Goal: Task Accomplishment & Management: Manage account settings

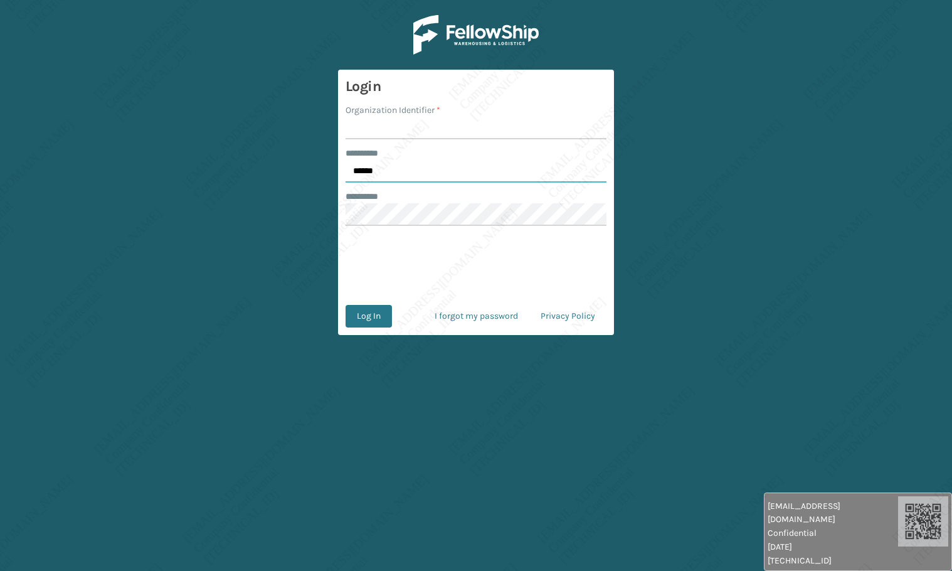
click at [391, 166] on input "******" at bounding box center [475, 171] width 261 height 23
type input "*****"
click at [384, 120] on input "Organization Identifier *" at bounding box center [475, 128] width 261 height 23
type input "[PERSON_NAME]"
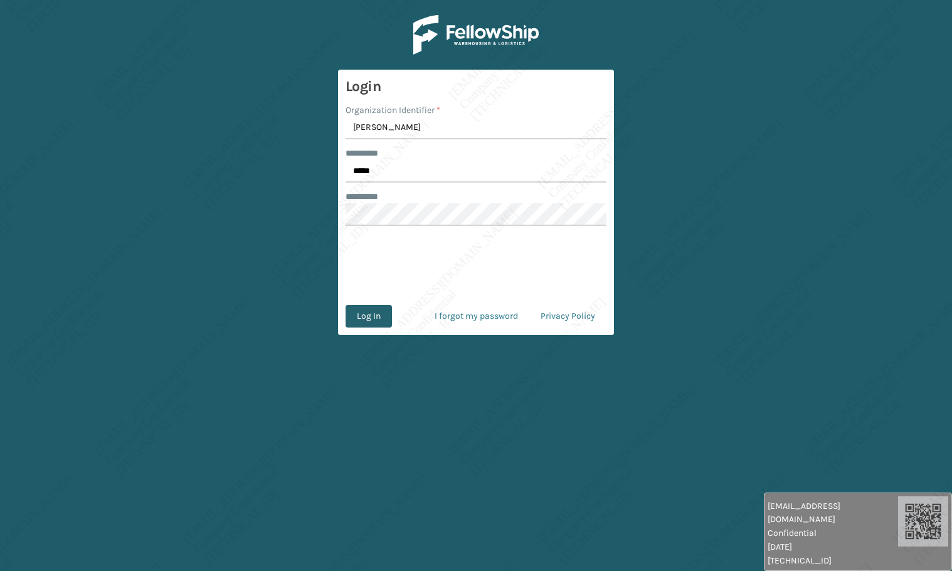
click at [363, 310] on button "Log In" at bounding box center [368, 316] width 46 height 23
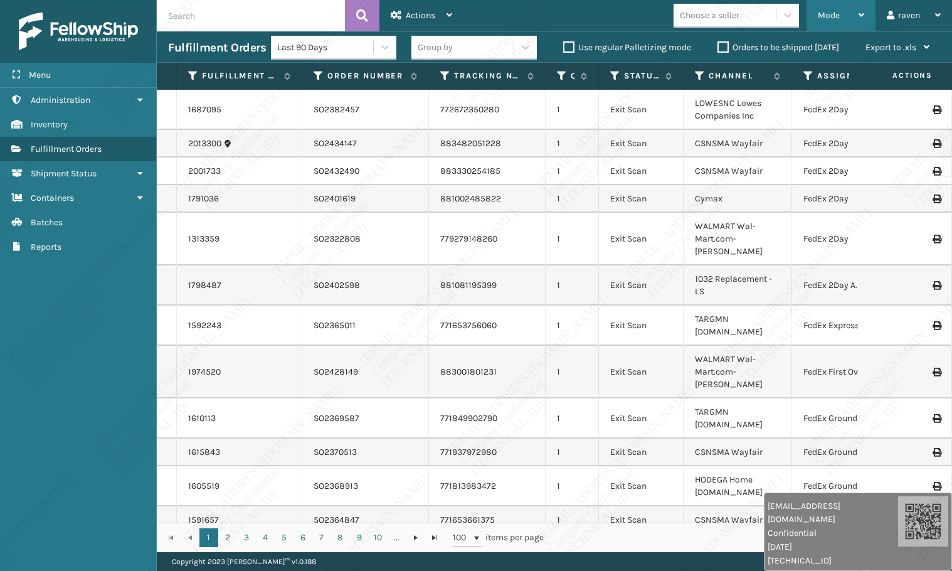
click at [836, 18] on span "Mode" at bounding box center [829, 15] width 22 height 11
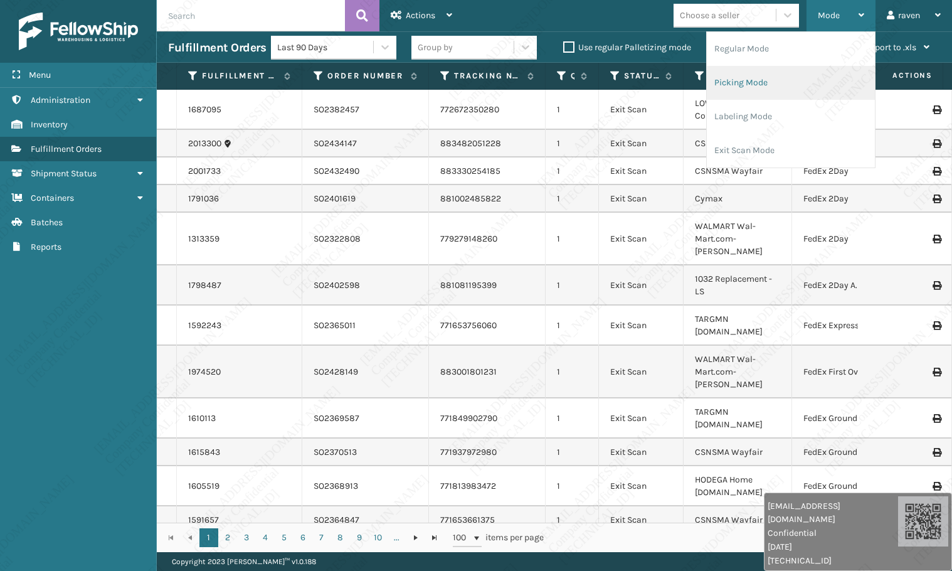
click at [756, 88] on li "Picking Mode" at bounding box center [791, 83] width 168 height 34
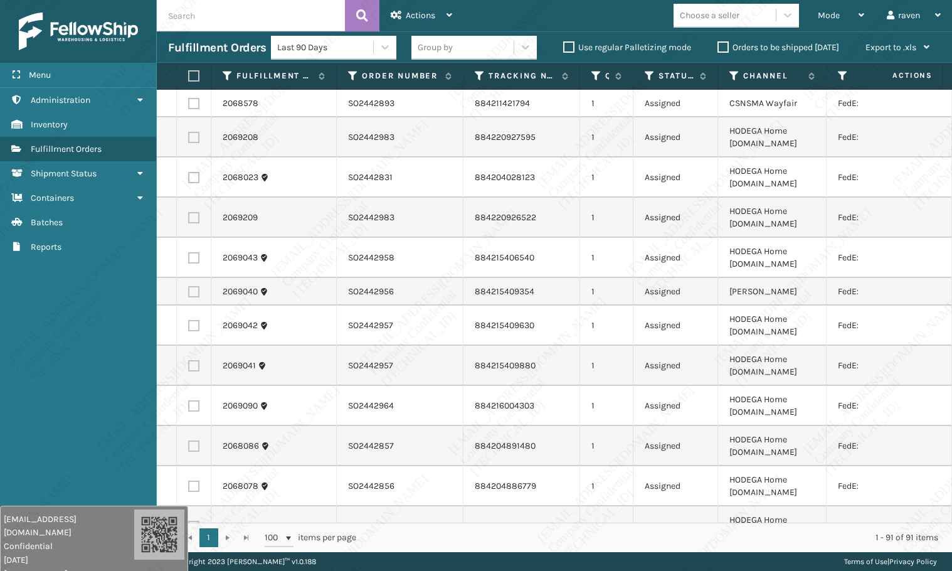
drag, startPoint x: 827, startPoint y: 547, endPoint x: 46, endPoint y: 554, distance: 781.2
click at [46, 434] on div "[EMAIL_ADDRESS][DOMAIN_NAME] Confidential [DATE] [TECHNICAL_ID]" at bounding box center [69, 546] width 130 height 68
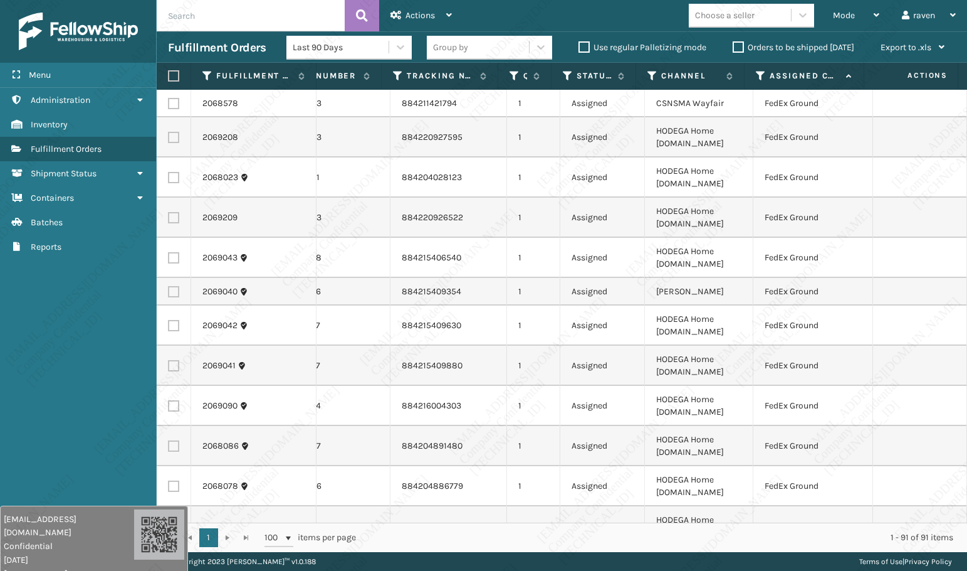
scroll to position [0, 82]
click at [759, 78] on icon at bounding box center [761, 75] width 10 height 11
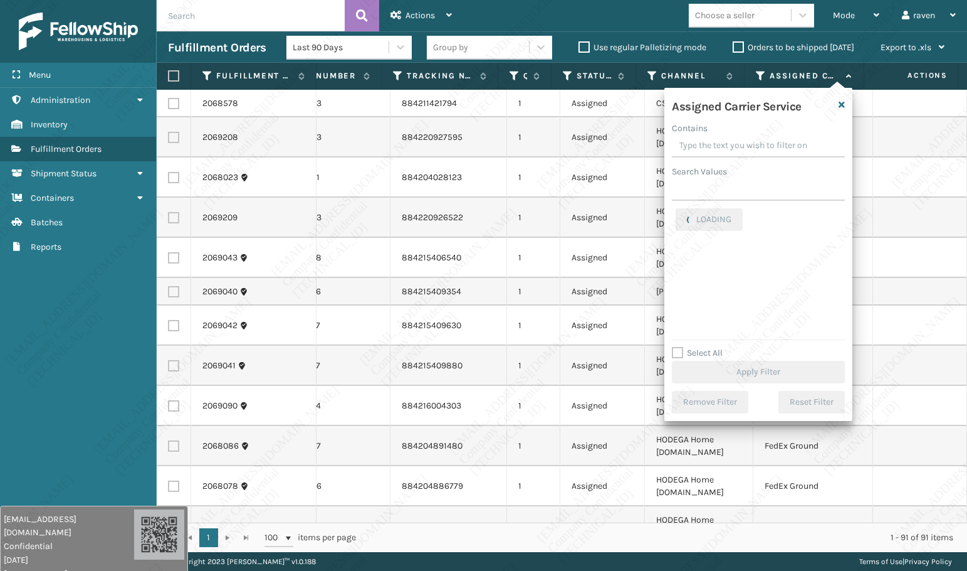
click at [700, 205] on div "Assigned Carrier Service Contains Search Values LOADING Select All Apply Filter…" at bounding box center [759, 254] width 188 height 333
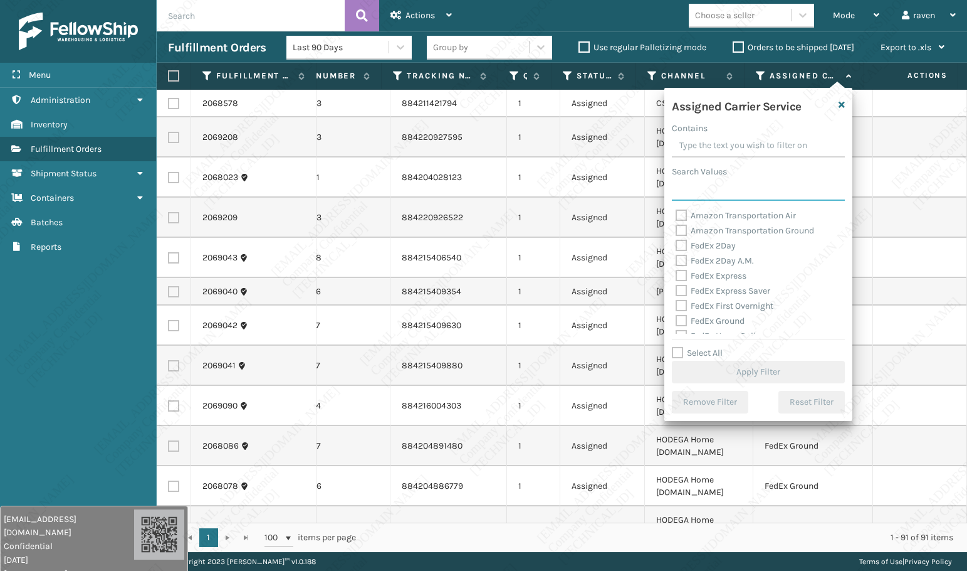
click at [704, 194] on input "Search Values" at bounding box center [758, 189] width 173 height 23
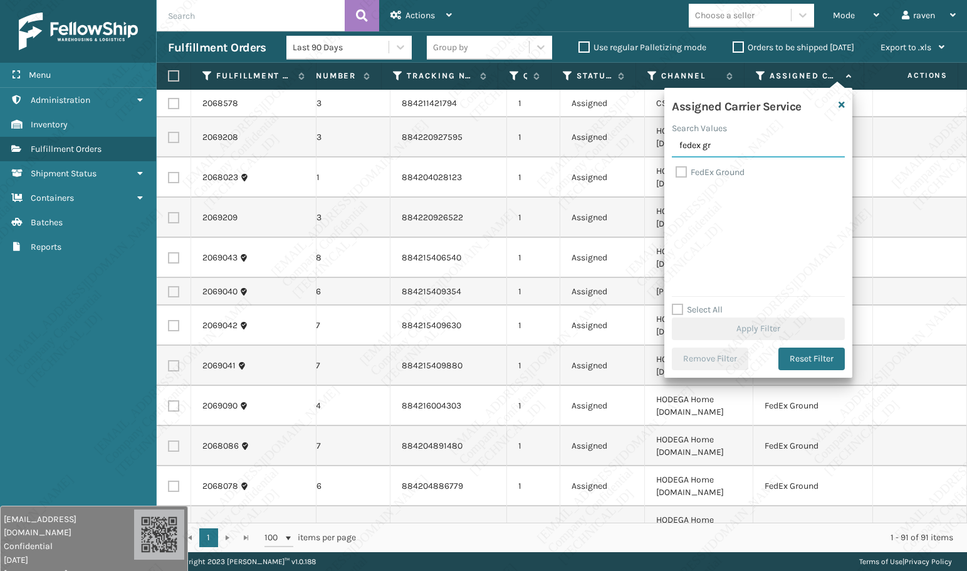
type input "fedex gr"
click at [717, 172] on label "FedEx Ground" at bounding box center [710, 172] width 69 height 11
click at [676, 172] on input "FedEx Ground" at bounding box center [676, 169] width 1 height 8
checkbox input "true"
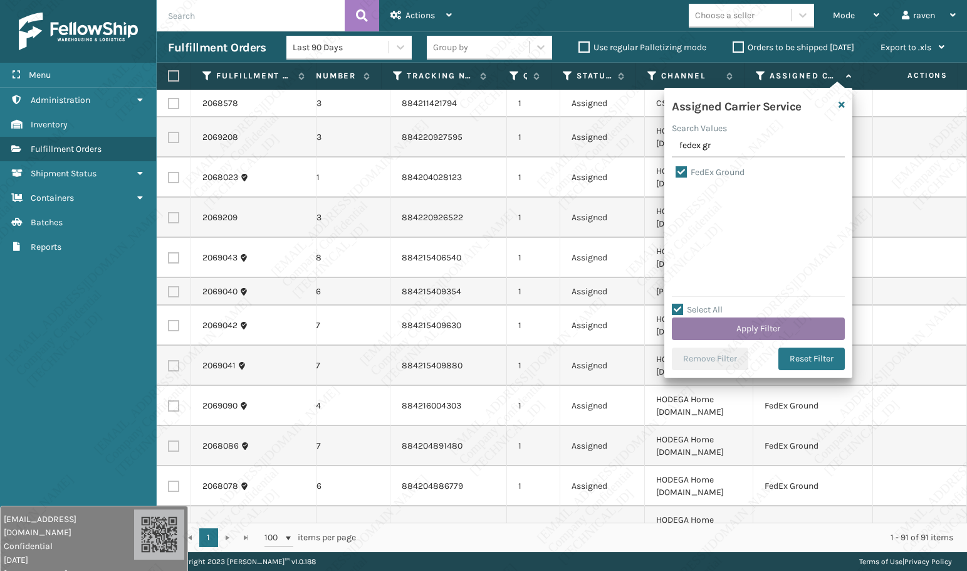
click at [777, 323] on button "Apply Filter" at bounding box center [758, 328] width 173 height 23
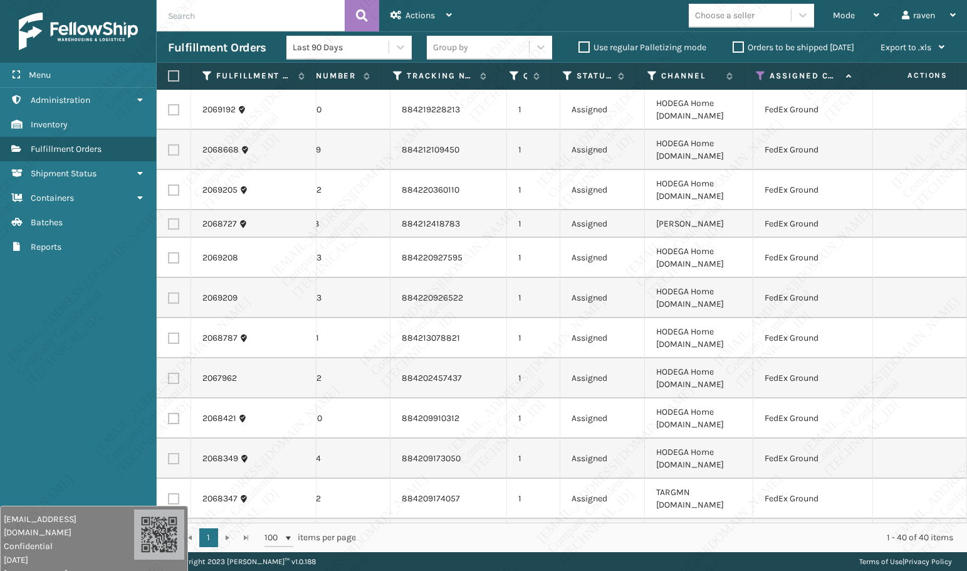
click at [176, 76] on label at bounding box center [172, 75] width 8 height 11
click at [169, 76] on input "checkbox" at bounding box center [168, 76] width 1 height 8
checkbox input "true"
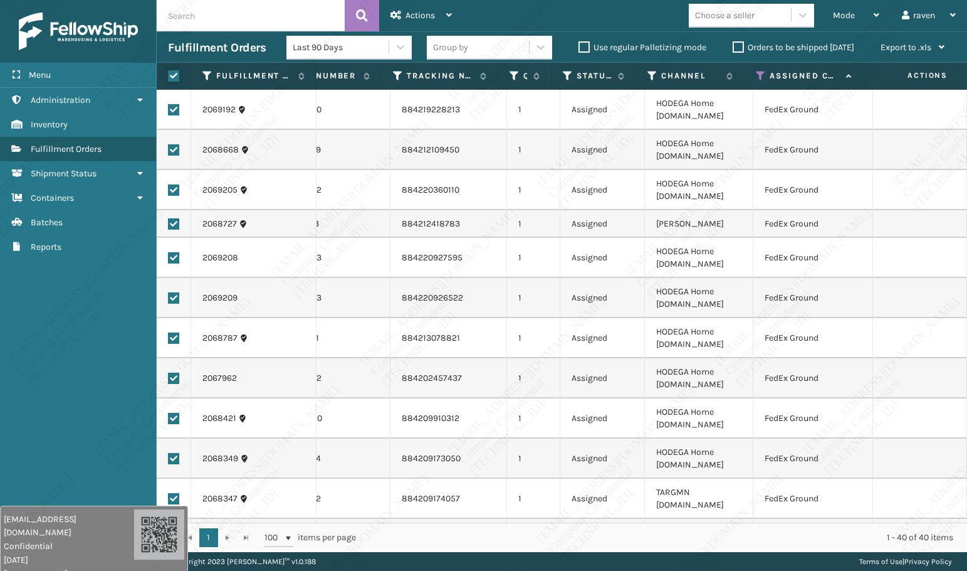
checkbox input "true"
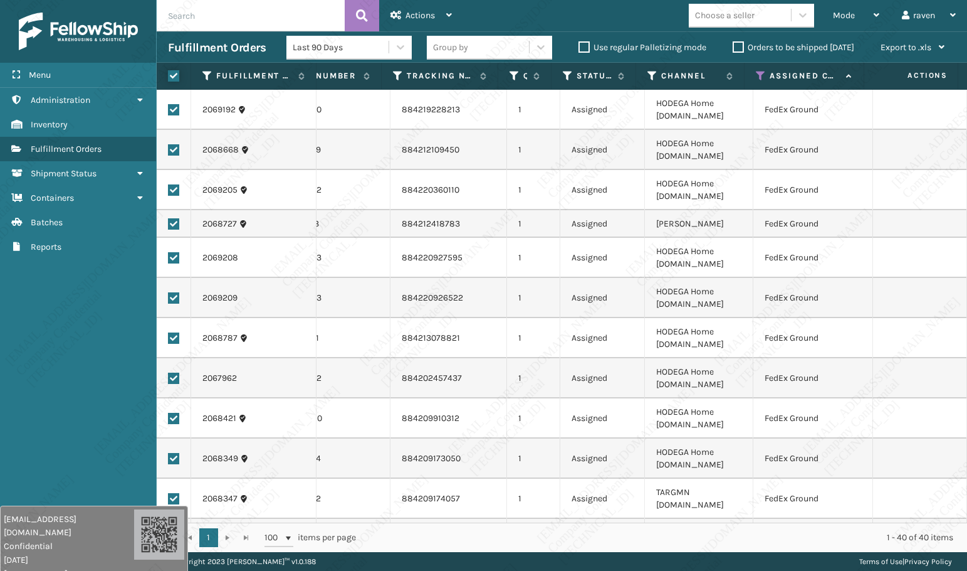
checkbox input "true"
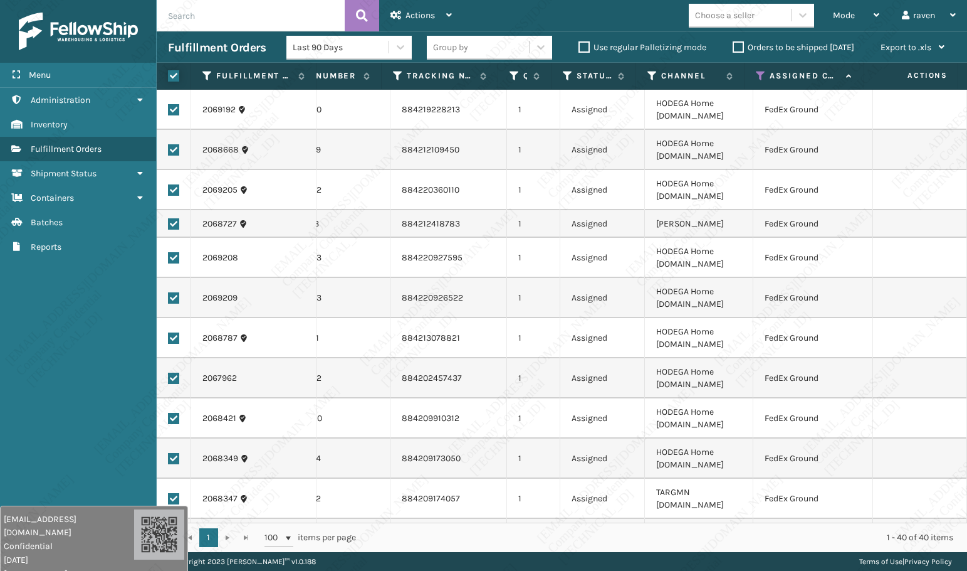
checkbox input "true"
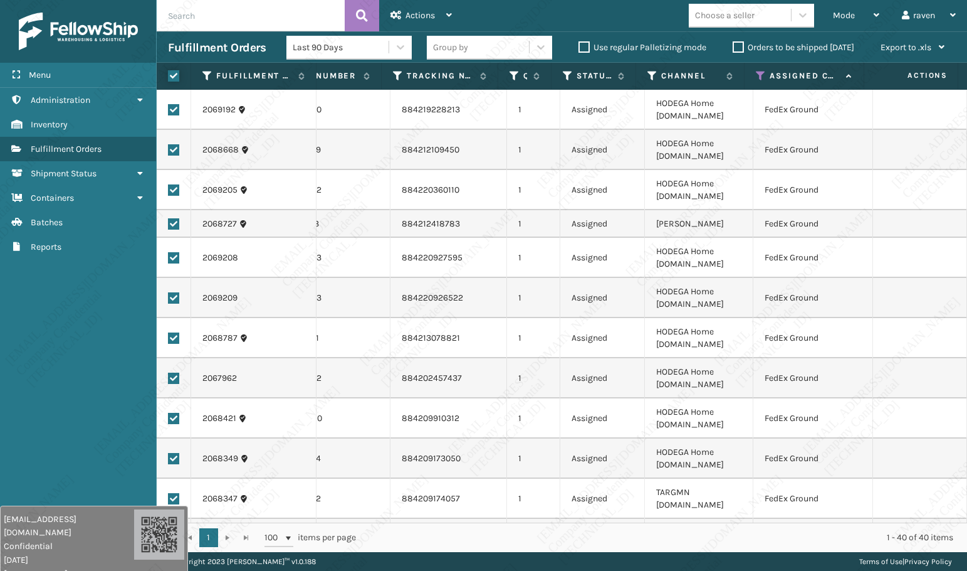
checkbox input "true"
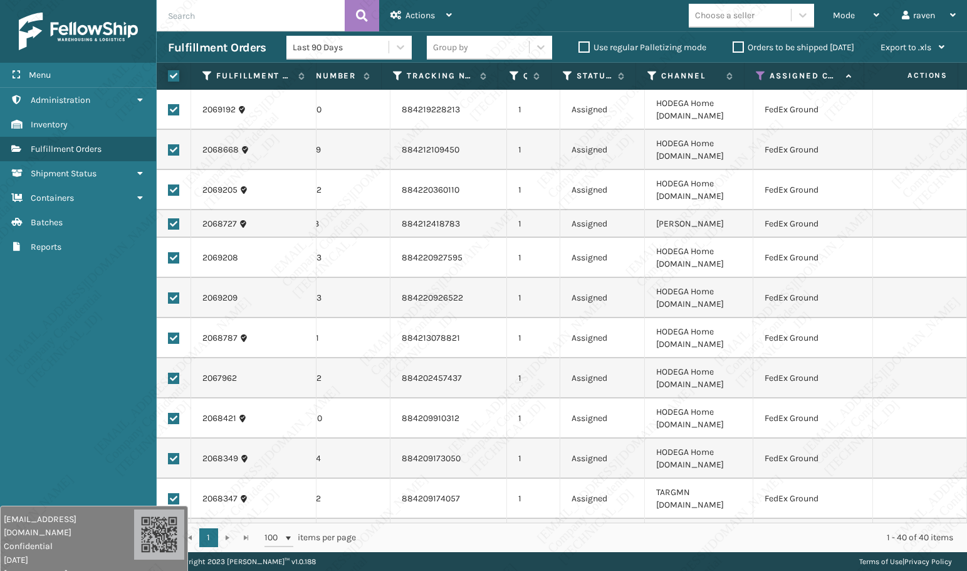
checkbox input "true"
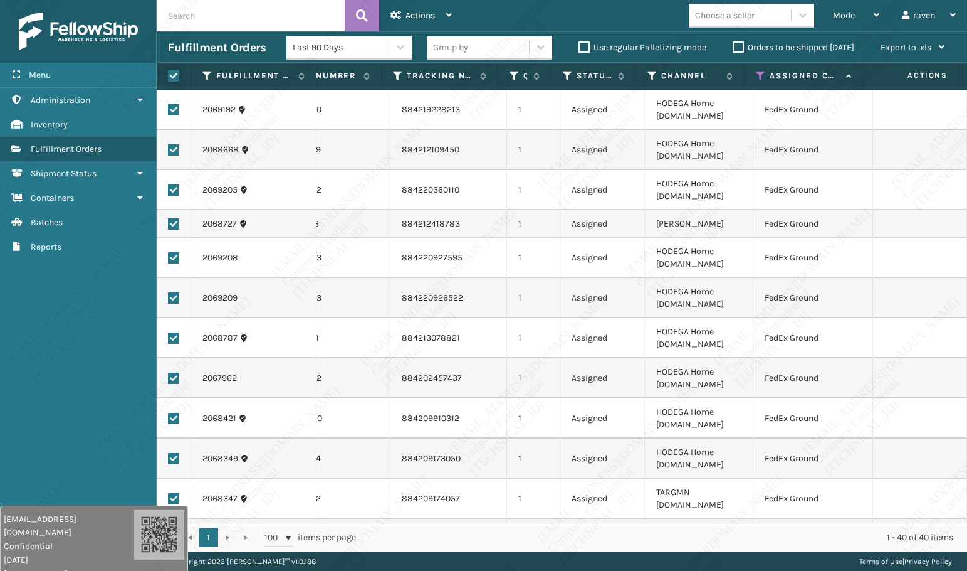
checkbox input "true"
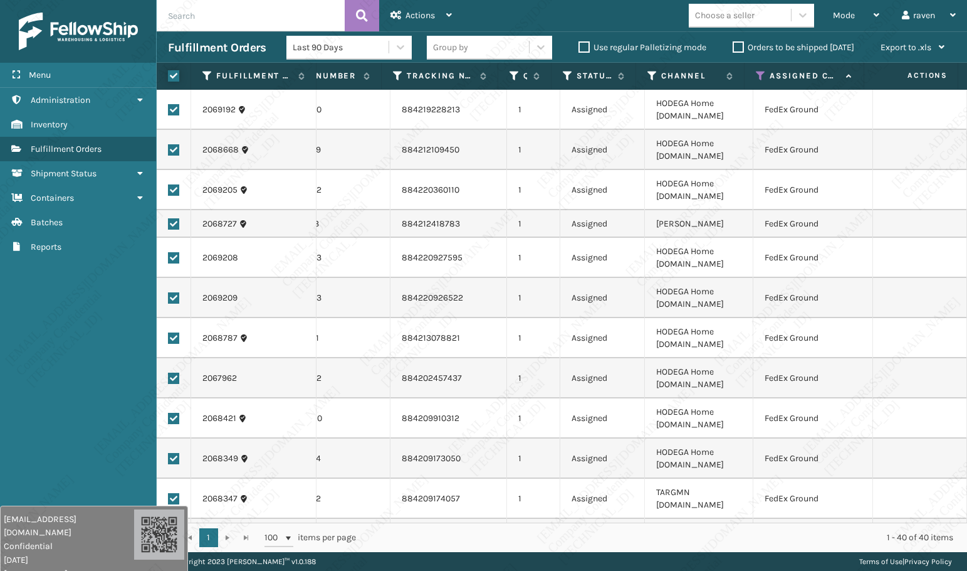
checkbox input "true"
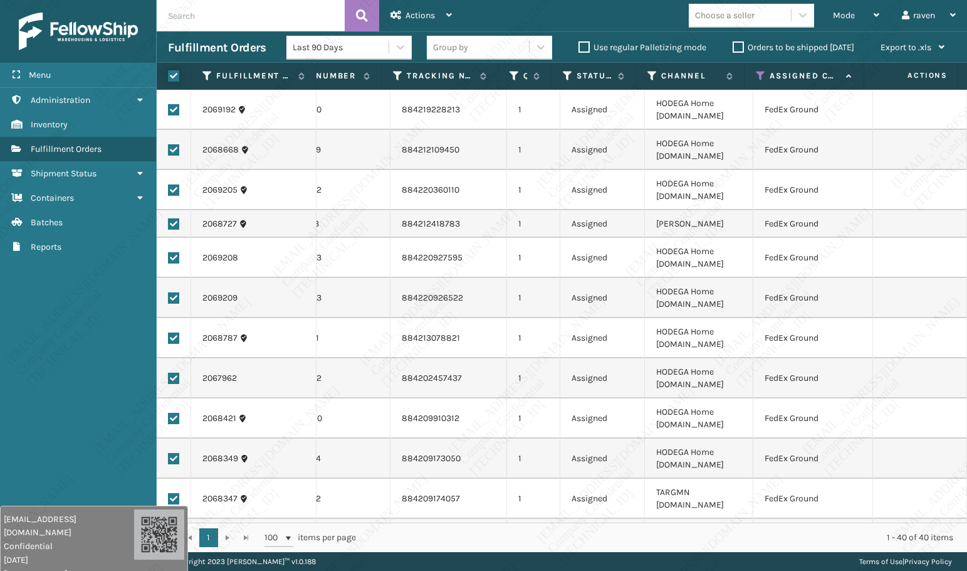
checkbox input "true"
click at [392, 1] on div "Actions" at bounding box center [421, 15] width 61 height 31
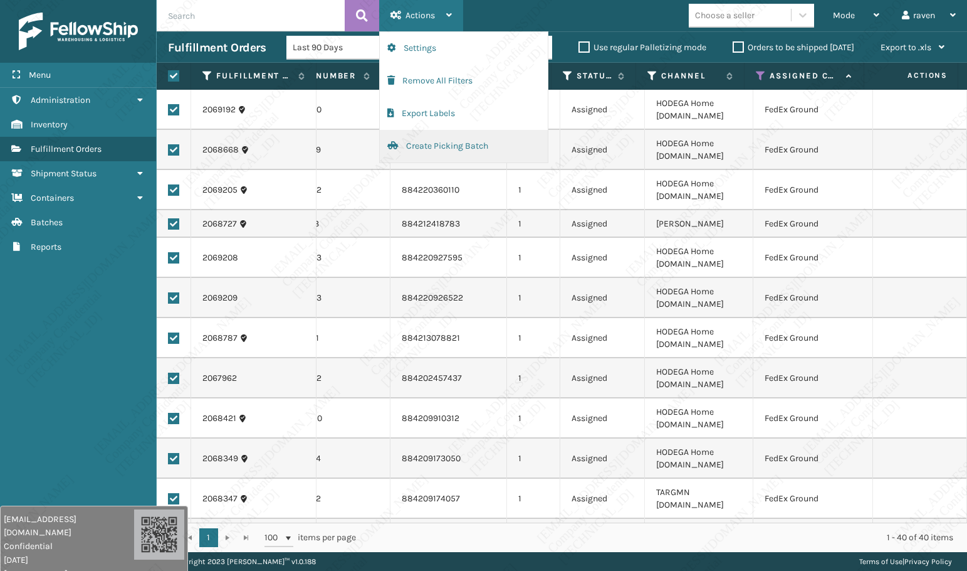
click at [409, 145] on button "Create Picking Batch" at bounding box center [464, 146] width 168 height 33
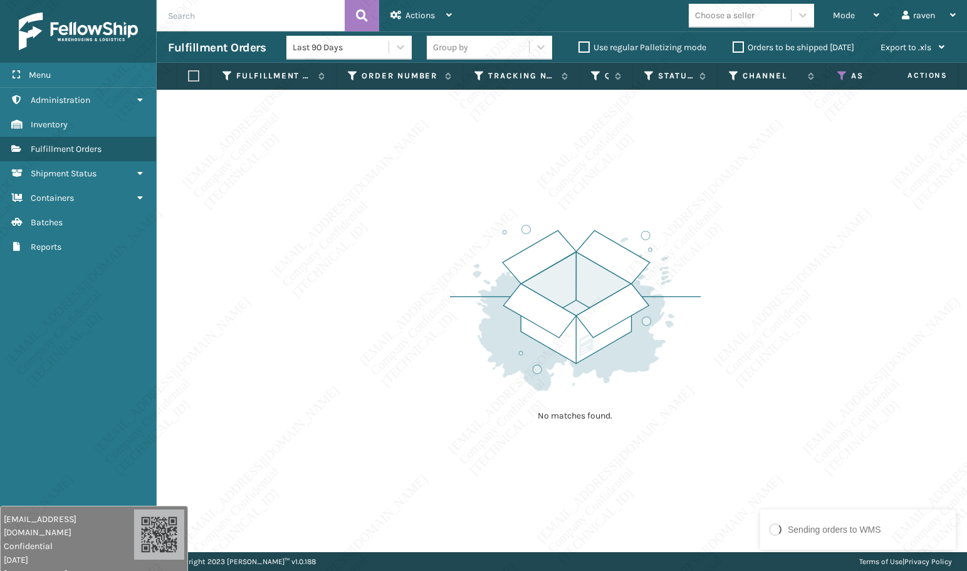
click at [845, 81] on icon at bounding box center [843, 75] width 10 height 11
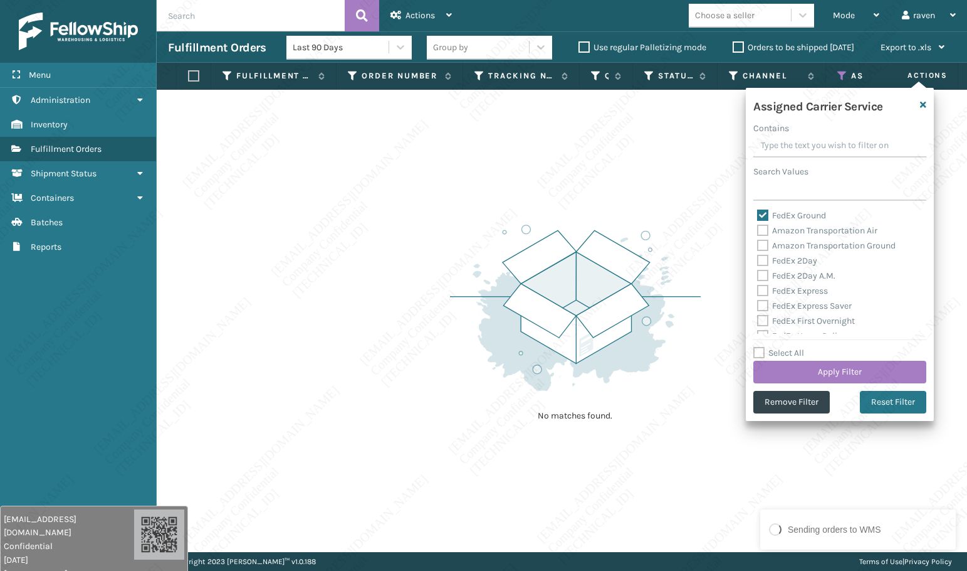
click at [769, 219] on label "FedEx Ground" at bounding box center [791, 215] width 69 height 11
click at [758, 216] on input "FedEx Ground" at bounding box center [757, 212] width 1 height 8
checkbox input "false"
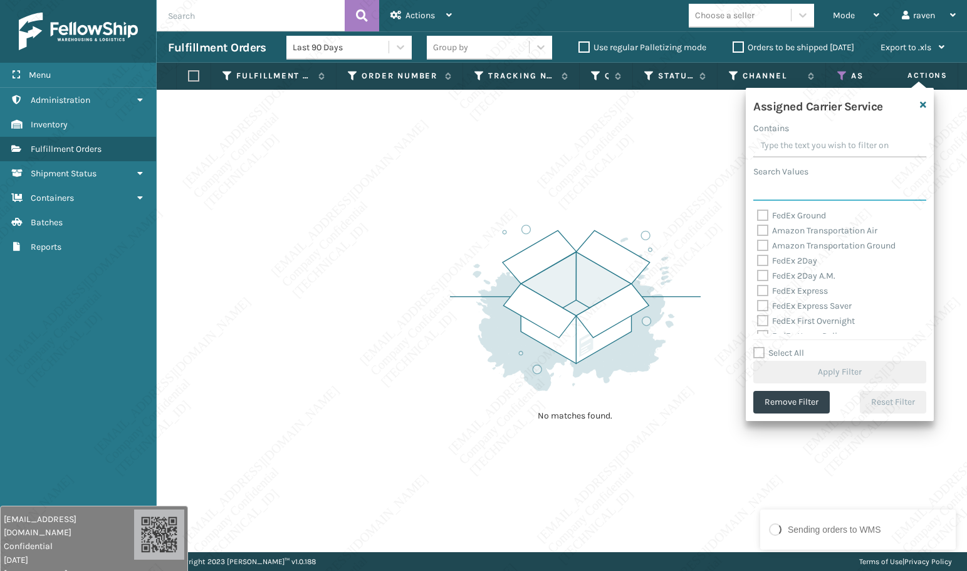
click at [784, 189] on input "Search Values" at bounding box center [840, 189] width 173 height 23
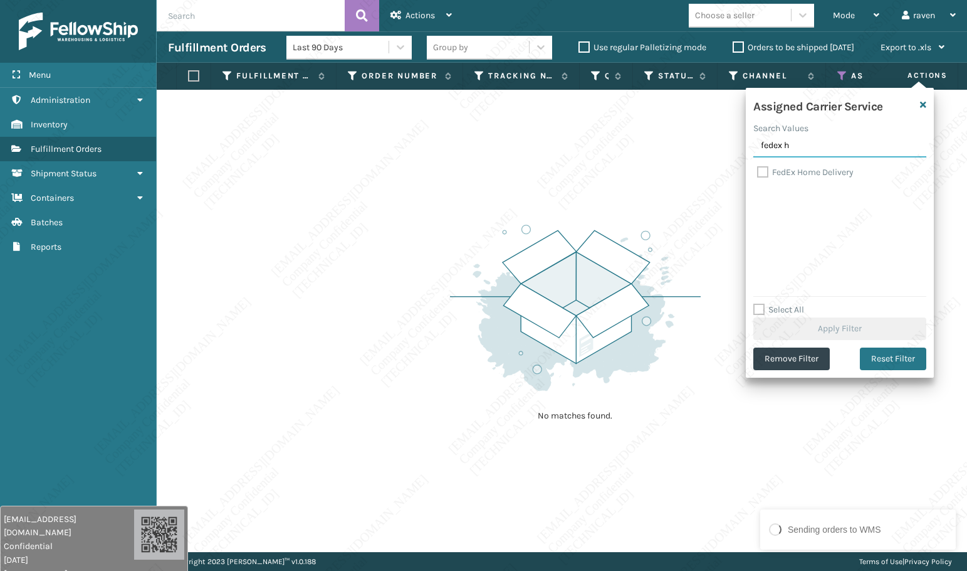
type input "fedex h"
click at [795, 174] on label "FedEx Home Delivery" at bounding box center [805, 172] width 97 height 11
click at [758, 173] on input "FedEx Home Delivery" at bounding box center [757, 169] width 1 height 8
checkbox input "true"
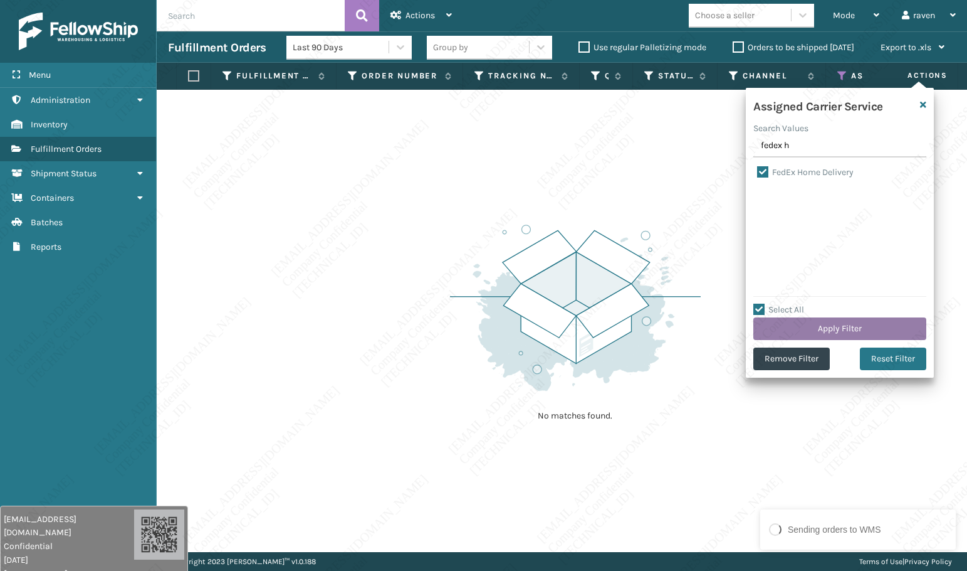
click at [832, 324] on button "Apply Filter" at bounding box center [840, 328] width 173 height 23
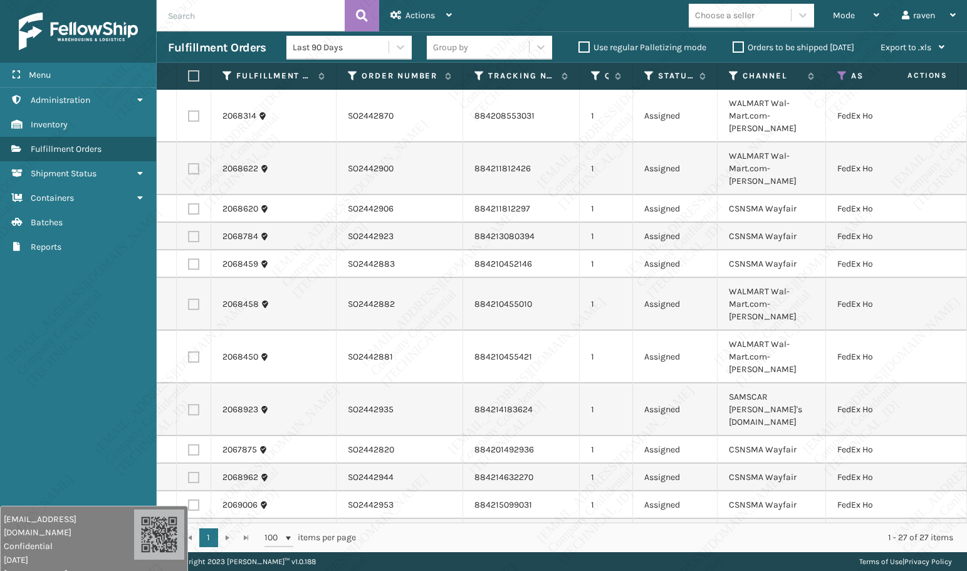
click at [194, 74] on label at bounding box center [192, 75] width 8 height 11
click at [189, 74] on input "checkbox" at bounding box center [188, 76] width 1 height 8
checkbox input "true"
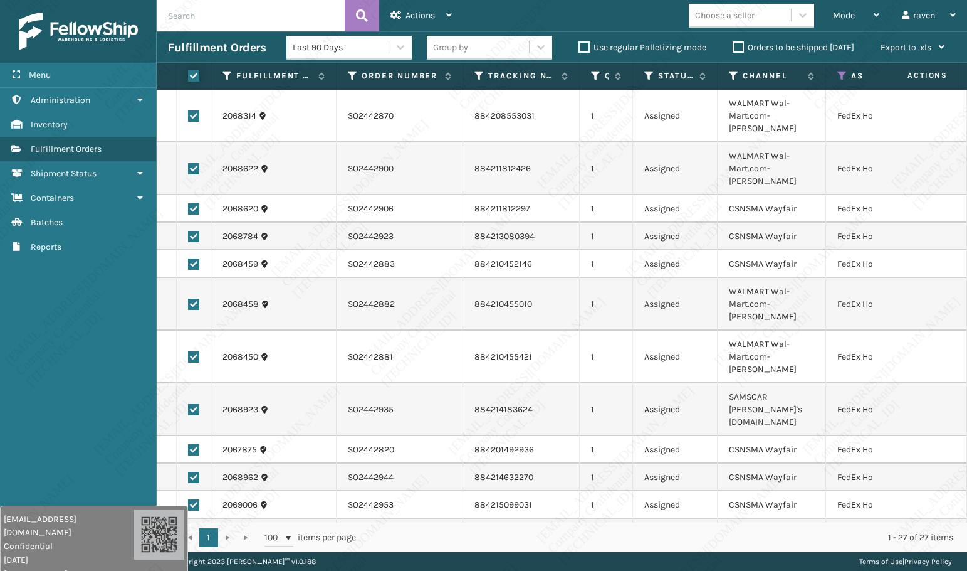
checkbox input "true"
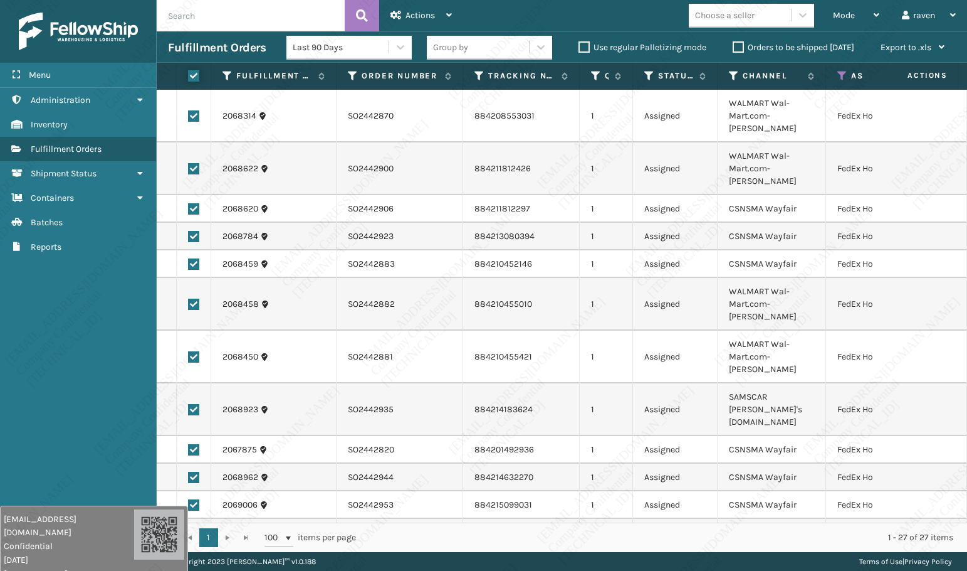
checkbox input "true"
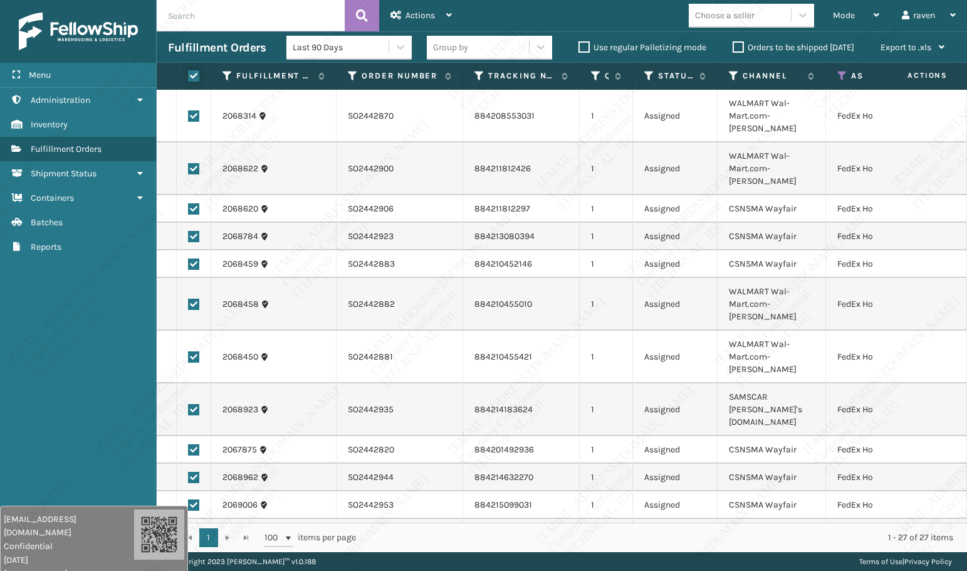
checkbox input "true"
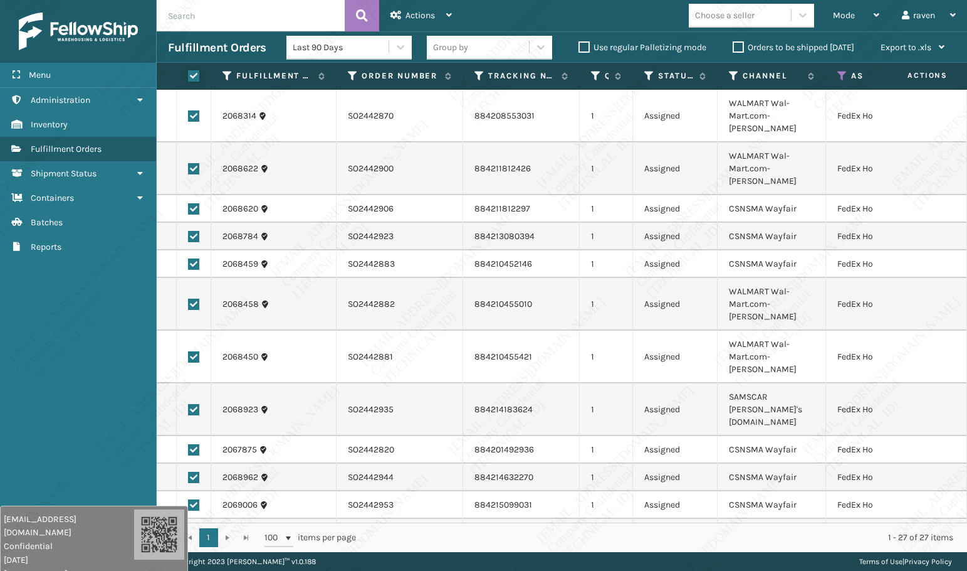
checkbox input "true"
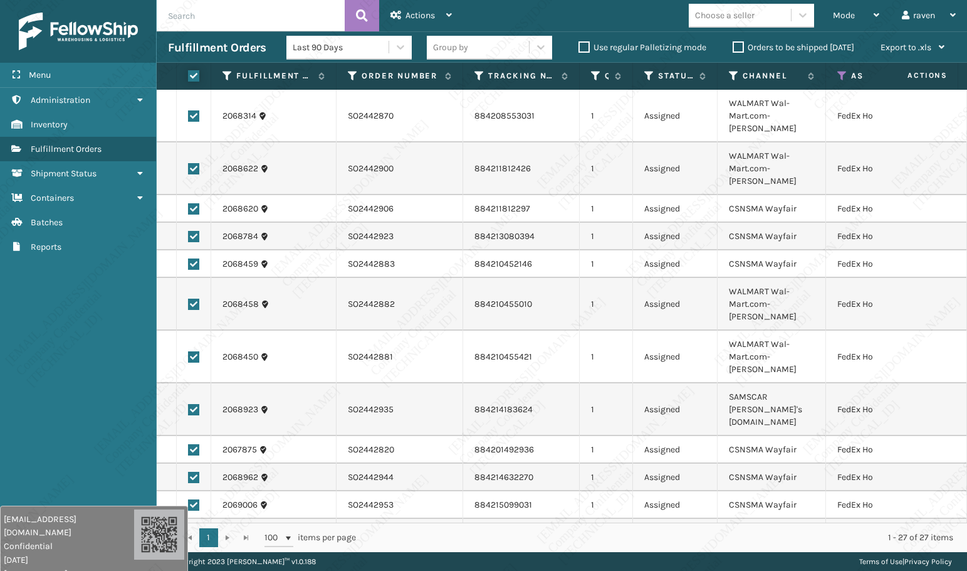
checkbox input "true"
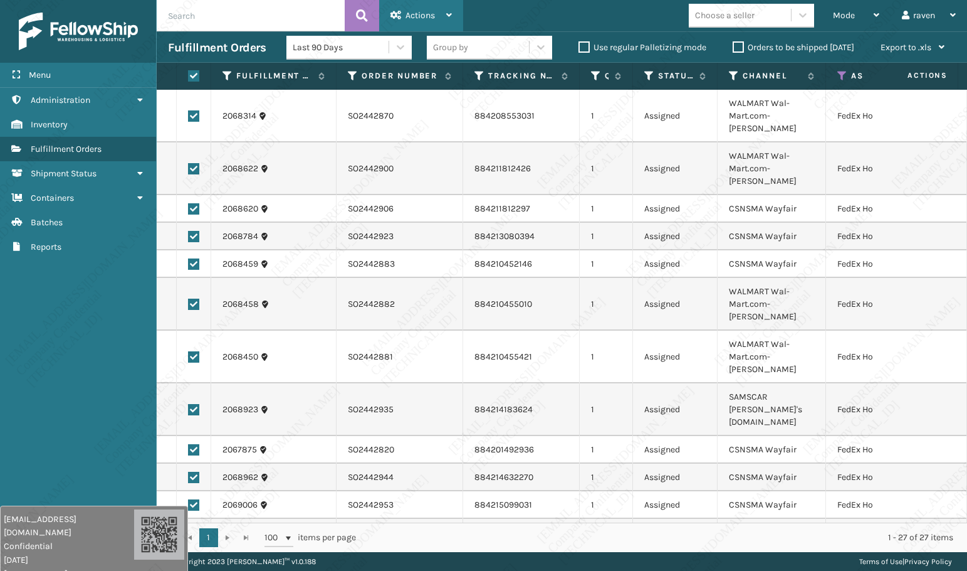
click at [414, 21] on div "Actions" at bounding box center [421, 15] width 61 height 31
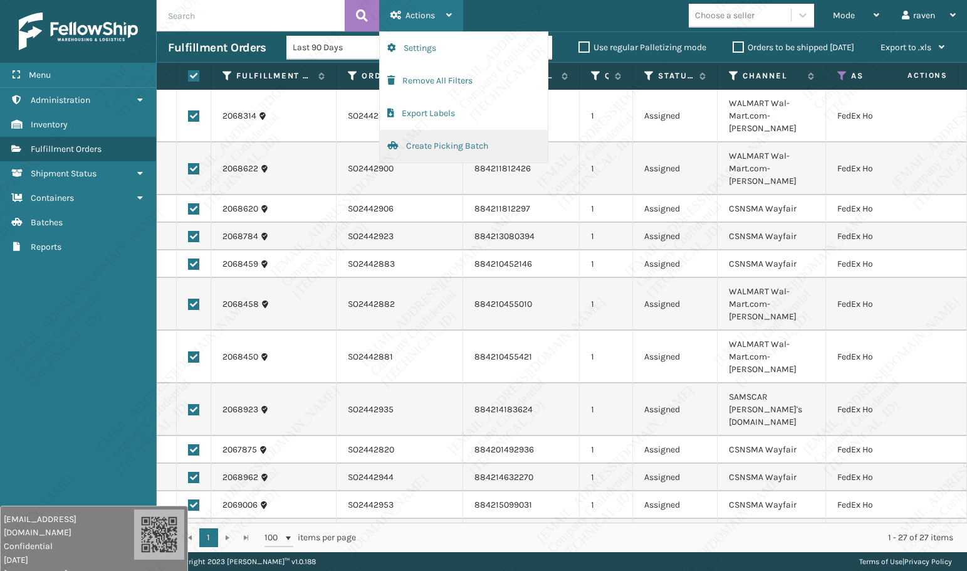
click at [419, 148] on button "Create Picking Batch" at bounding box center [464, 146] width 168 height 33
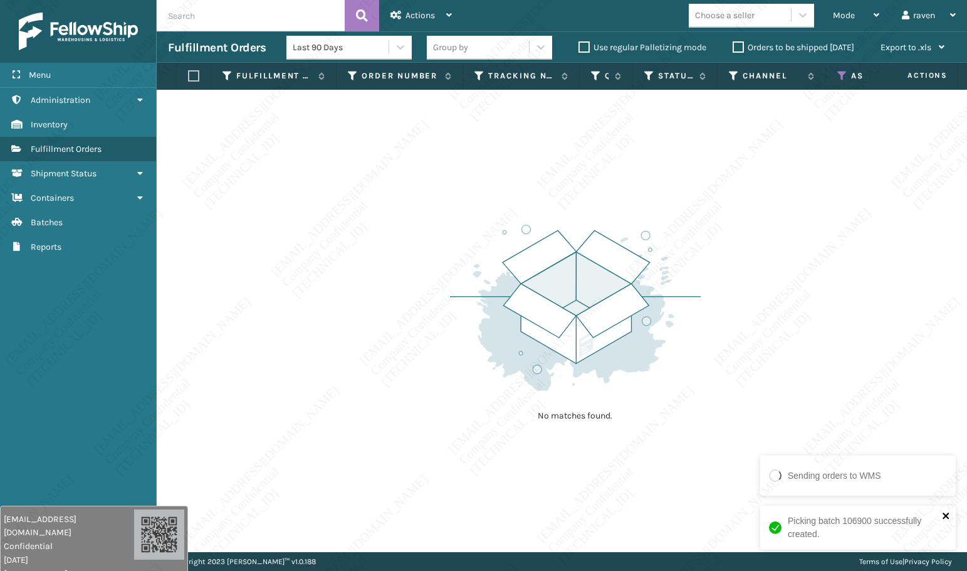
click at [949, 434] on icon "close" at bounding box center [946, 515] width 9 height 10
drag, startPoint x: 853, startPoint y: 543, endPoint x: 900, endPoint y: 543, distance: 46.4
click at [900, 434] on div "Sending orders to WMS" at bounding box center [858, 534] width 201 height 55
click at [796, 434] on div "No matches found." at bounding box center [562, 321] width 811 height 462
click at [841, 73] on icon at bounding box center [843, 75] width 10 height 11
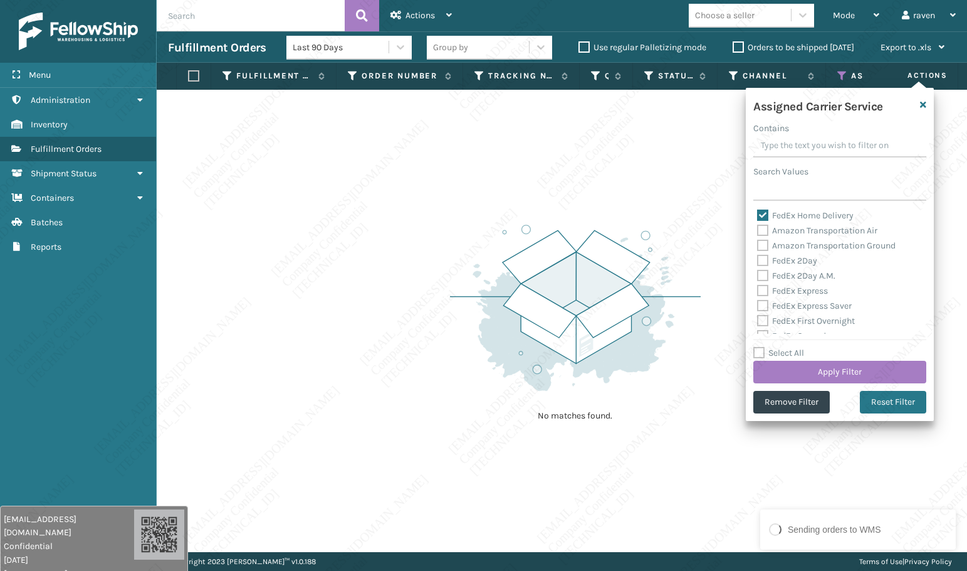
click at [767, 215] on label "FedEx Home Delivery" at bounding box center [805, 215] width 97 height 11
click at [758, 215] on input "FedEx Home Delivery" at bounding box center [757, 212] width 1 height 8
checkbox input "false"
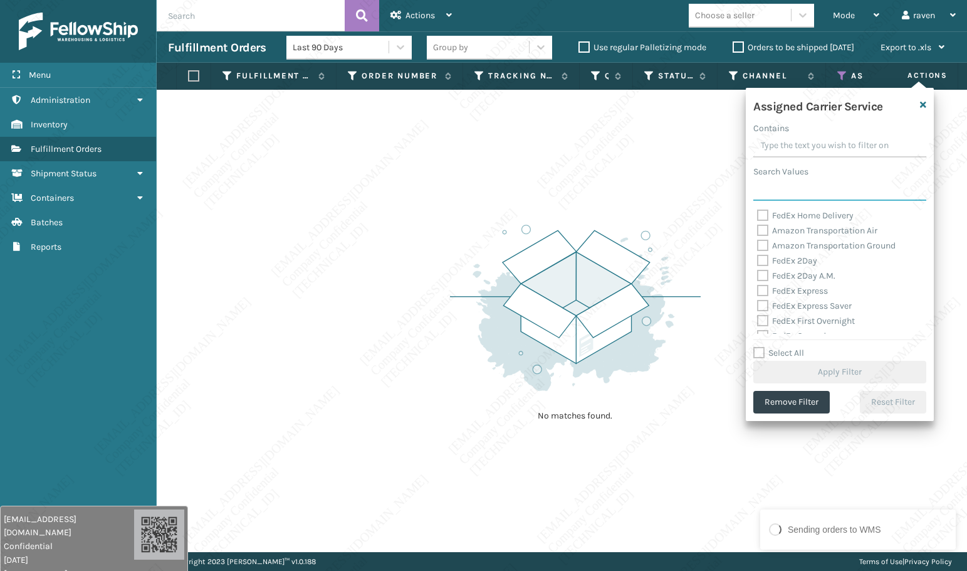
click at [787, 181] on input "Search Values" at bounding box center [840, 189] width 173 height 23
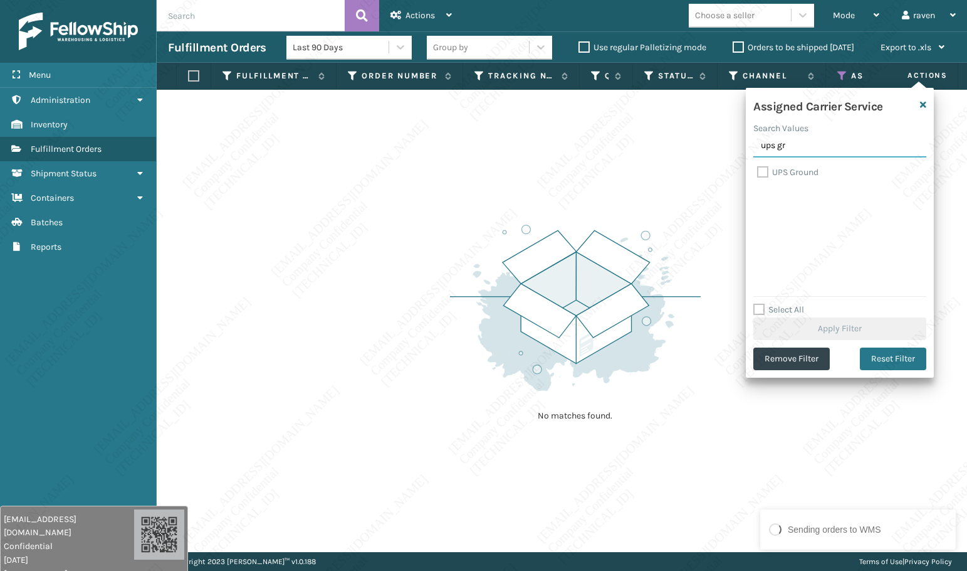
type input "ups gr"
click at [794, 169] on label "UPS Ground" at bounding box center [787, 172] width 61 height 11
click at [758, 169] on input "UPS Ground" at bounding box center [757, 169] width 1 height 8
checkbox input "true"
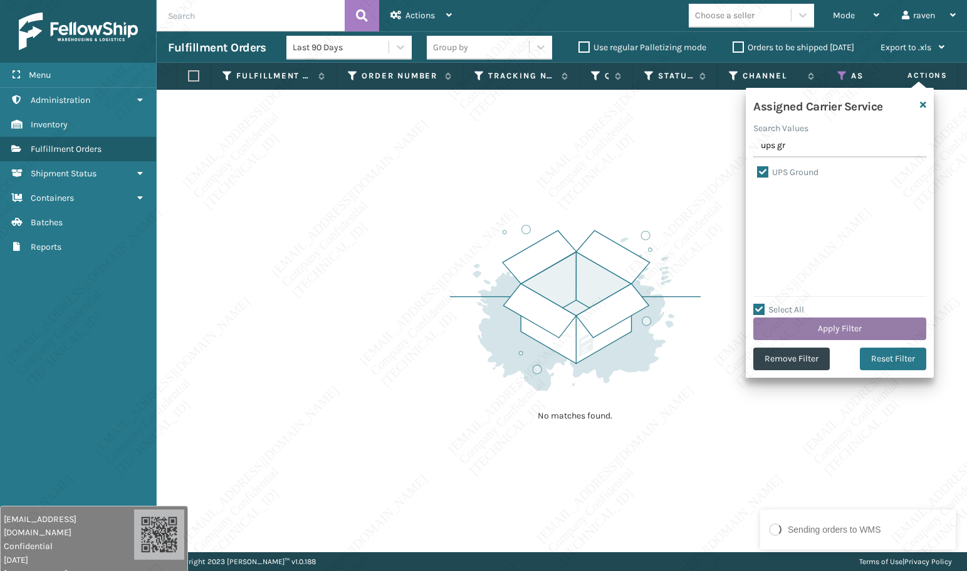
click at [831, 327] on button "Apply Filter" at bounding box center [840, 328] width 173 height 23
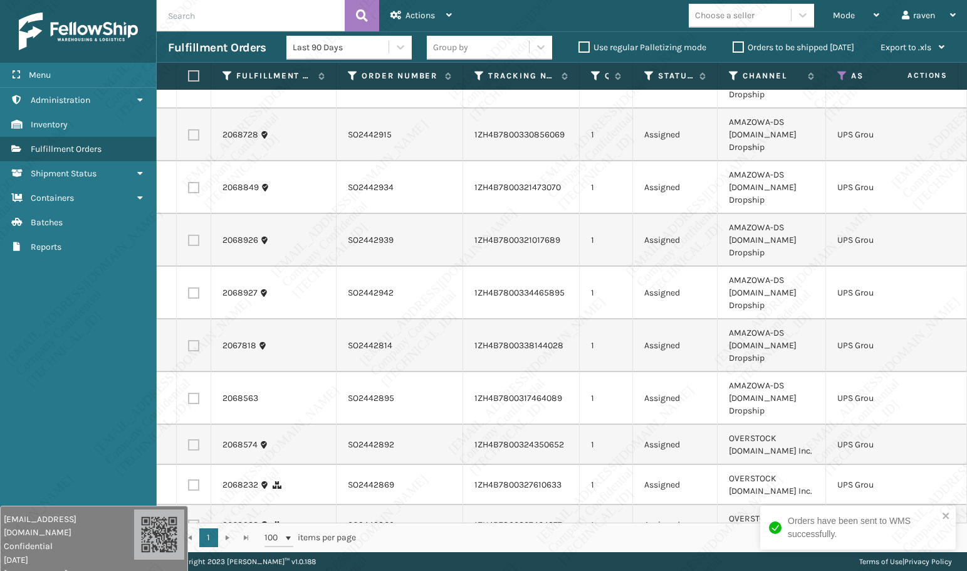
scroll to position [118, 0]
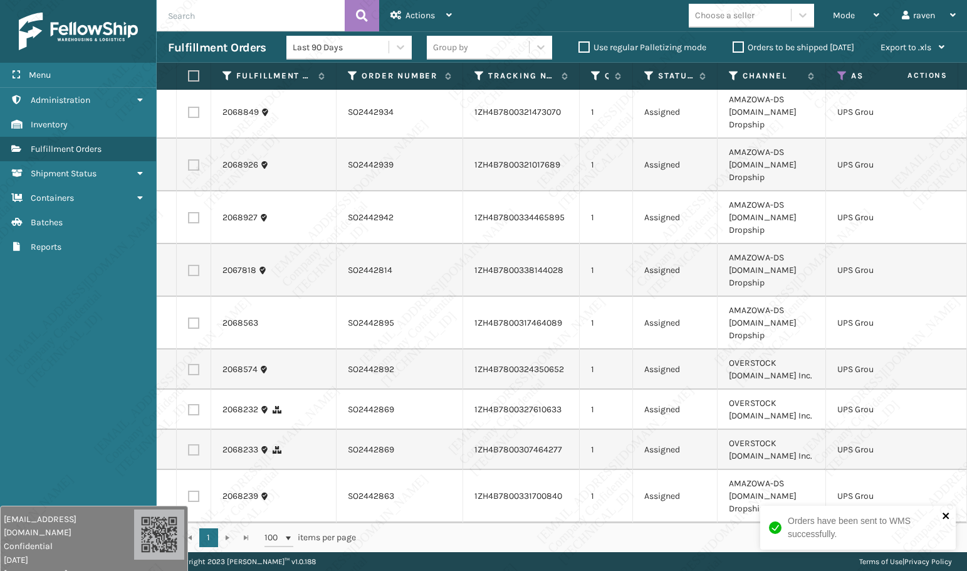
click at [945, 434] on icon "close" at bounding box center [946, 515] width 9 height 10
click at [189, 72] on label at bounding box center [192, 75] width 8 height 11
click at [189, 72] on input "checkbox" at bounding box center [188, 76] width 1 height 8
checkbox input "true"
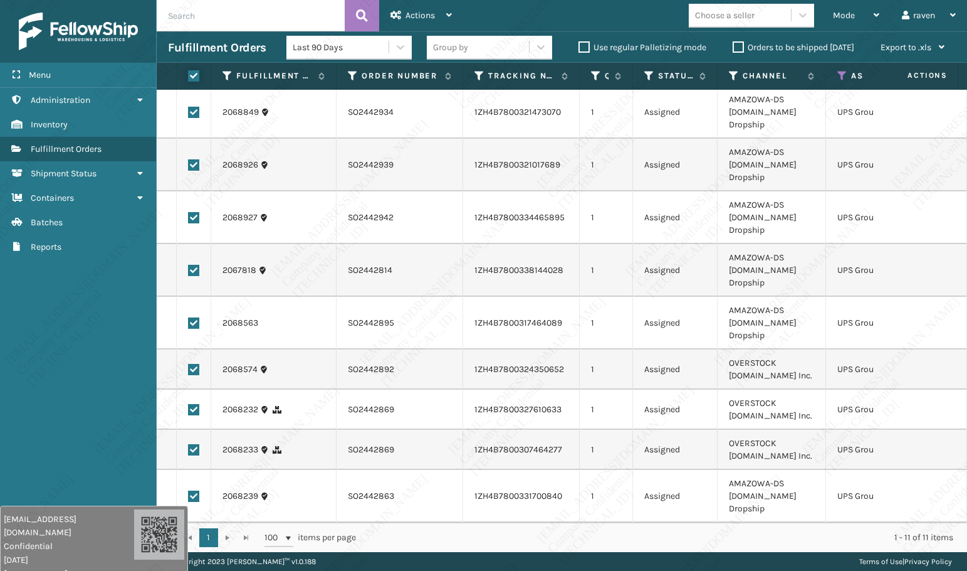
checkbox input "true"
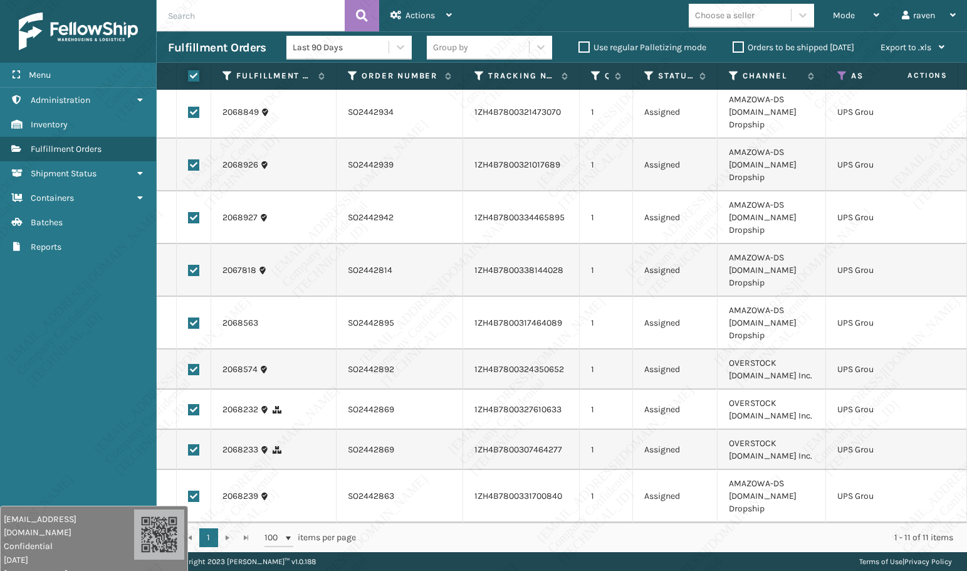
checkbox input "true"
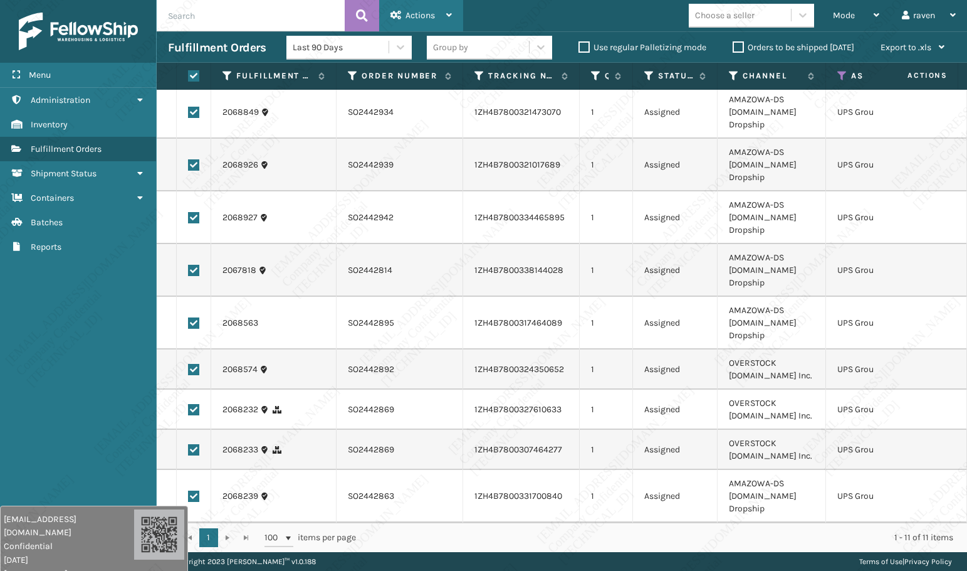
click at [444, 11] on div "Actions" at bounding box center [421, 15] width 61 height 31
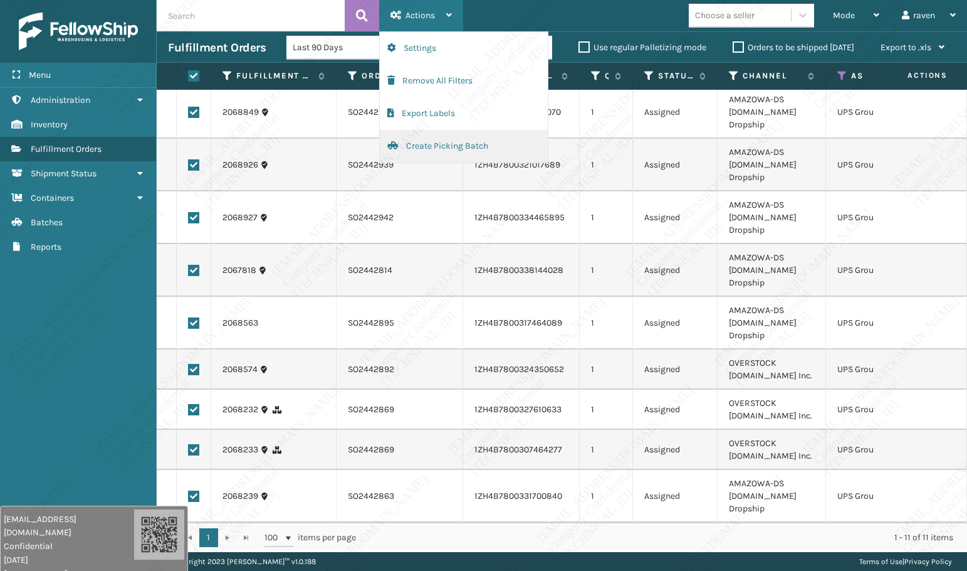
click at [429, 144] on button "Create Picking Batch" at bounding box center [464, 146] width 168 height 33
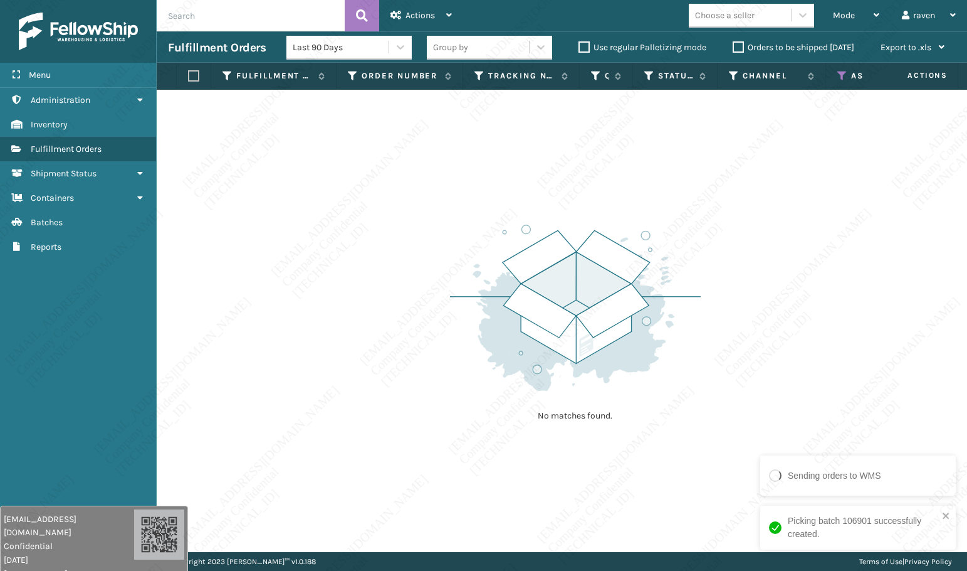
click at [836, 73] on th "Assigned Carrier Service" at bounding box center [886, 76] width 120 height 27
click at [839, 75] on icon at bounding box center [843, 75] width 10 height 11
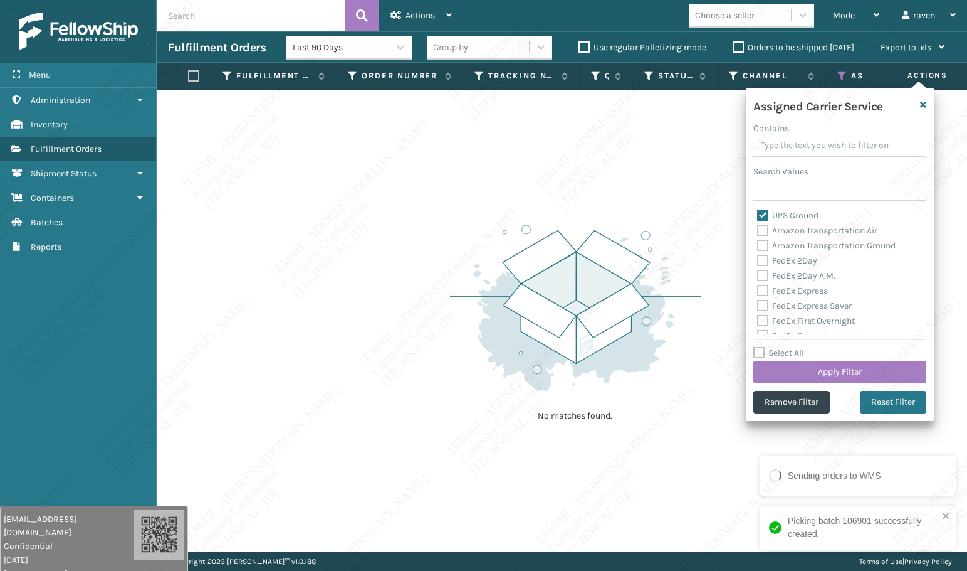
click at [789, 212] on label "UPS Ground" at bounding box center [787, 215] width 61 height 11
click at [758, 212] on input "UPS Ground" at bounding box center [757, 212] width 1 height 8
checkbox input "false"
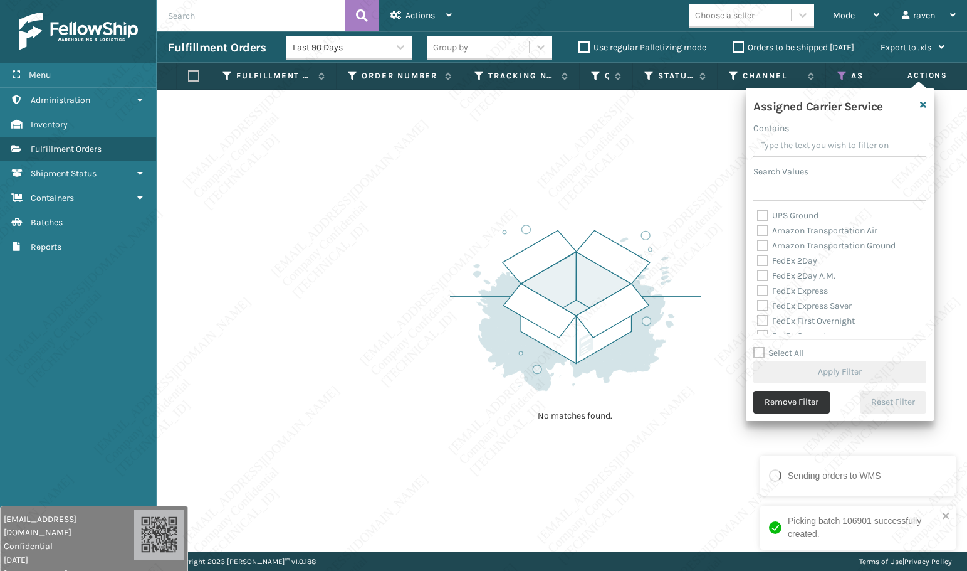
click at [812, 398] on button "Remove Filter" at bounding box center [792, 402] width 76 height 23
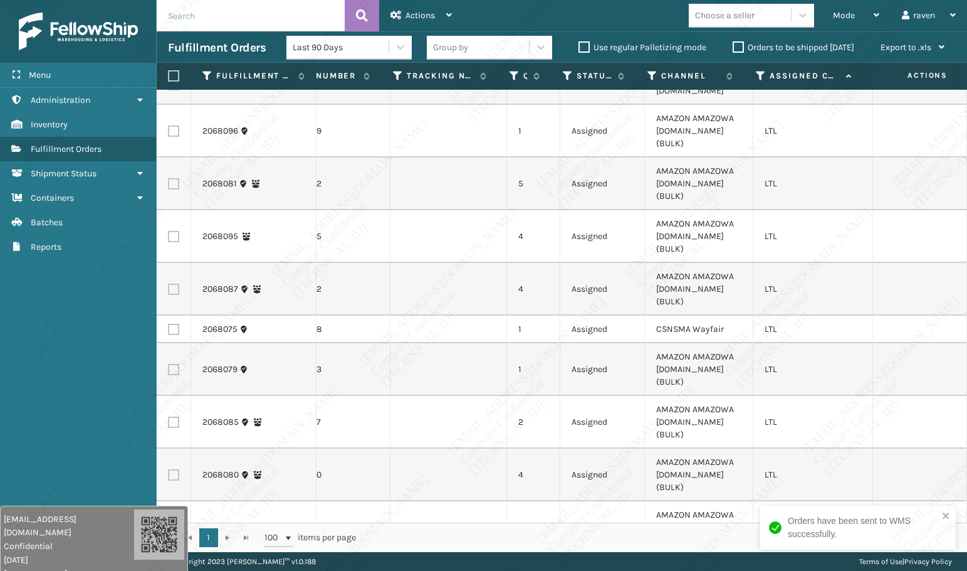
scroll to position [36, 82]
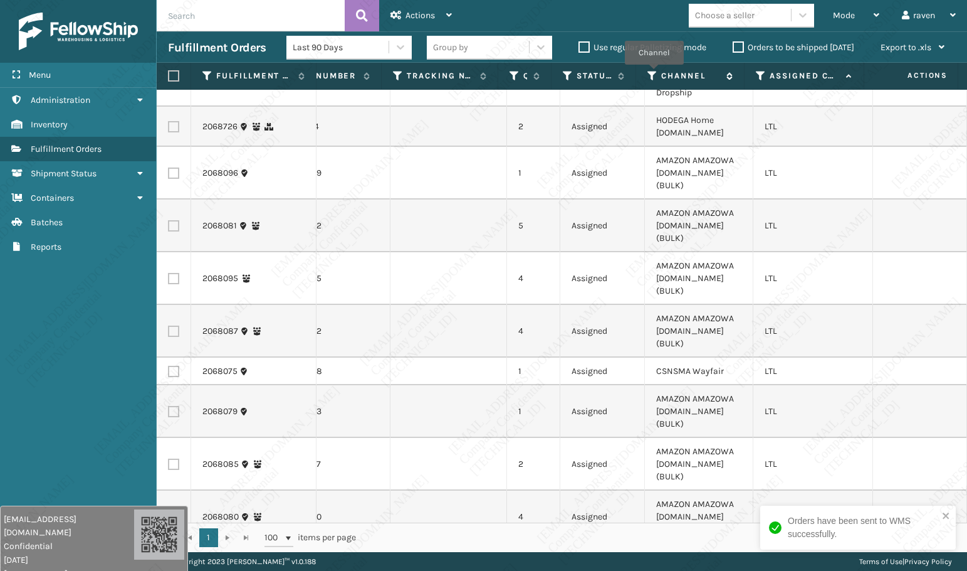
click at [654, 73] on icon at bounding box center [653, 75] width 10 height 11
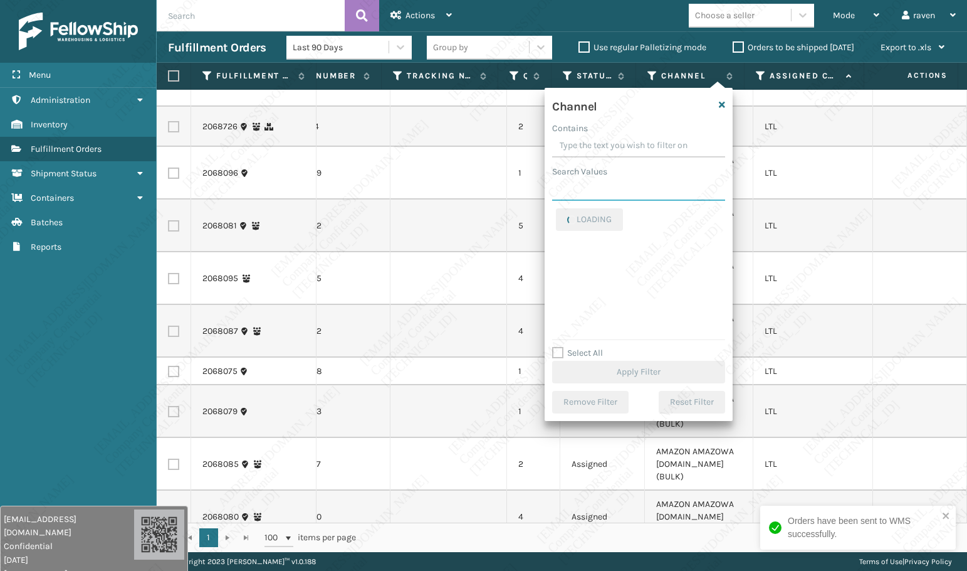
click at [605, 187] on input "Search Values" at bounding box center [638, 189] width 173 height 23
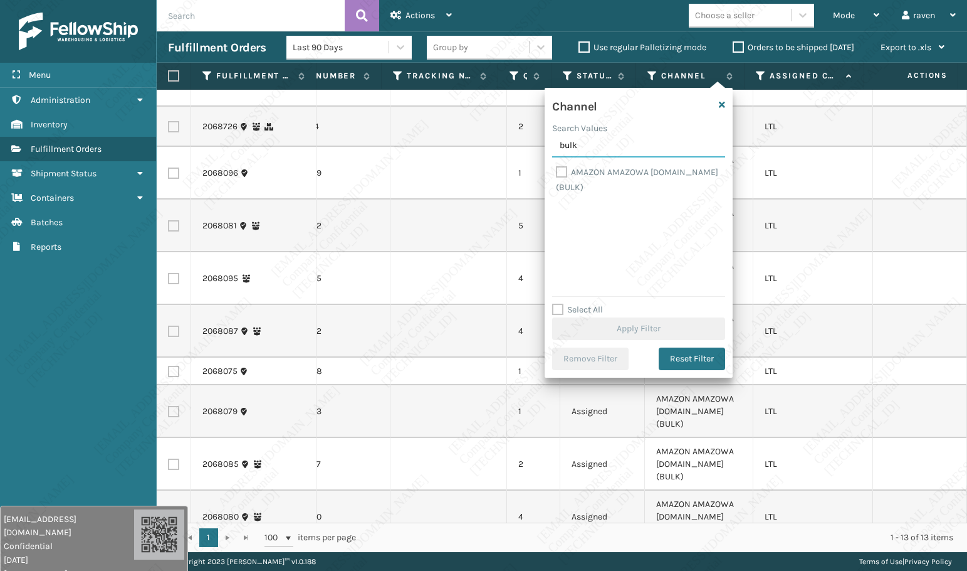
type input "bulk"
click at [562, 173] on label "AMAZON AMAZOWA [DOMAIN_NAME] (BULK)" at bounding box center [637, 180] width 162 height 26
click at [557, 173] on input "AMAZON AMAZOWA [DOMAIN_NAME] (BULK)" at bounding box center [556, 169] width 1 height 8
checkbox input "true"
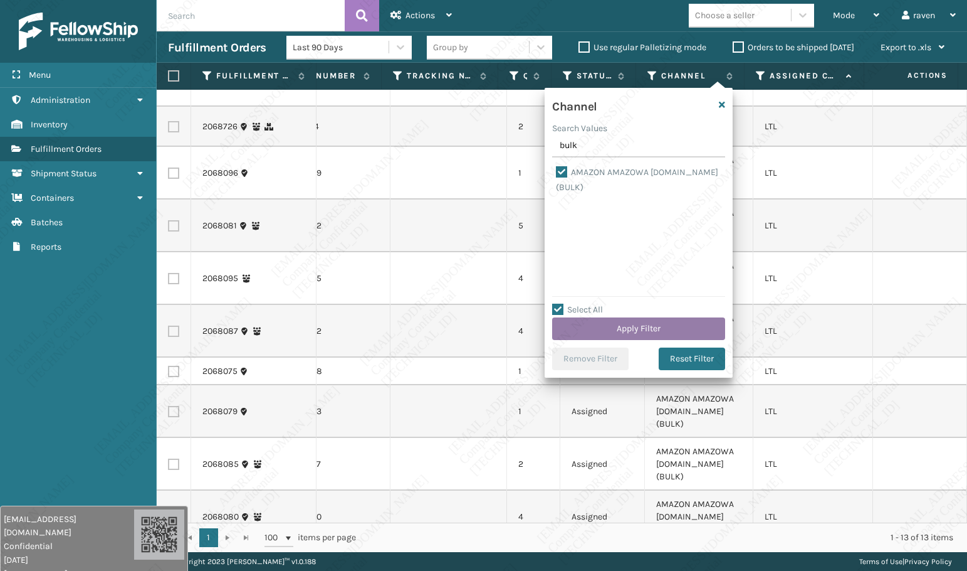
click at [629, 321] on button "Apply Filter" at bounding box center [638, 328] width 173 height 23
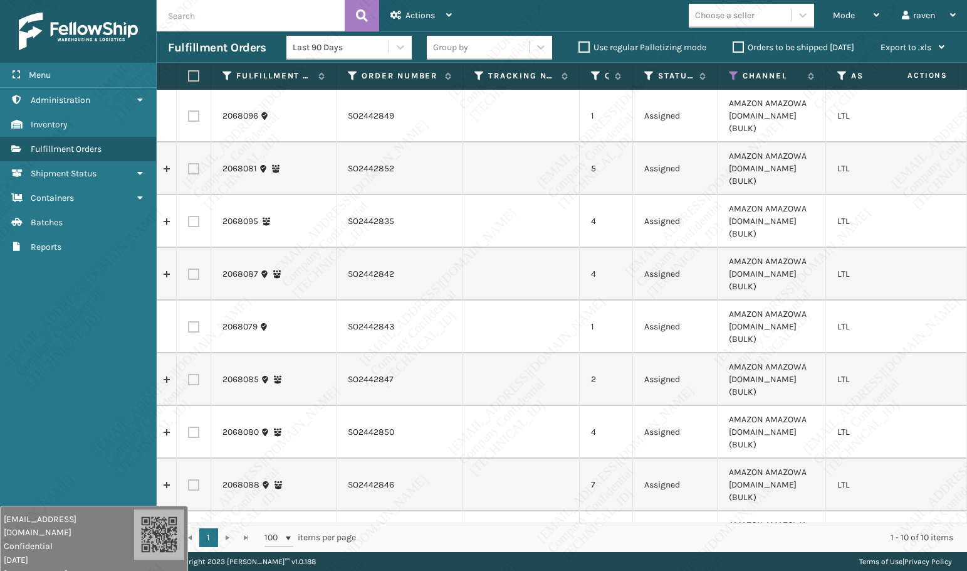
click at [194, 73] on label at bounding box center [192, 75] width 8 height 11
click at [189, 73] on input "checkbox" at bounding box center [188, 76] width 1 height 8
checkbox input "true"
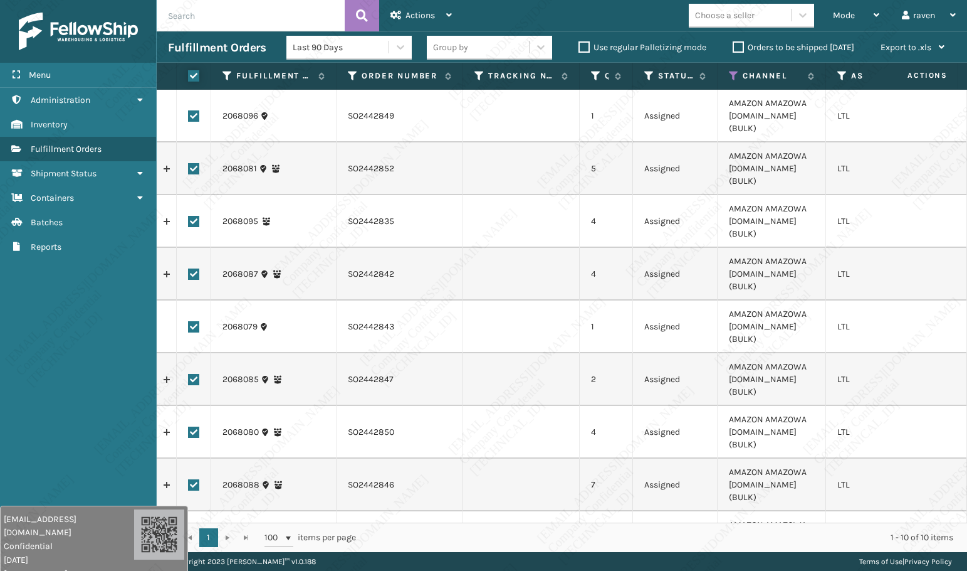
checkbox input "true"
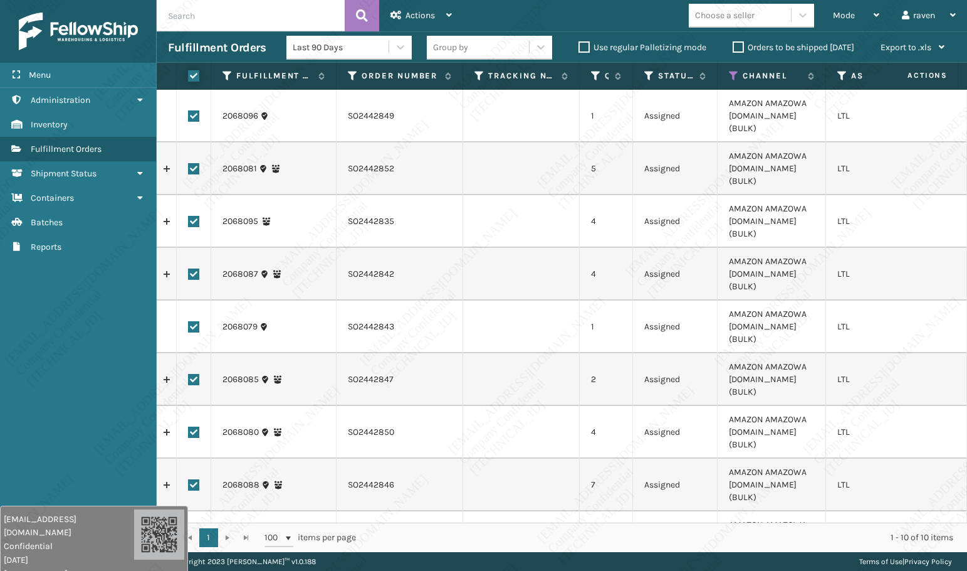
checkbox input "true"
click at [433, 18] on span "Actions" at bounding box center [420, 15] width 29 height 11
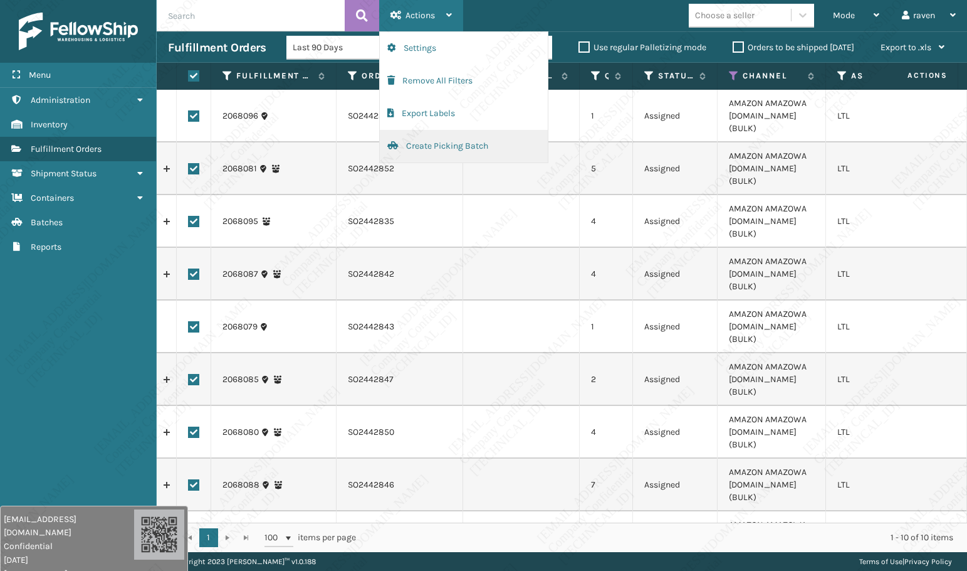
click at [409, 144] on button "Create Picking Batch" at bounding box center [464, 146] width 168 height 33
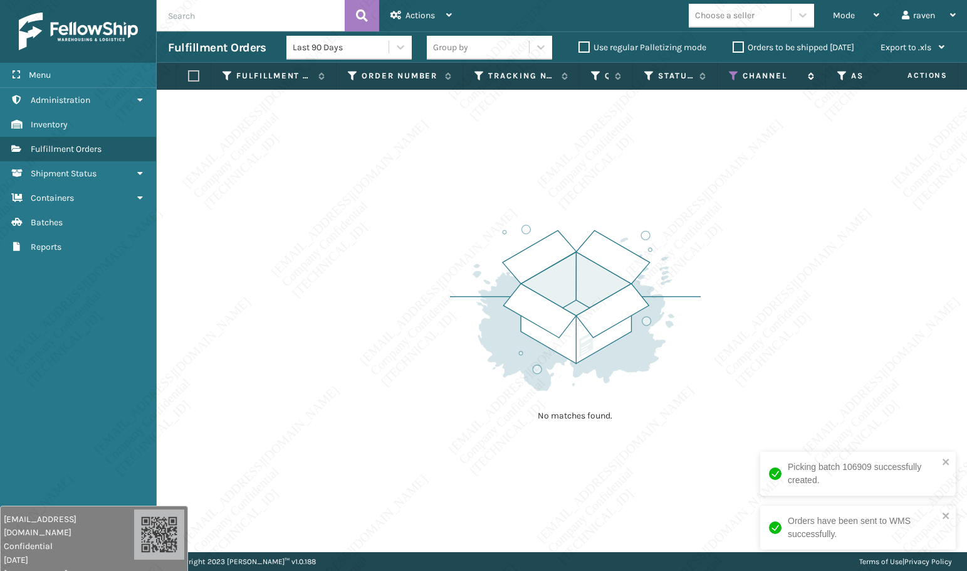
click at [736, 76] on icon at bounding box center [734, 75] width 10 height 11
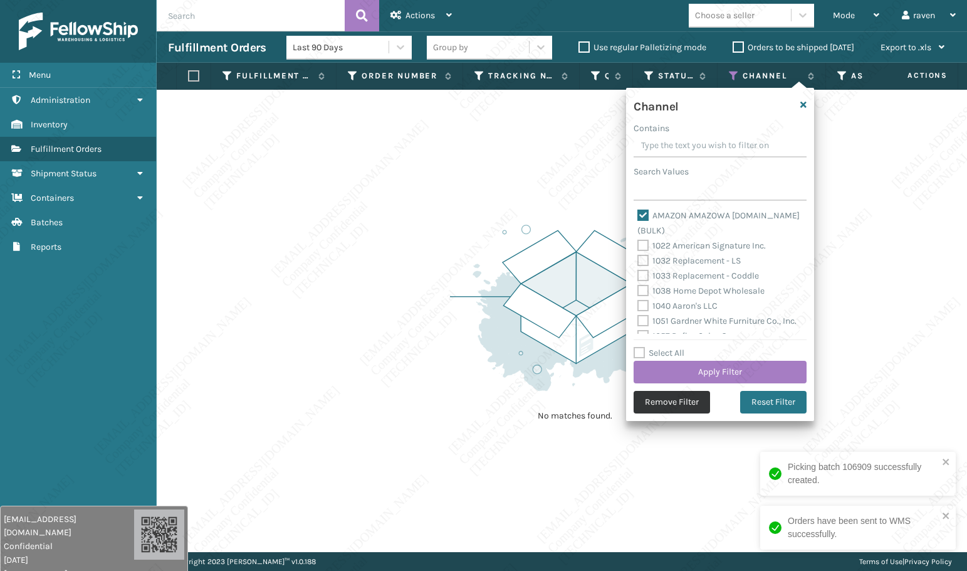
click at [666, 392] on button "Remove Filter" at bounding box center [672, 402] width 76 height 23
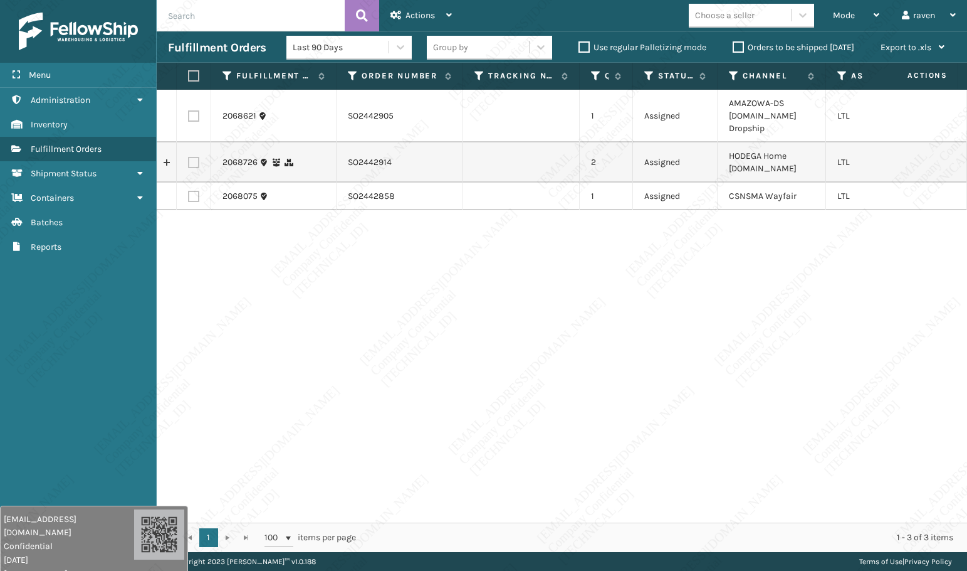
click at [191, 114] on label at bounding box center [193, 115] width 11 height 11
click at [189, 114] on input "checkbox" at bounding box center [188, 114] width 1 height 8
checkbox input "true"
click at [409, 13] on span "Actions" at bounding box center [420, 15] width 29 height 11
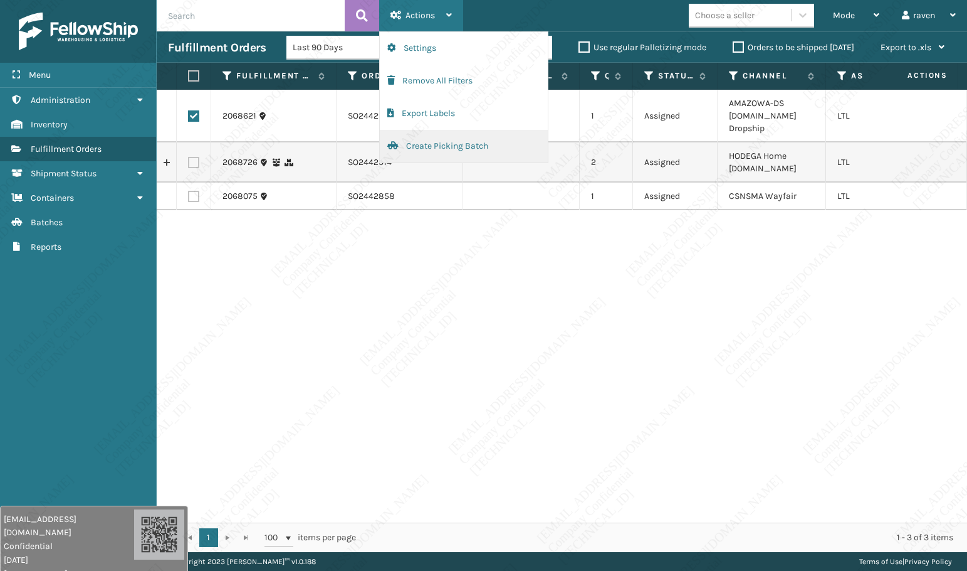
click at [434, 149] on button "Create Picking Batch" at bounding box center [464, 146] width 168 height 33
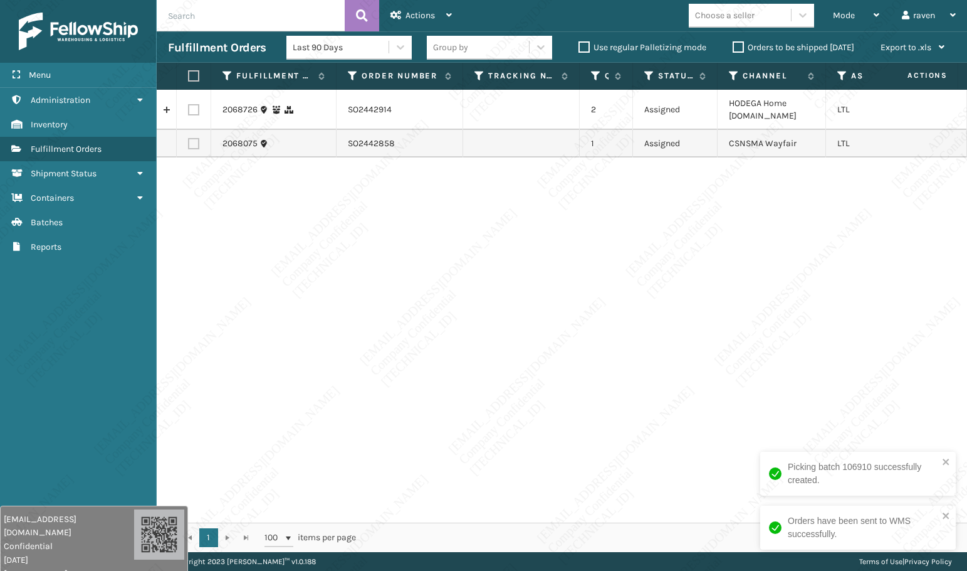
click at [485, 235] on div "2068726 SO2442914 2 Assigned HODEGA Home [DOMAIN_NAME] LTL 2068075 SO2442858 1 …" at bounding box center [562, 306] width 811 height 433
copy td "SO2442914"
drag, startPoint x: 394, startPoint y: 114, endPoint x: 350, endPoint y: 114, distance: 44.5
click at [350, 114] on td "SO2442914" at bounding box center [400, 110] width 127 height 40
click at [189, 108] on label at bounding box center [193, 109] width 11 height 11
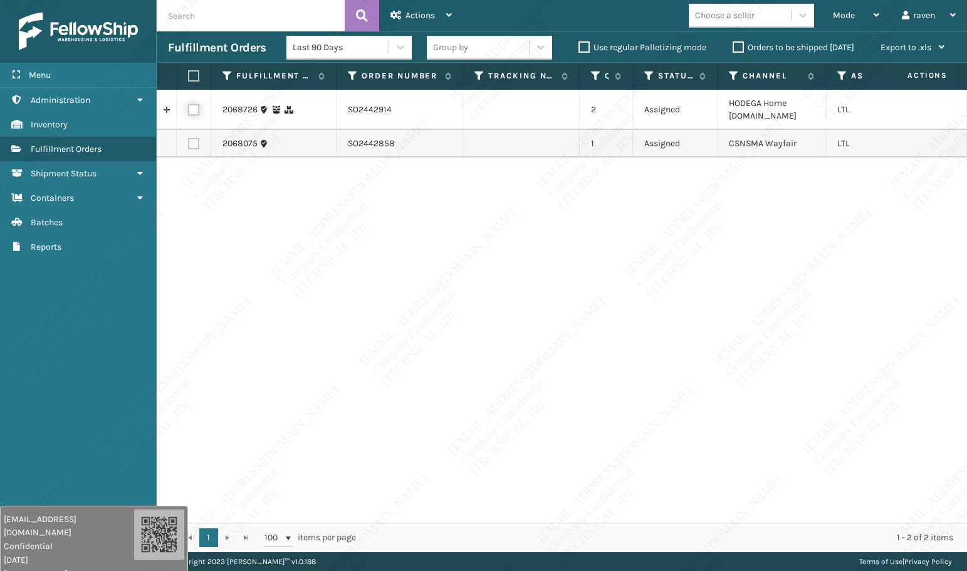
click at [189, 108] on input "checkbox" at bounding box center [188, 108] width 1 height 8
checkbox input "true"
click at [392, 8] on div "Actions" at bounding box center [421, 15] width 61 height 31
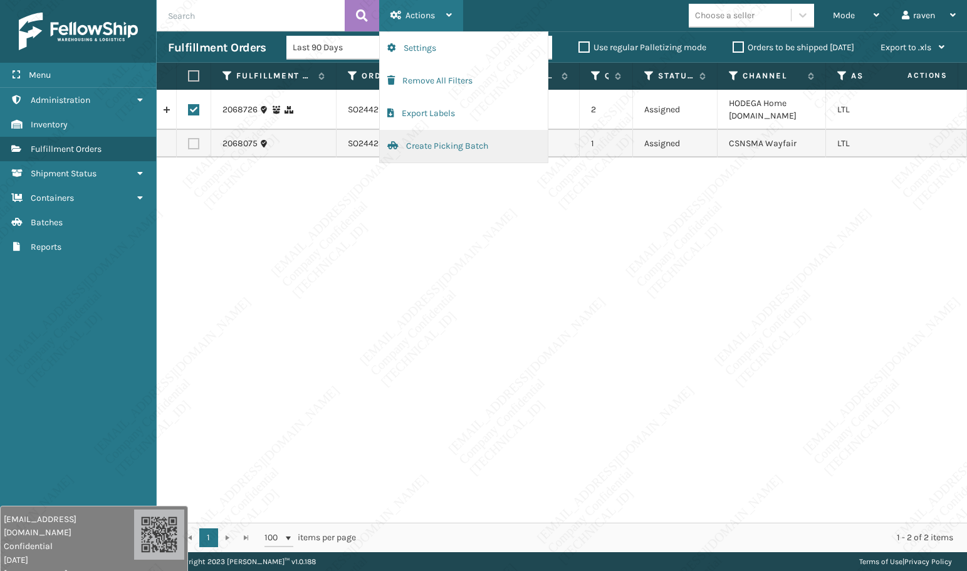
click at [397, 142] on button "Create Picking Batch" at bounding box center [464, 146] width 168 height 33
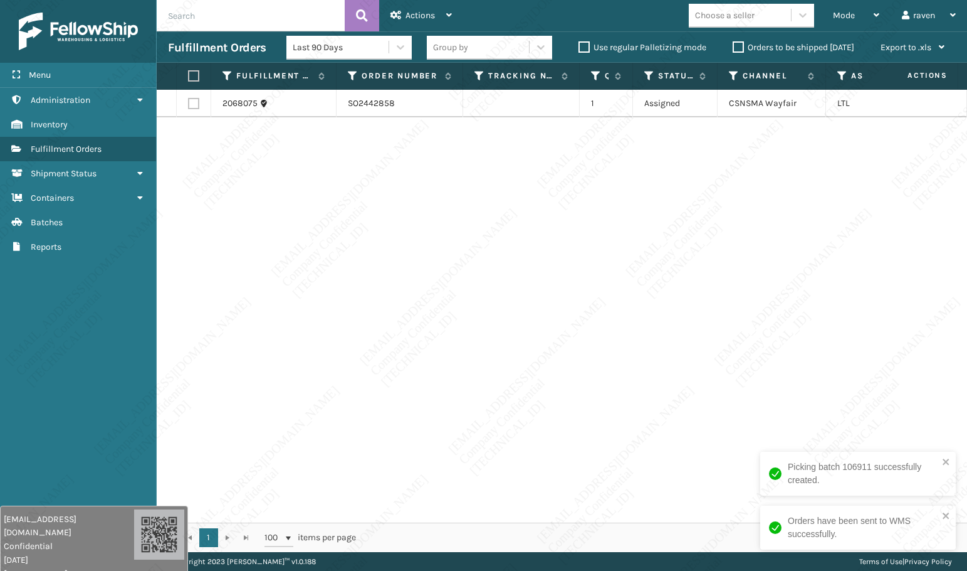
click at [660, 245] on div "2068075 SO2442858 1 Assigned CSNSMA Wayfair LTL" at bounding box center [562, 306] width 811 height 433
click at [192, 78] on label at bounding box center [192, 75] width 8 height 11
click at [189, 78] on input "checkbox" at bounding box center [188, 76] width 1 height 8
checkbox input "true"
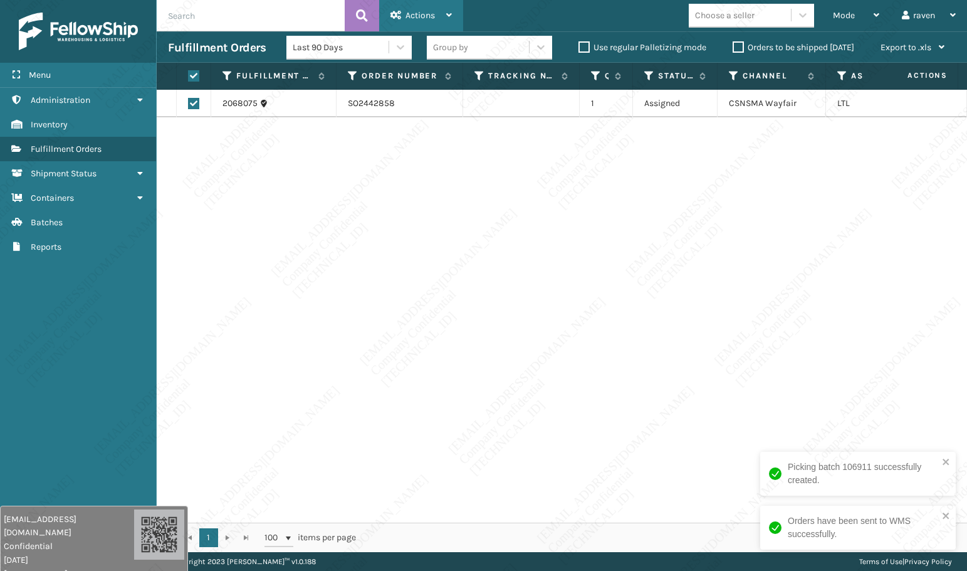
click at [407, 20] on span "Actions" at bounding box center [420, 15] width 29 height 11
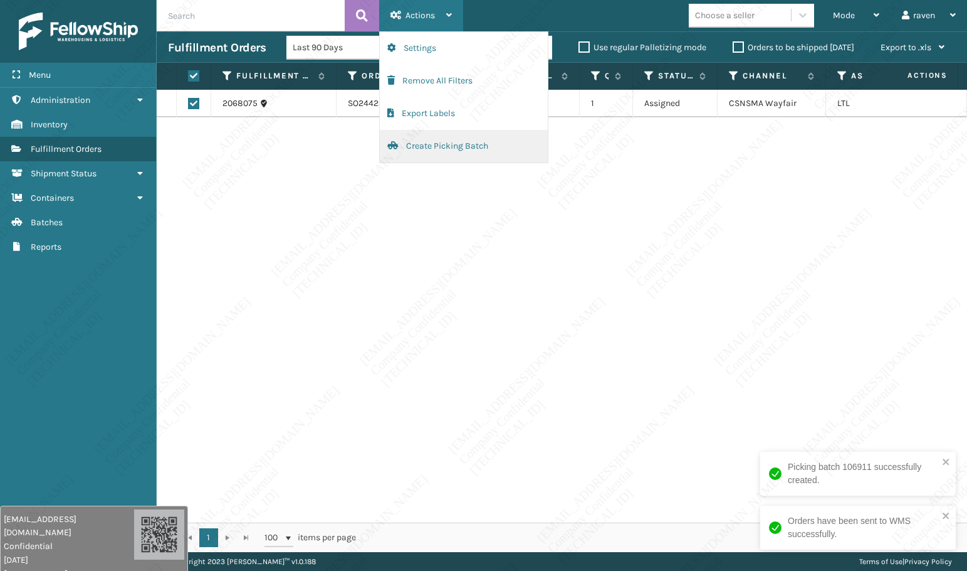
click at [480, 150] on button "Create Picking Batch" at bounding box center [464, 146] width 168 height 33
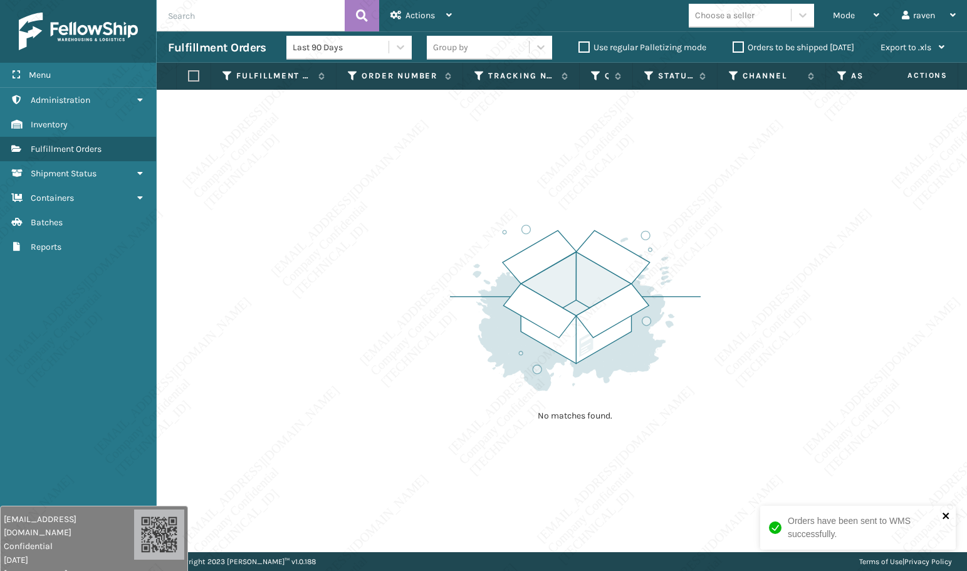
click at [943, 434] on icon "close" at bounding box center [946, 515] width 9 height 10
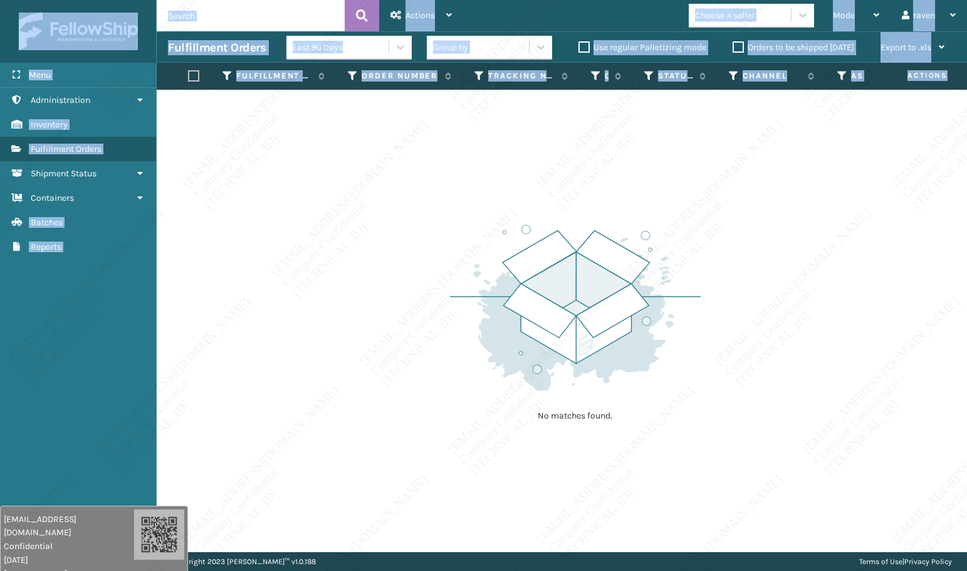
drag, startPoint x: 833, startPoint y: 547, endPoint x: 908, endPoint y: 547, distance: 75.2
click at [861, 434] on div "No matches found." at bounding box center [562, 321] width 811 height 462
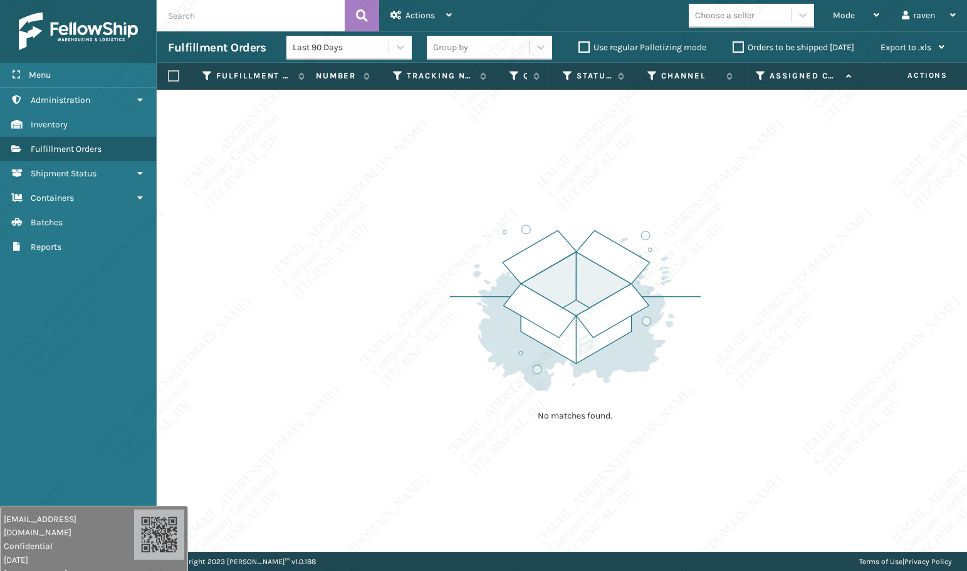
scroll to position [0, 0]
click at [55, 311] on div "Menu Inventory Administration Inventory Inventory Inventory Fulfillment Orders …" at bounding box center [78, 285] width 157 height 571
click at [855, 13] on div "Mode" at bounding box center [856, 15] width 46 height 31
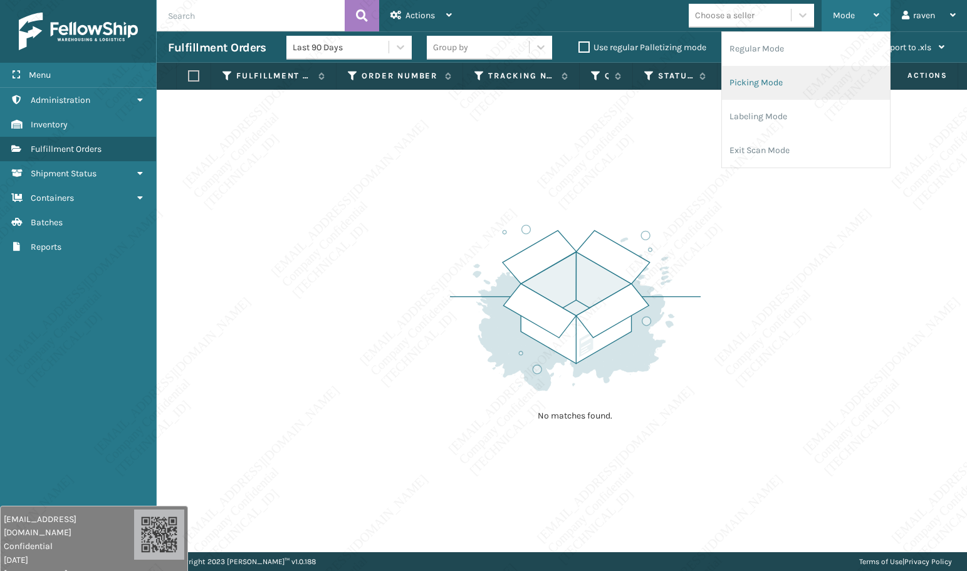
click at [773, 83] on li "Picking Mode" at bounding box center [806, 83] width 168 height 34
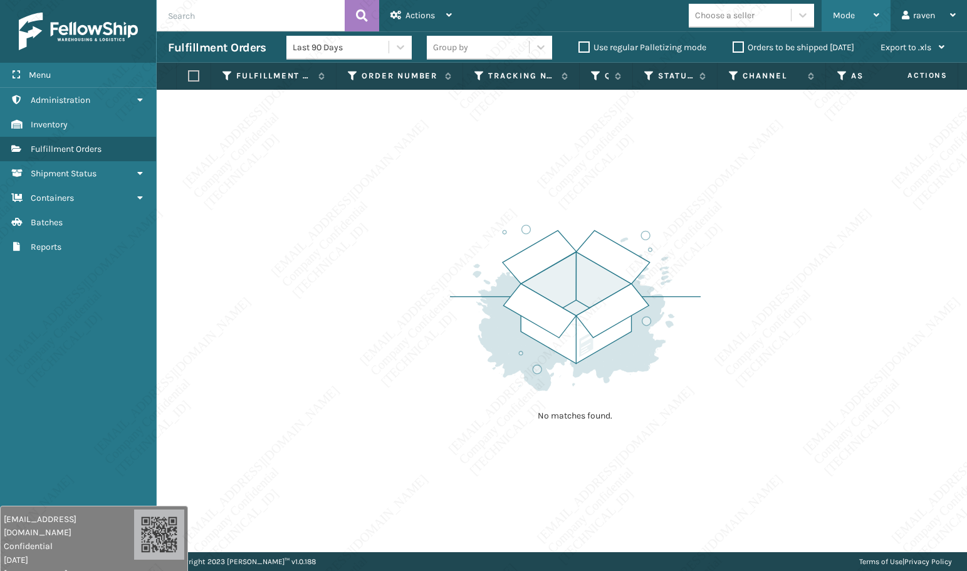
click at [865, 22] on div "Mode" at bounding box center [856, 15] width 46 height 31
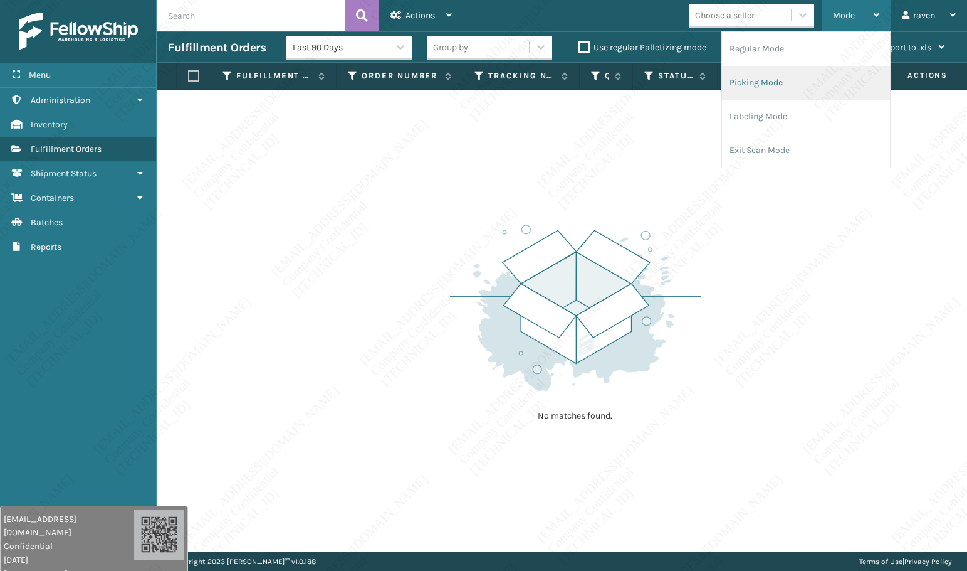
click at [782, 80] on li "Picking Mode" at bounding box center [806, 83] width 168 height 34
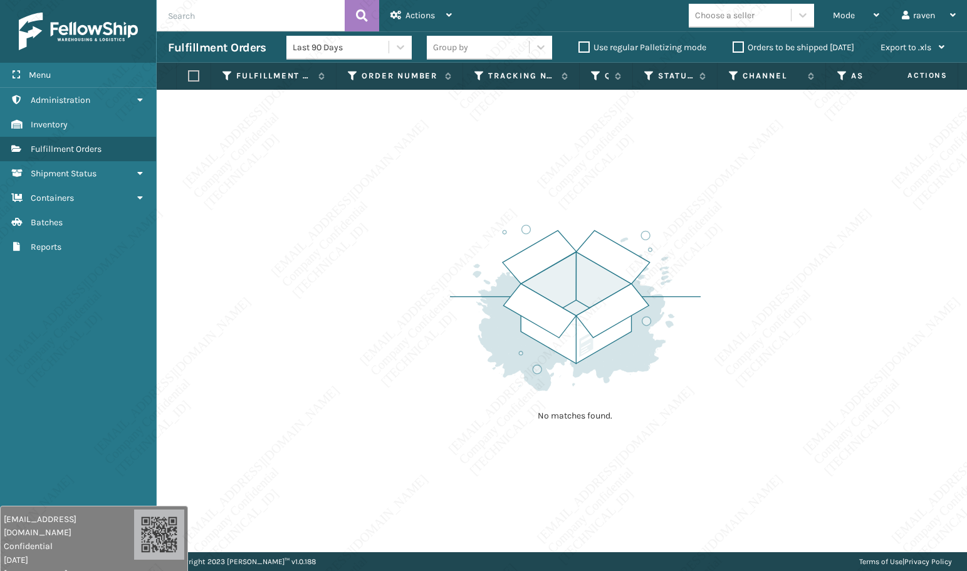
drag, startPoint x: 498, startPoint y: 211, endPoint x: 596, endPoint y: 139, distance: 121.1
click at [502, 209] on div "No matches found." at bounding box center [575, 321] width 251 height 231
click at [838, 16] on span "Mode" at bounding box center [844, 15] width 22 height 11
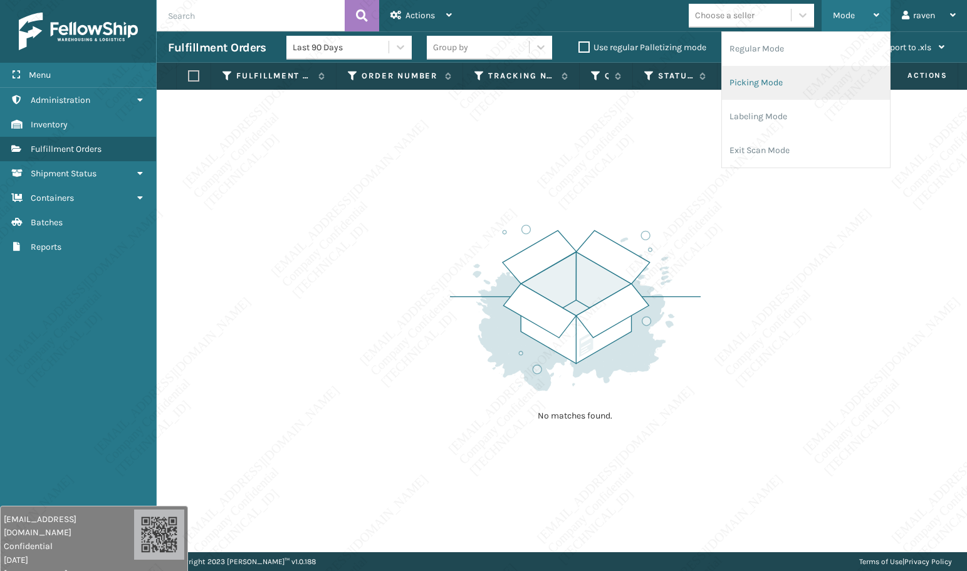
click at [776, 85] on li "Picking Mode" at bounding box center [806, 83] width 168 height 34
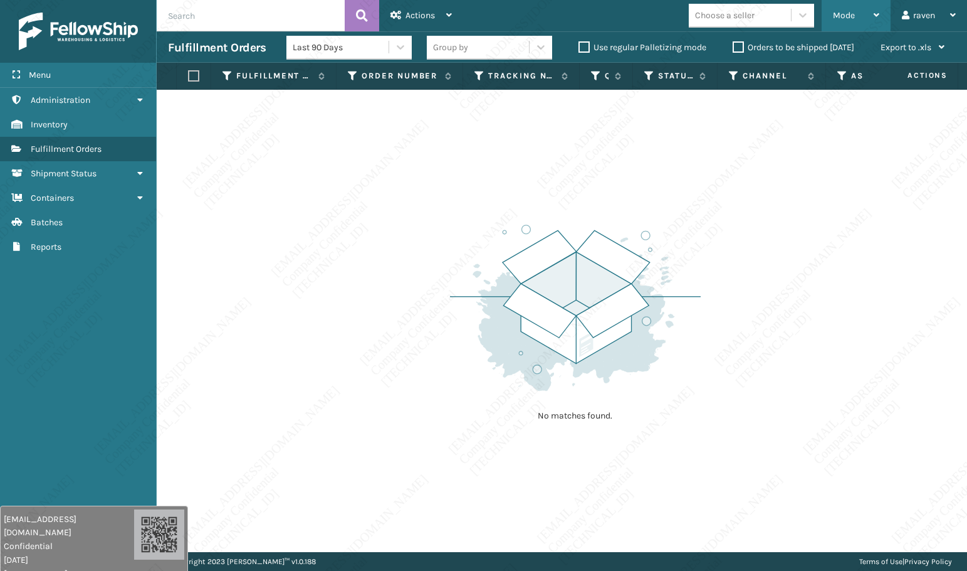
click at [849, 16] on span "Mode" at bounding box center [844, 15] width 22 height 11
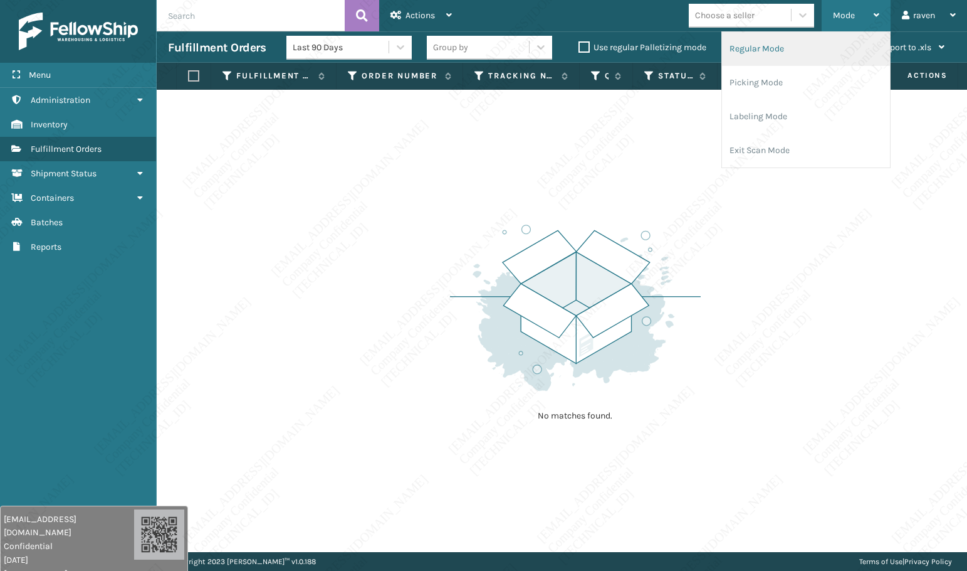
click at [767, 51] on li "Regular Mode" at bounding box center [806, 49] width 168 height 34
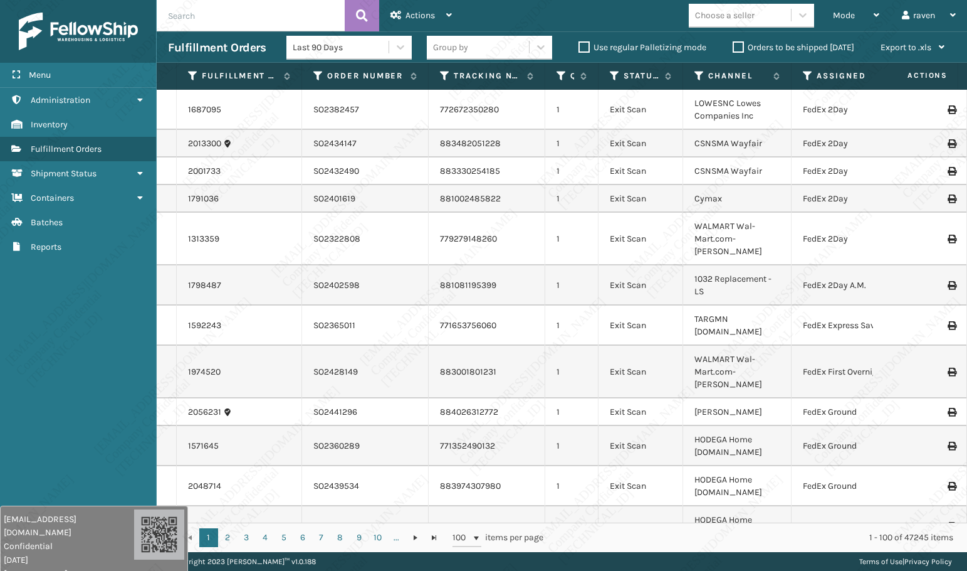
click at [257, 16] on input "text" at bounding box center [251, 15] width 188 height 31
paste input "SO2442861"
click at [357, 15] on icon at bounding box center [362, 15] width 12 height 19
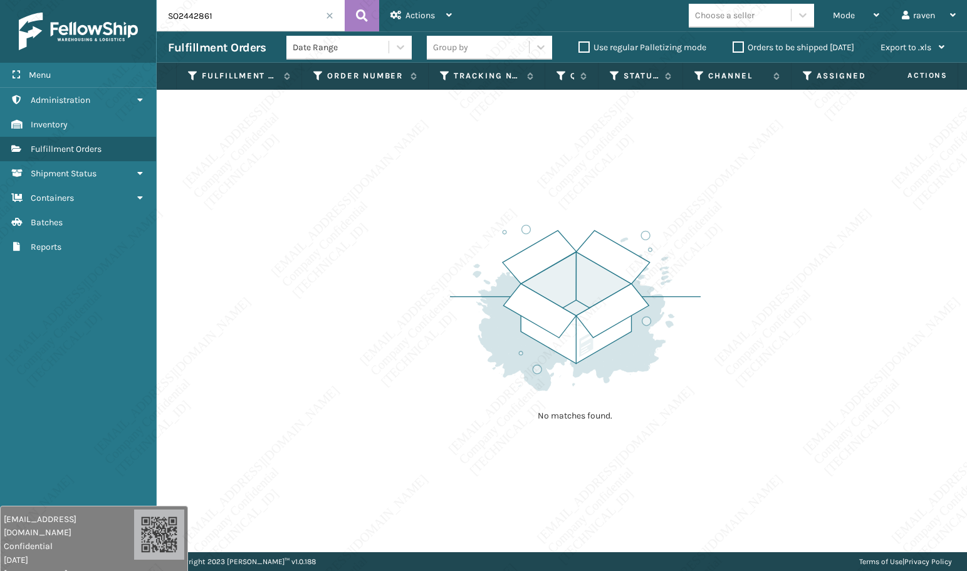
click at [620, 296] on img at bounding box center [575, 308] width 251 height 174
click at [359, 171] on div "No matches found." at bounding box center [562, 321] width 811 height 462
click at [56, 314] on div "Menu Inventory Administration Inventory Inventory Inventory Fulfillment Orders …" at bounding box center [78, 285] width 157 height 571
click at [250, 17] on input "SO2442861" at bounding box center [251, 15] width 188 height 31
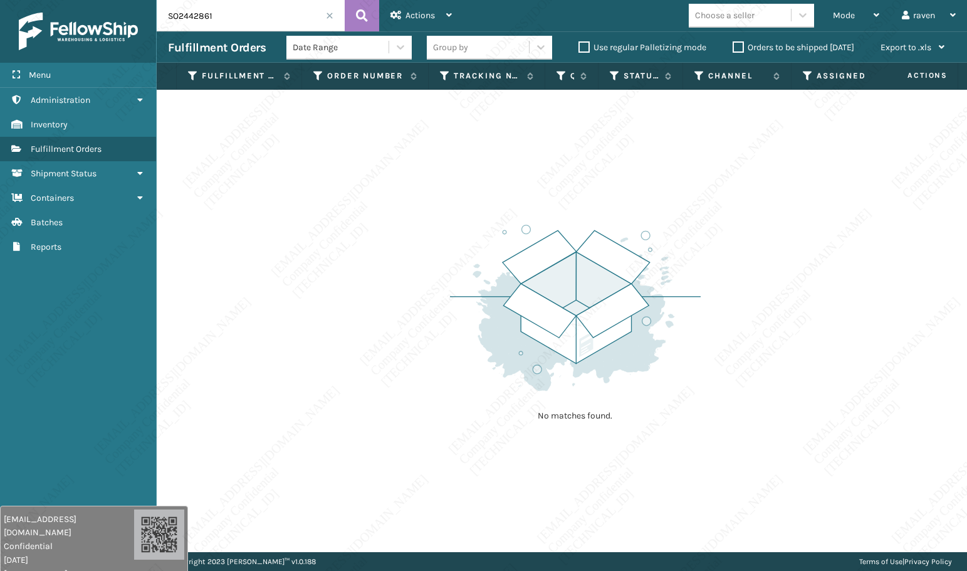
paste input "77"
type input "SO2442877"
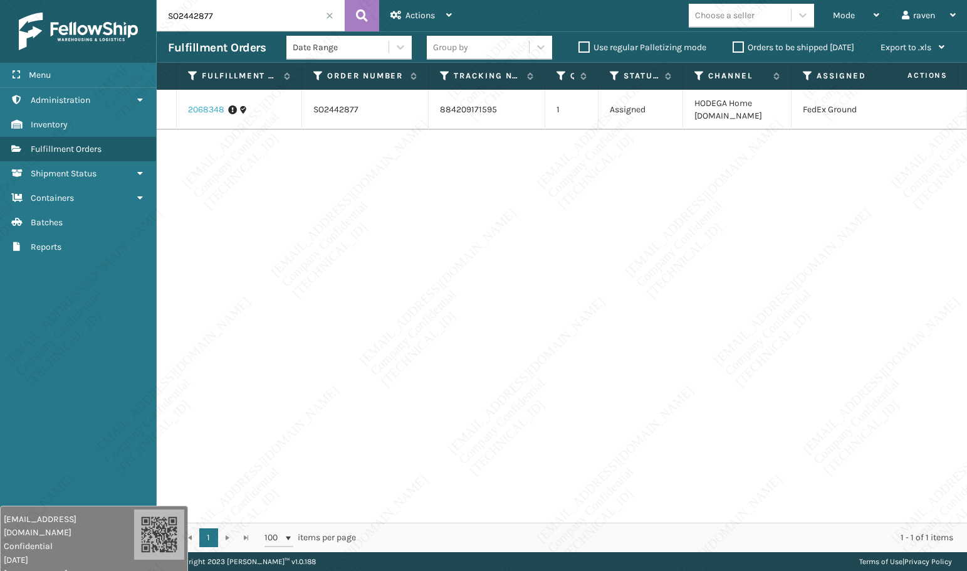
click at [207, 108] on link "2068348" at bounding box center [206, 109] width 36 height 13
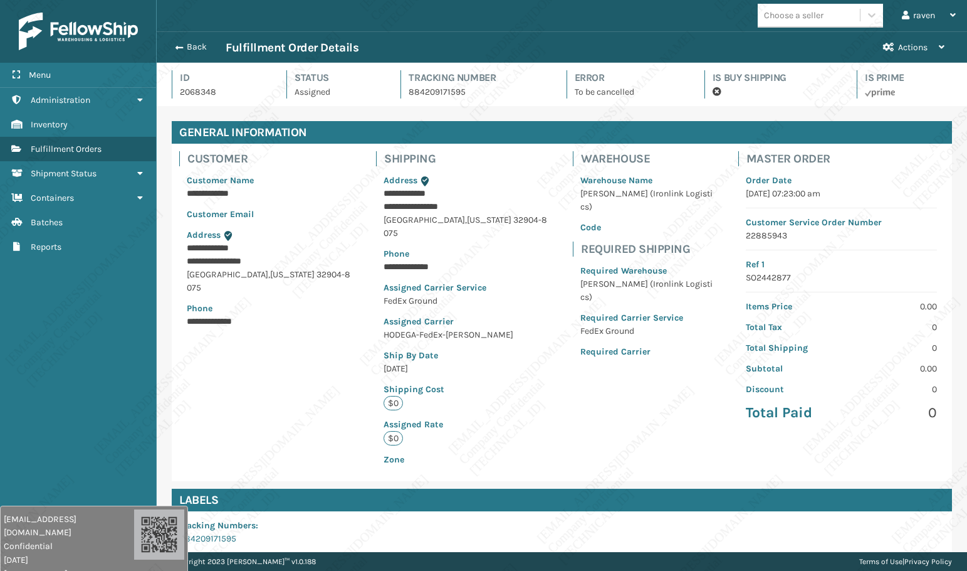
scroll to position [30, 811]
click at [176, 50] on span "button" at bounding box center [178, 47] width 8 height 9
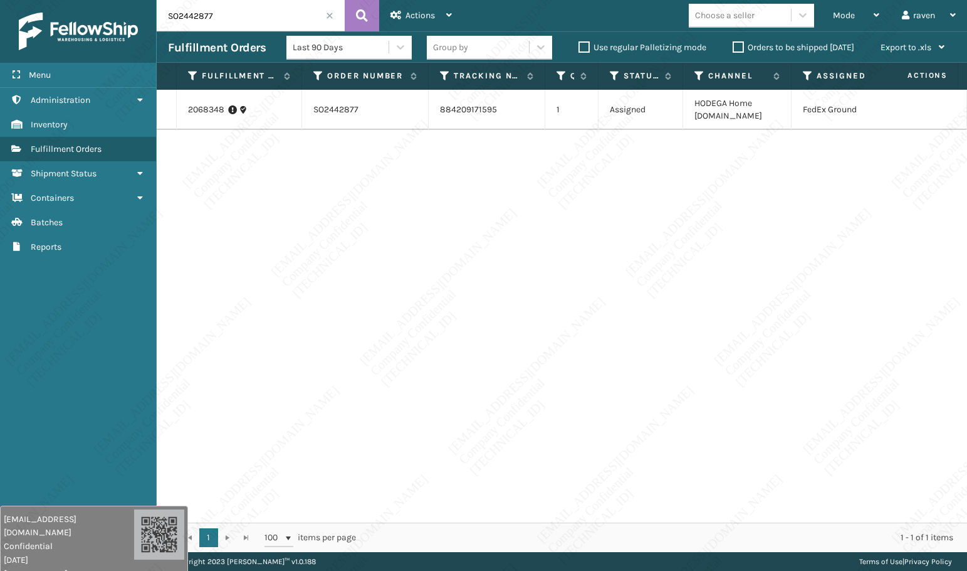
click at [234, 23] on input "SO2442877" at bounding box center [251, 15] width 188 height 31
paste input "30"
type input "SO2442830"
click at [356, 15] on icon at bounding box center [362, 15] width 12 height 19
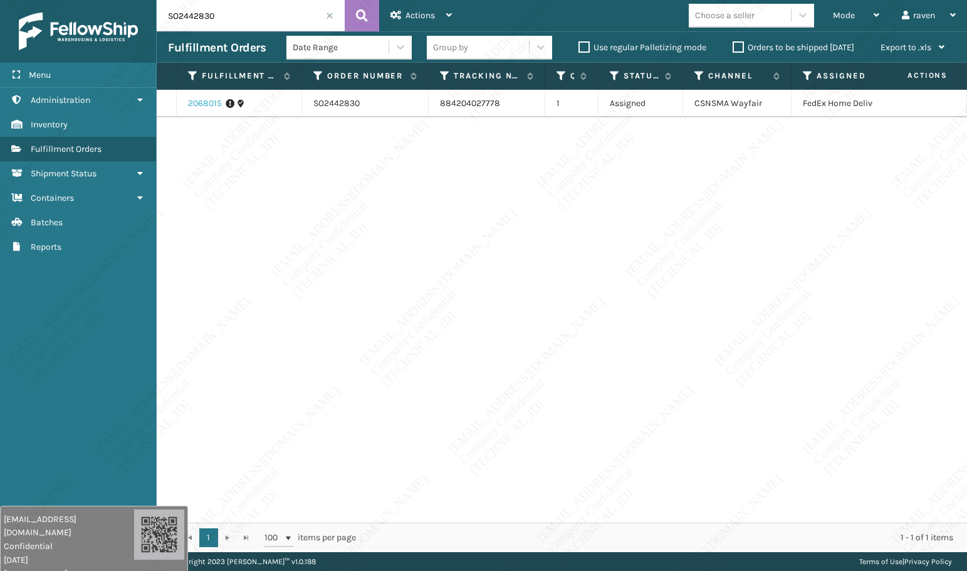
click at [198, 102] on link "2068015" at bounding box center [205, 103] width 34 height 13
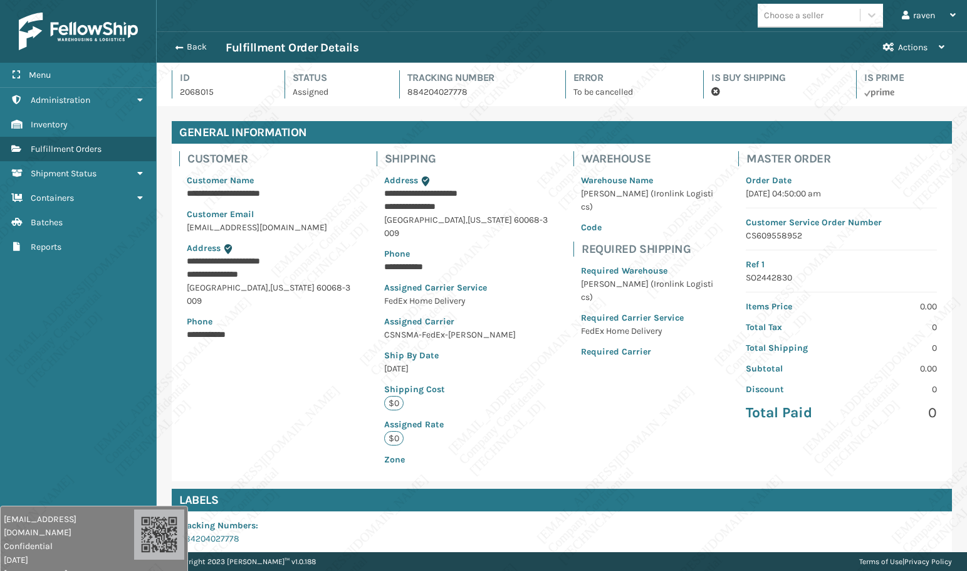
scroll to position [30, 811]
drag, startPoint x: 75, startPoint y: 322, endPoint x: 84, endPoint y: 271, distance: 51.6
click at [75, 317] on div "Menu Administration Inventory Fulfillment Orders Shipment Status Containers Bat…" at bounding box center [78, 285] width 157 height 571
click at [55, 148] on span "Fulfillment Orders" at bounding box center [66, 149] width 71 height 11
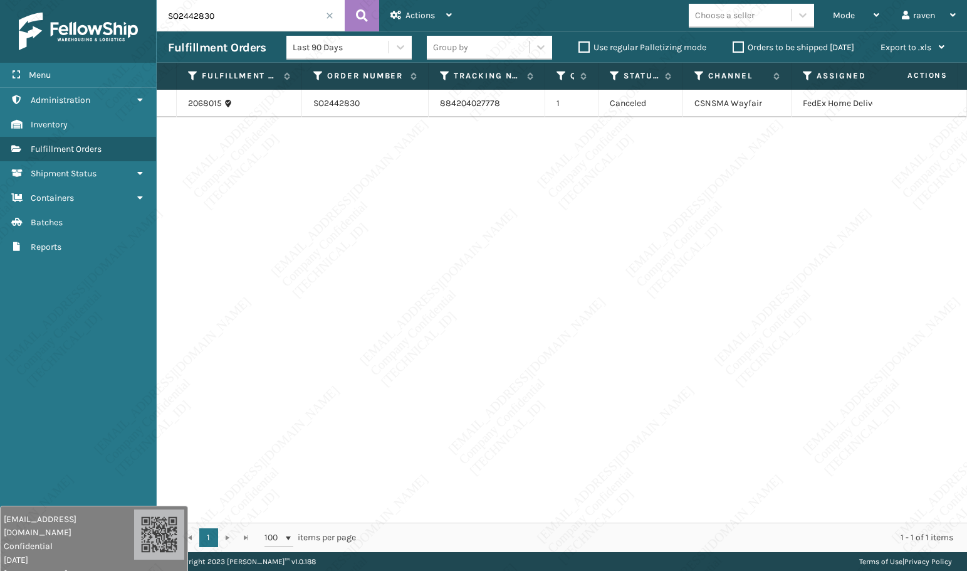
click at [330, 11] on input "SO2442830" at bounding box center [251, 15] width 188 height 31
click at [327, 15] on span at bounding box center [330, 16] width 8 height 8
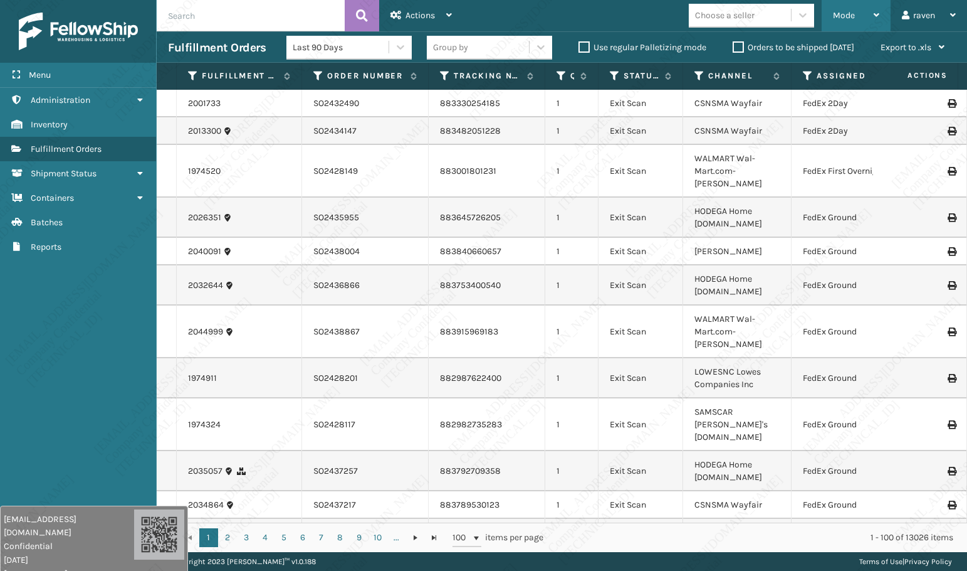
click at [852, 16] on span "Mode" at bounding box center [844, 15] width 22 height 11
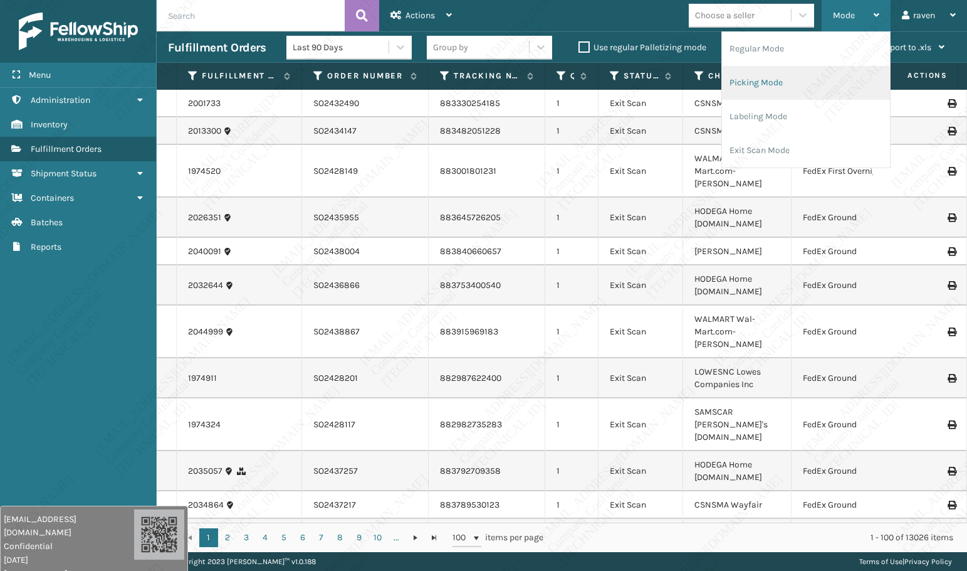
click at [804, 76] on li "Picking Mode" at bounding box center [806, 83] width 168 height 34
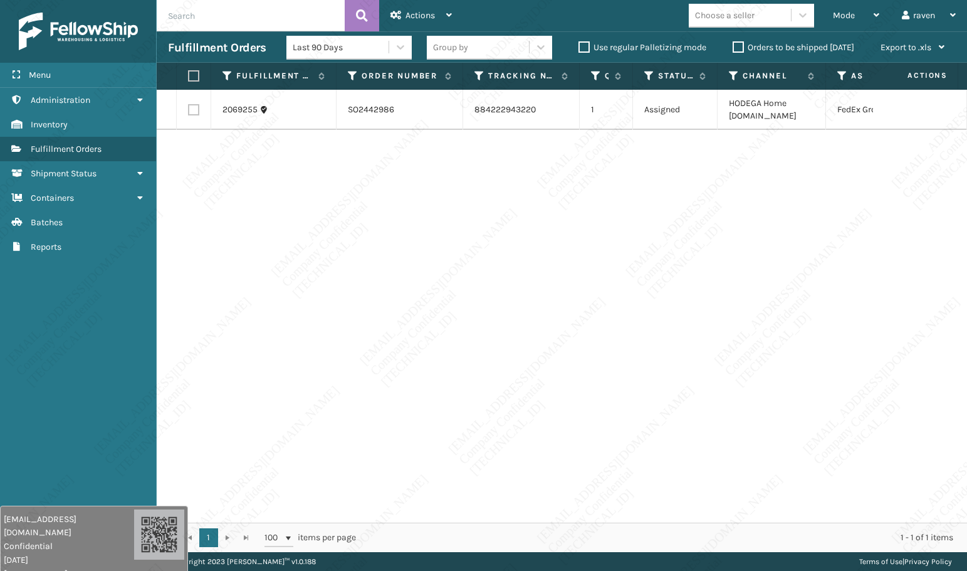
click at [767, 208] on div "2069255 SO2442986 884222943220 1 Assigned HODEGA Home [DOMAIN_NAME] FedEx Ground" at bounding box center [562, 306] width 811 height 433
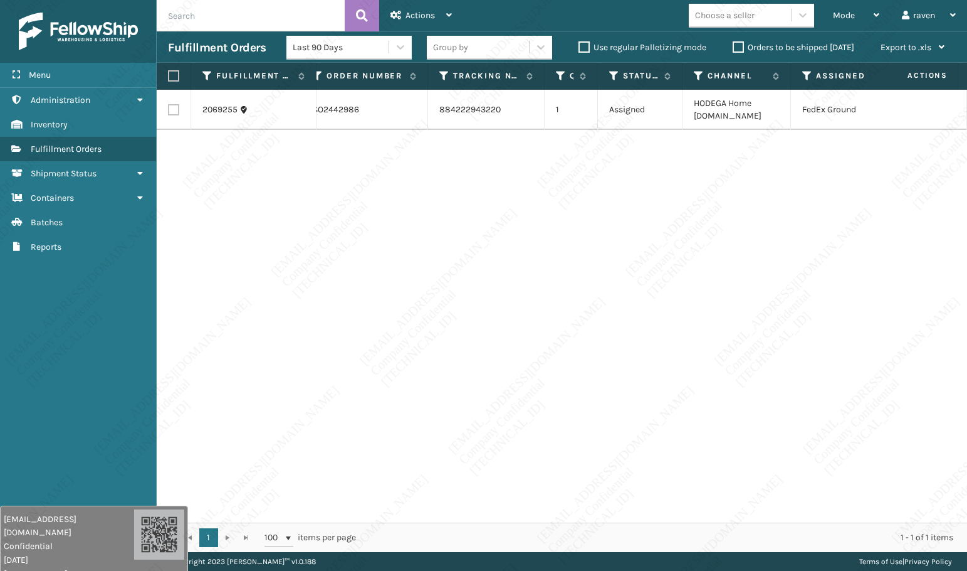
scroll to position [0, 82]
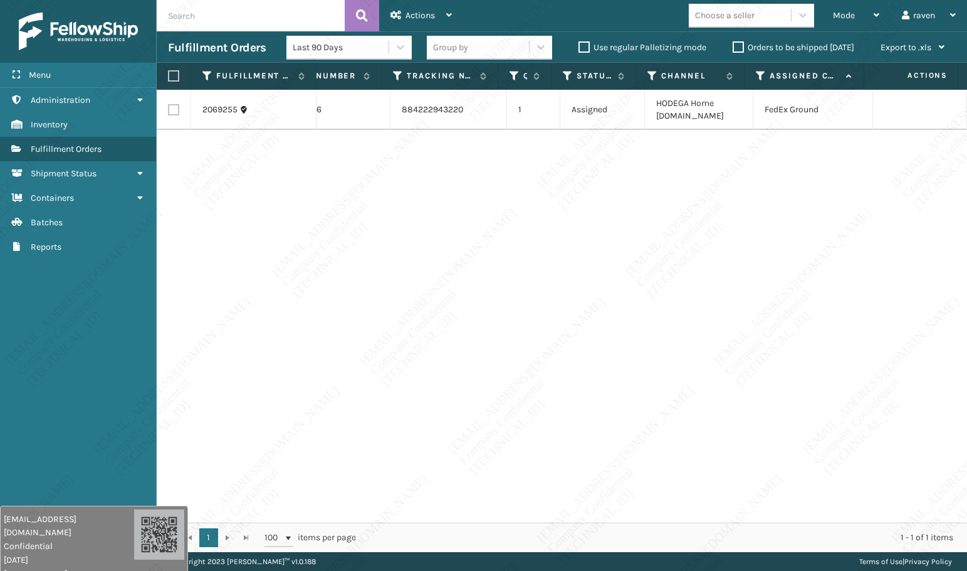
click at [176, 72] on label at bounding box center [172, 75] width 8 height 11
click at [169, 72] on input "checkbox" at bounding box center [168, 76] width 1 height 8
checkbox input "true"
click at [429, 21] on div "Actions" at bounding box center [421, 15] width 61 height 31
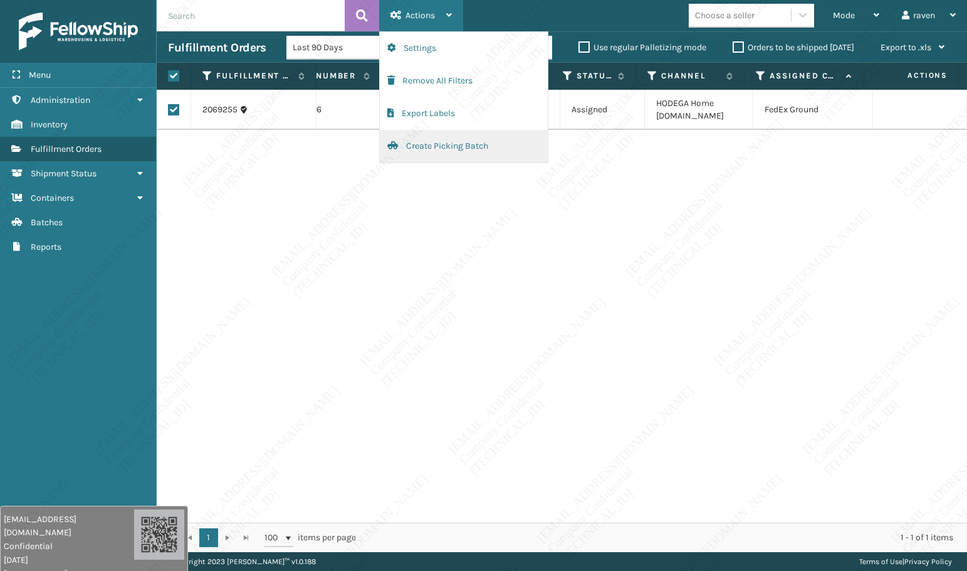
click at [422, 143] on button "Create Picking Batch" at bounding box center [464, 146] width 168 height 33
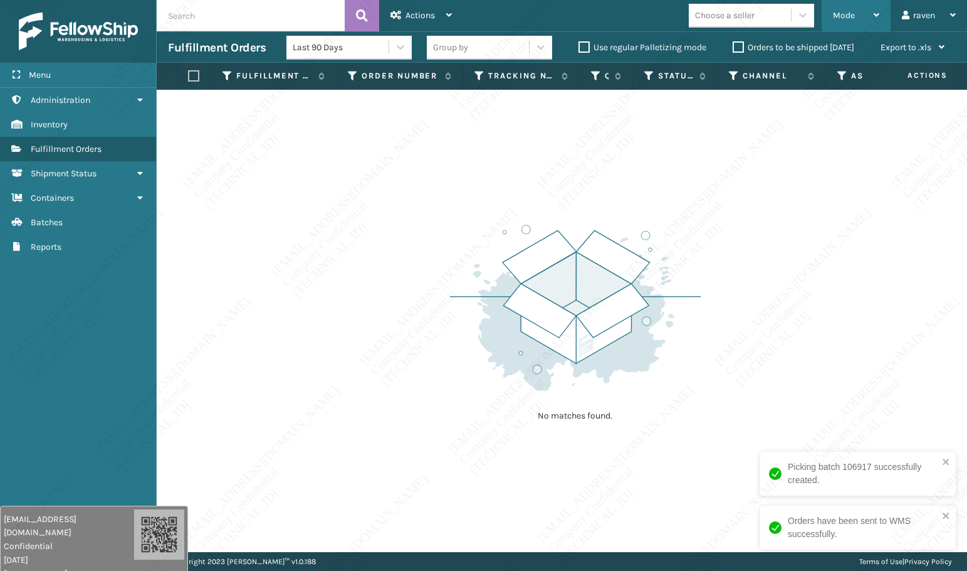
click at [859, 18] on div "Mode" at bounding box center [856, 15] width 46 height 31
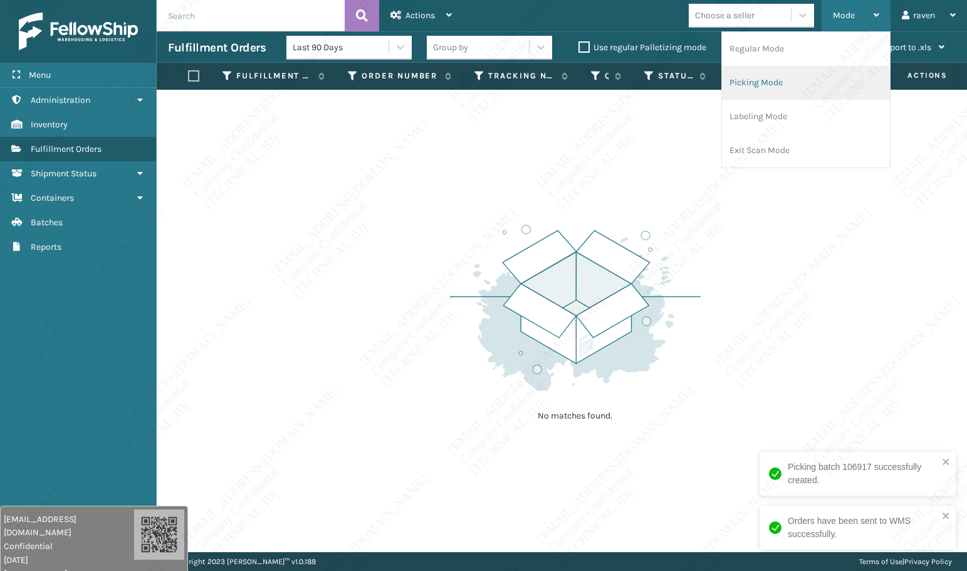
click at [792, 93] on li "Picking Mode" at bounding box center [806, 83] width 168 height 34
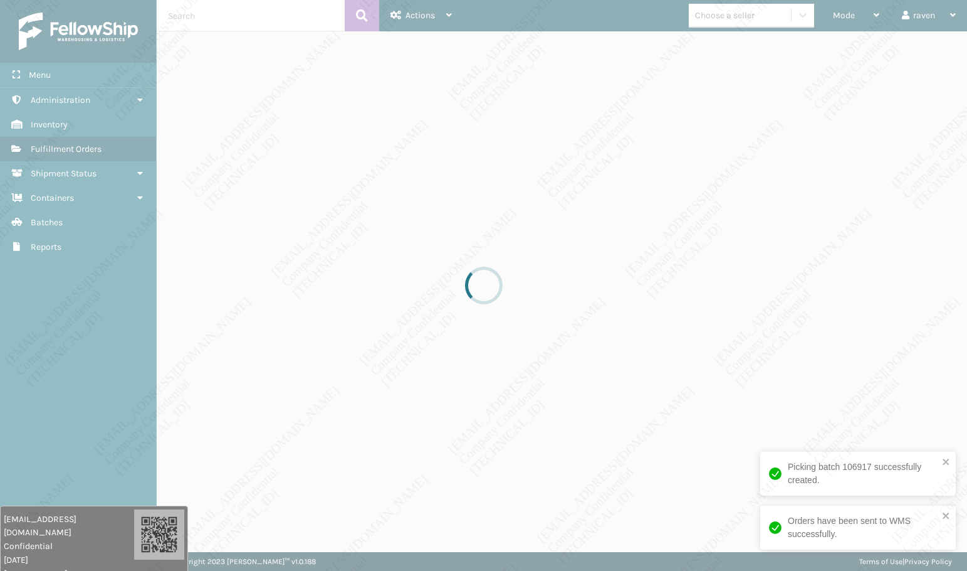
click at [755, 182] on div at bounding box center [483, 285] width 967 height 571
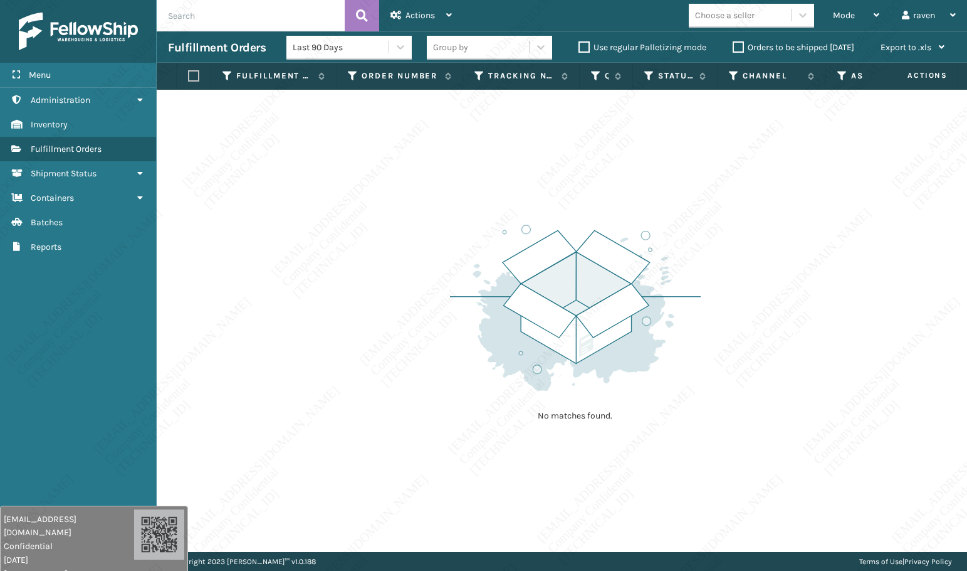
click at [799, 307] on div "No matches found." at bounding box center [562, 321] width 811 height 462
drag, startPoint x: 740, startPoint y: 266, endPoint x: 721, endPoint y: 266, distance: 19.4
click at [742, 264] on div "No matches found." at bounding box center [562, 321] width 811 height 462
click at [721, 266] on div "No matches found." at bounding box center [562, 321] width 811 height 462
click at [697, 265] on img at bounding box center [575, 308] width 251 height 174
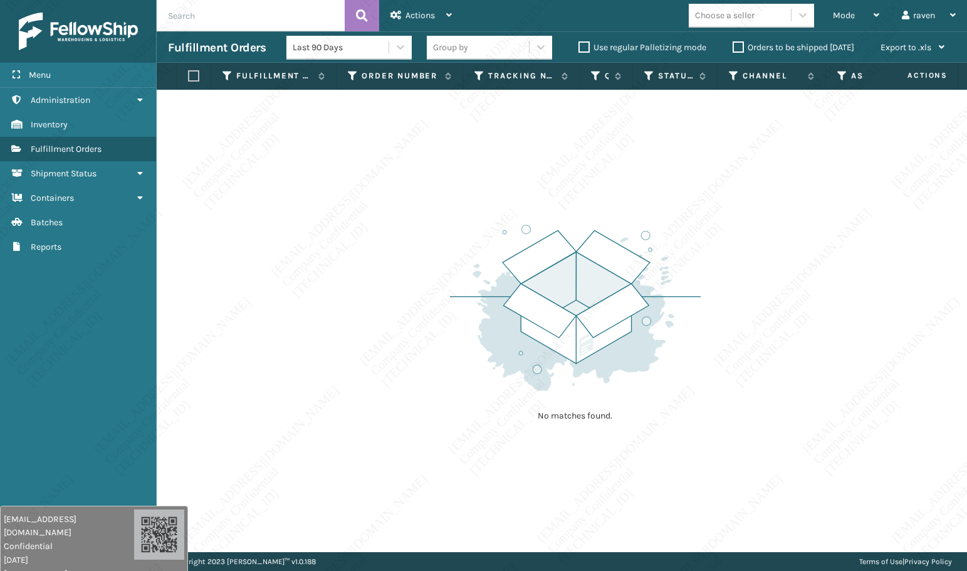
drag, startPoint x: 750, startPoint y: 341, endPoint x: 920, endPoint y: 349, distance: 170.7
click at [751, 340] on div "No matches found." at bounding box center [562, 321] width 811 height 462
click at [809, 427] on div "No matches found." at bounding box center [562, 321] width 811 height 462
click at [333, 323] on div "No matches found." at bounding box center [562, 321] width 811 height 462
click at [858, 15] on div "Mode" at bounding box center [856, 15] width 46 height 31
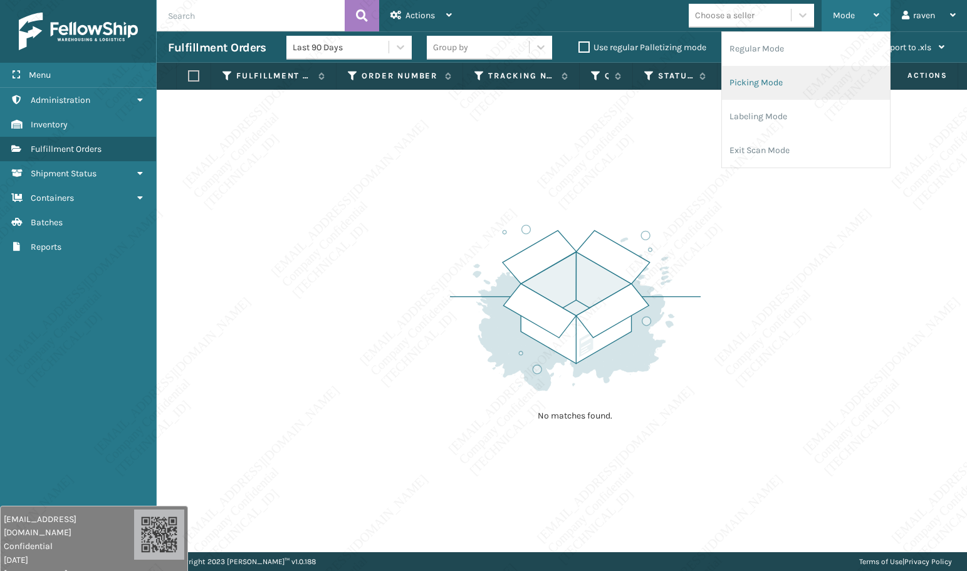
click at [791, 77] on li "Picking Mode" at bounding box center [806, 83] width 168 height 34
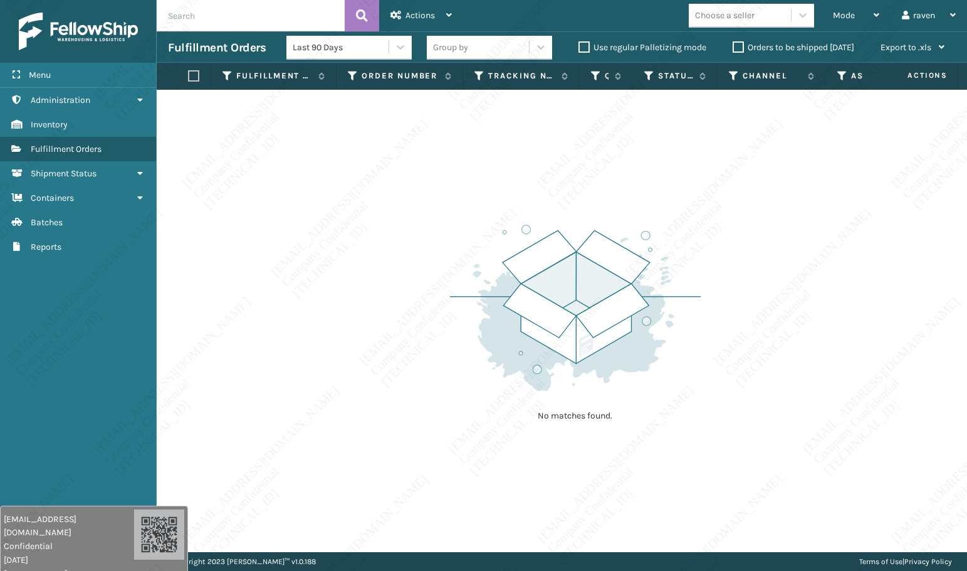
click at [401, 268] on div "No matches found." at bounding box center [562, 321] width 811 height 462
click at [840, 12] on span "Mode" at bounding box center [844, 15] width 22 height 11
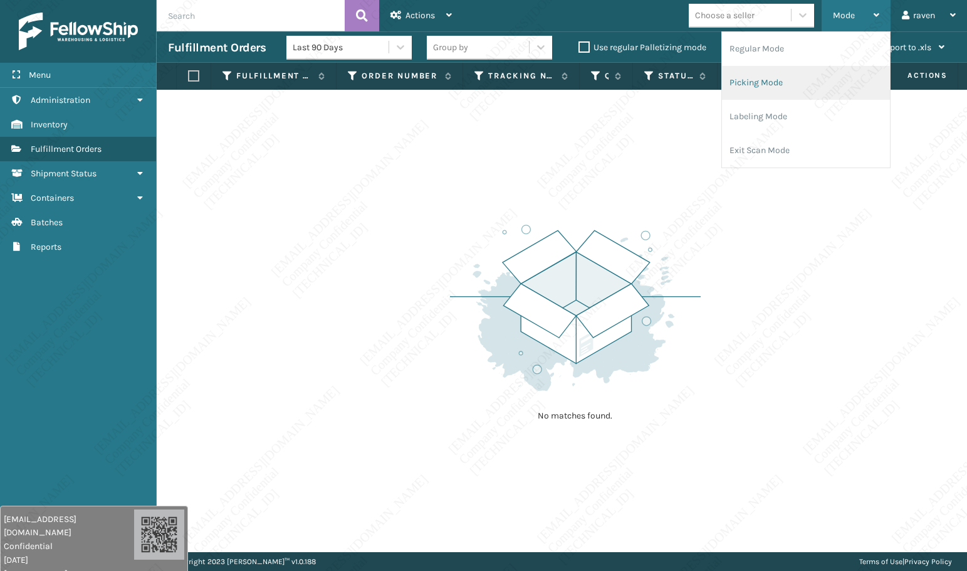
click at [757, 93] on li "Picking Mode" at bounding box center [806, 83] width 168 height 34
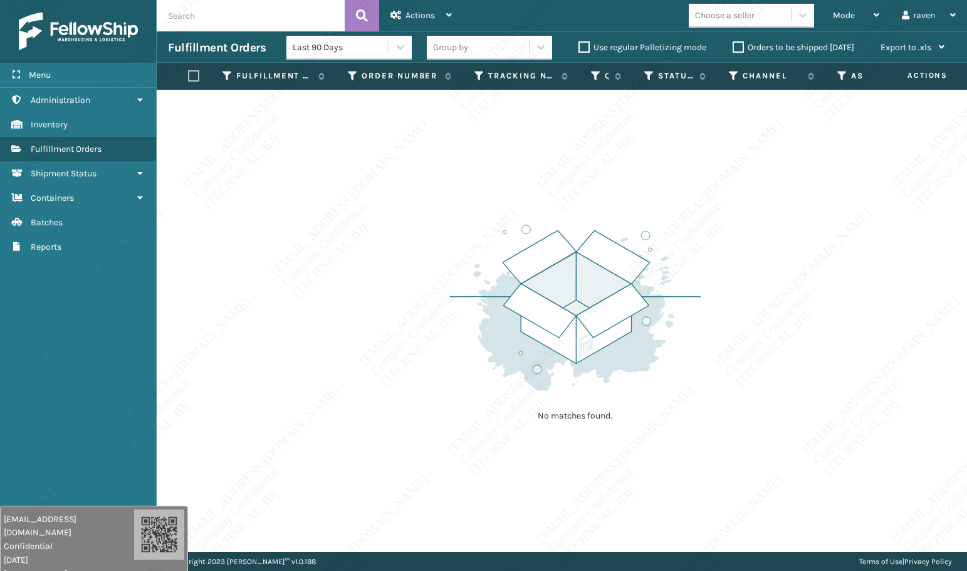
drag, startPoint x: 434, startPoint y: 263, endPoint x: 441, endPoint y: 266, distance: 7.9
click at [434, 263] on div "No matches found." at bounding box center [562, 321] width 811 height 462
click at [530, 260] on img at bounding box center [575, 308] width 251 height 174
click at [858, 18] on div "Mode" at bounding box center [856, 15] width 46 height 31
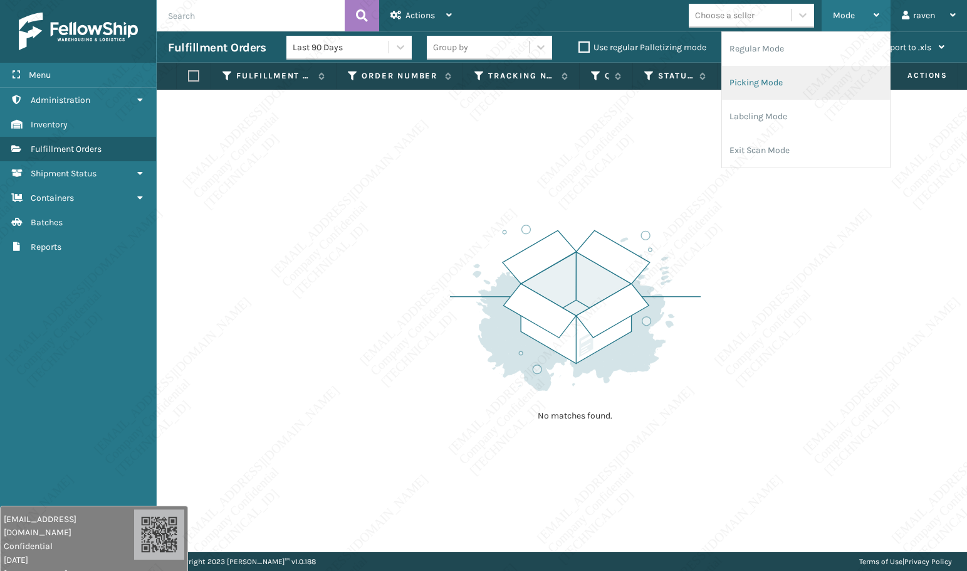
click at [781, 81] on li "Picking Mode" at bounding box center [806, 83] width 168 height 34
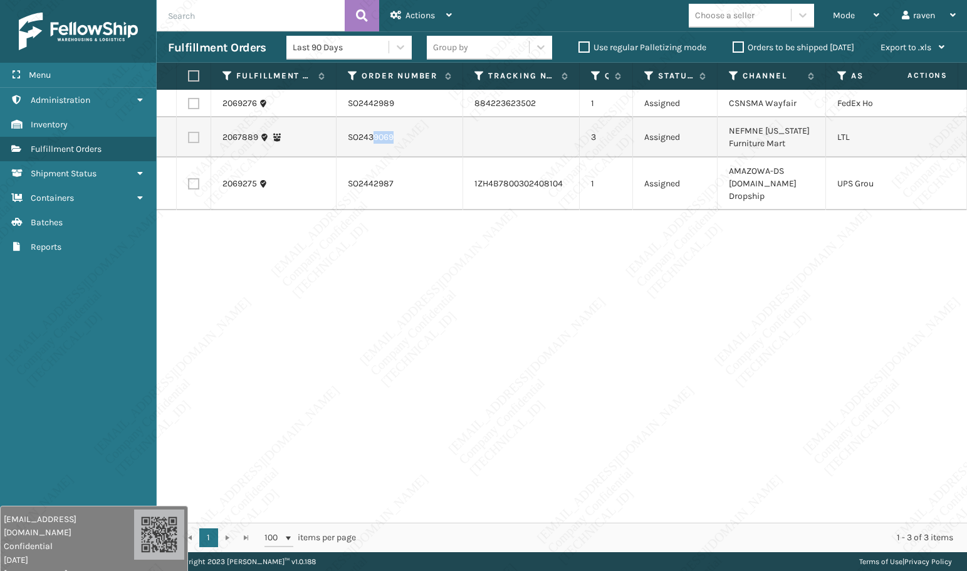
drag, startPoint x: 377, startPoint y: 140, endPoint x: 331, endPoint y: 144, distance: 45.9
click at [320, 137] on tr "2067889 SO2439069 3 Assigned NEFMNE [US_STATE] Furniture Mart LTL" at bounding box center [598, 137] width 883 height 40
drag, startPoint x: 624, startPoint y: 358, endPoint x: 560, endPoint y: 349, distance: 65.2
click at [620, 358] on div "2069276 SO2442989 884223623502 1 Assigned CSNSMA Wayfair FedEx Home Delivery 20…" at bounding box center [562, 306] width 811 height 433
click at [197, 139] on label at bounding box center [193, 137] width 11 height 11
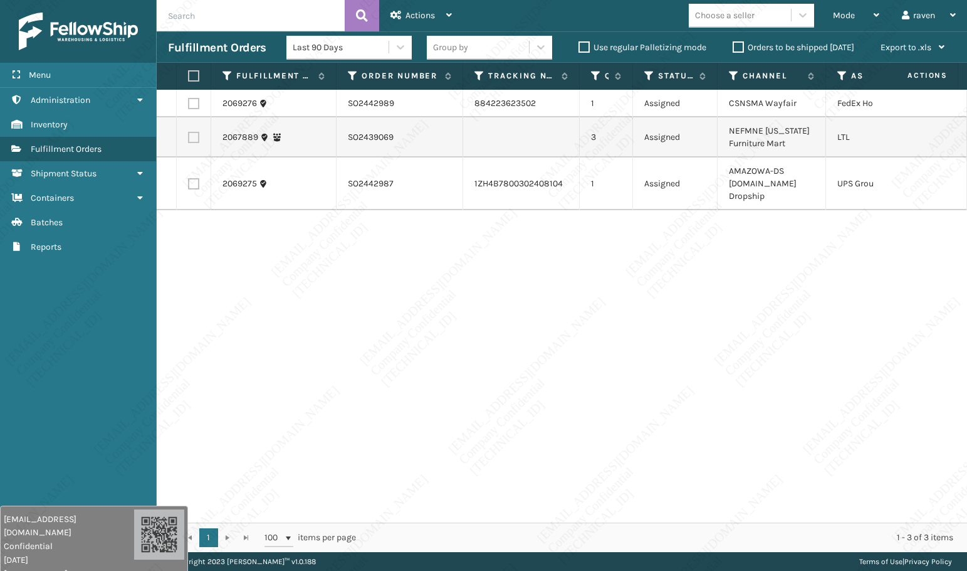
click at [189, 139] on input "checkbox" at bounding box center [188, 136] width 1 height 8
checkbox input "true"
click at [433, 13] on span "Actions" at bounding box center [420, 15] width 29 height 11
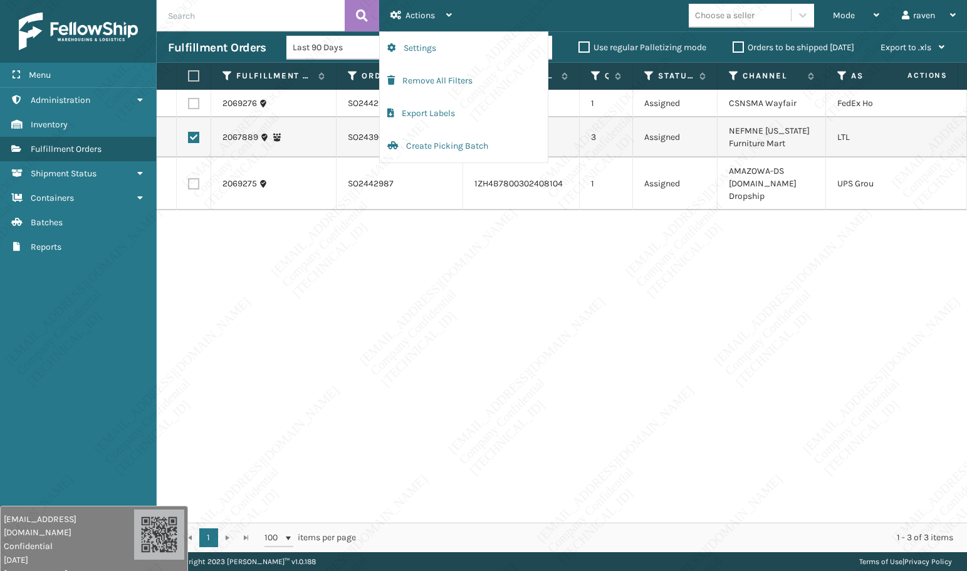
click at [340, 257] on div "2069276 SO2442989 884223623502 1 Assigned CSNSMA Wayfair FedEx Home Delivery 20…" at bounding box center [562, 306] width 811 height 433
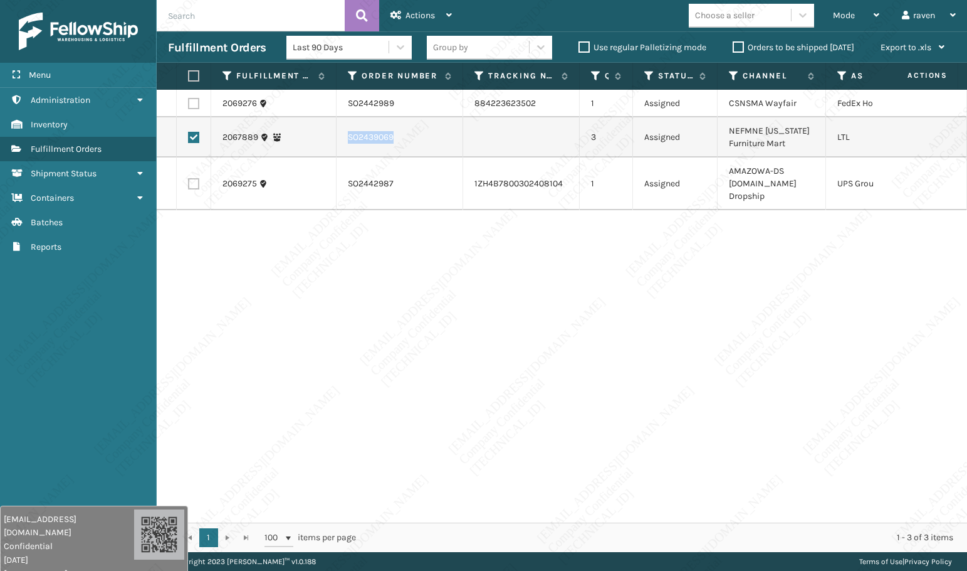
copy td "SO2439069"
drag, startPoint x: 372, startPoint y: 139, endPoint x: 342, endPoint y: 139, distance: 29.5
click at [342, 139] on td "SO2439069" at bounding box center [400, 137] width 127 height 40
click at [404, 16] on div "Actions" at bounding box center [421, 15] width 61 height 31
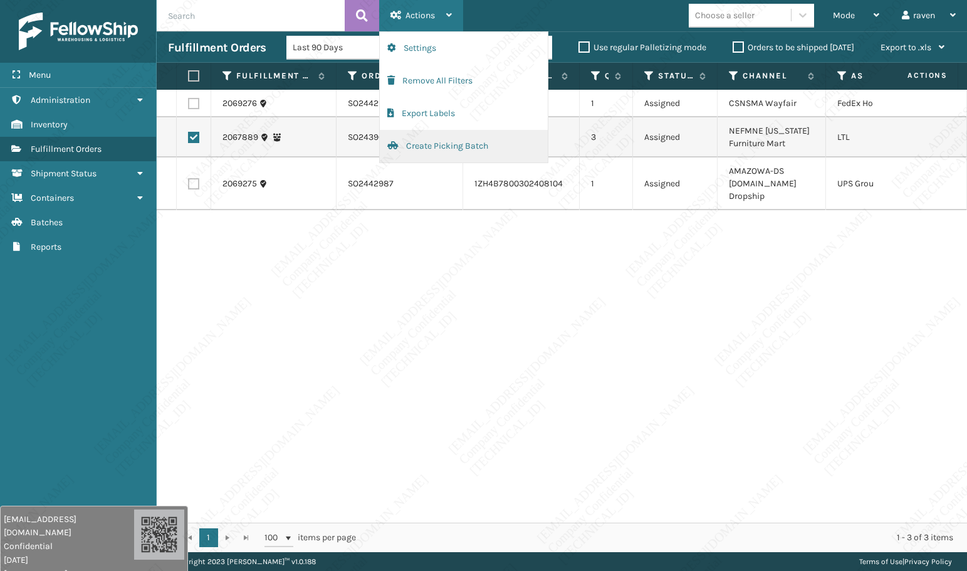
click at [423, 151] on button "Create Picking Batch" at bounding box center [464, 146] width 168 height 33
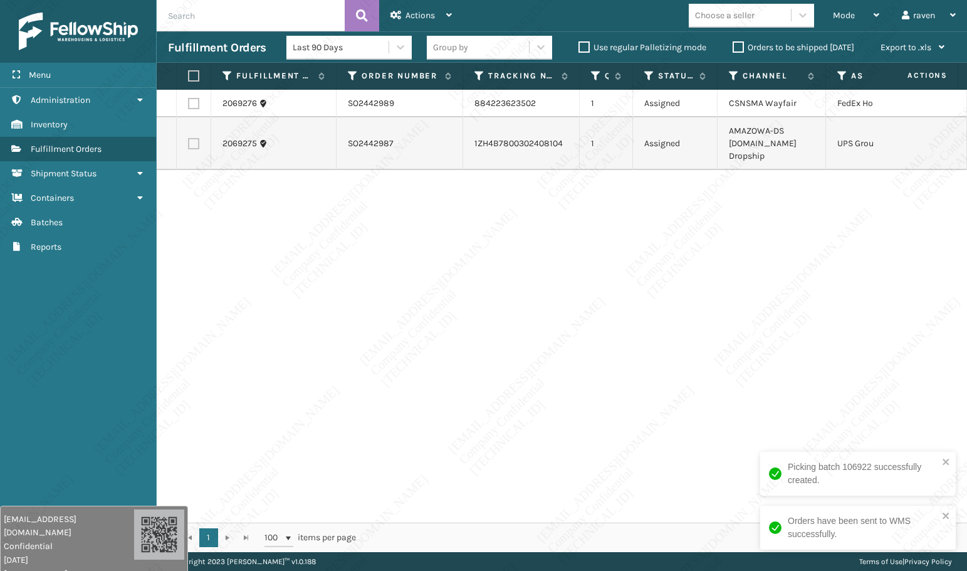
click at [445, 202] on div "2069276 SO2442989 884223623502 1 Assigned CSNSMA Wayfair FedEx Home Delivery 20…" at bounding box center [562, 306] width 811 height 433
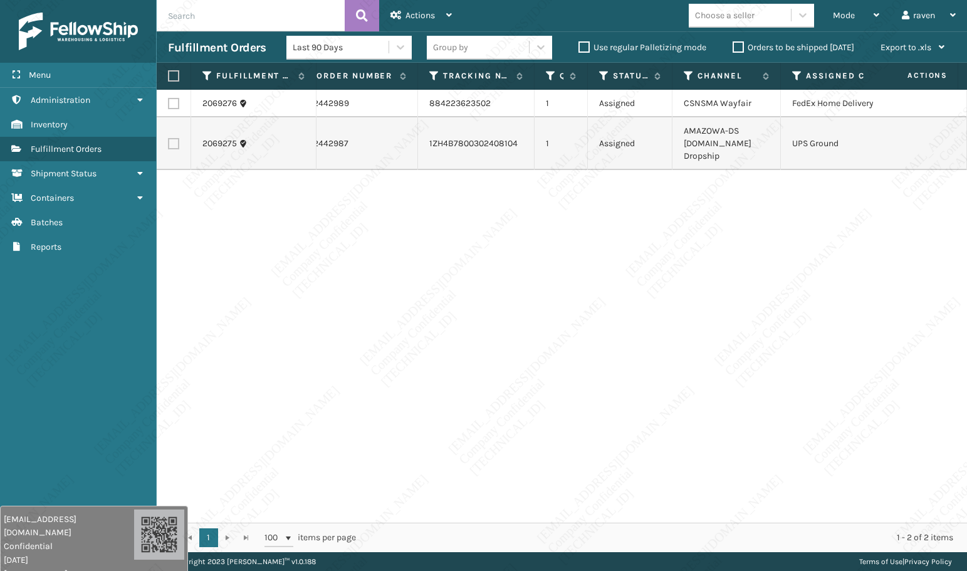
scroll to position [0, 66]
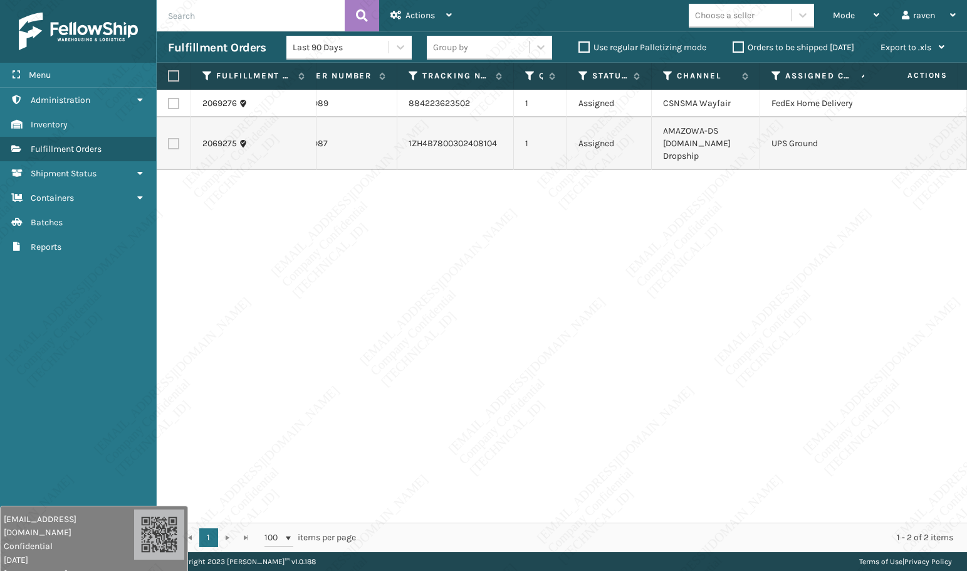
click at [178, 106] on label at bounding box center [173, 103] width 11 height 11
click at [169, 106] on input "checkbox" at bounding box center [168, 102] width 1 height 8
checkbox input "true"
click at [441, 19] on div "Actions" at bounding box center [421, 15] width 61 height 31
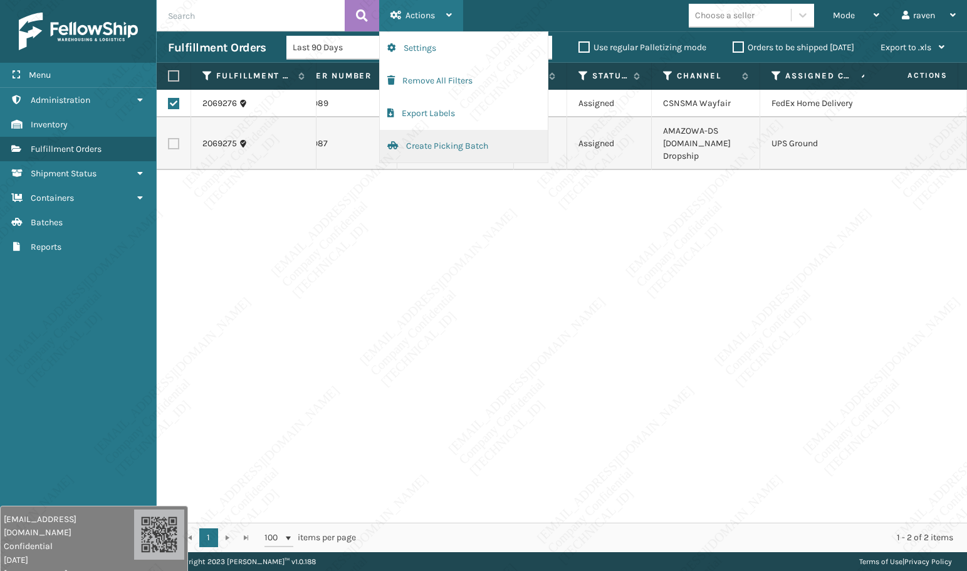
click at [436, 139] on button "Create Picking Batch" at bounding box center [464, 146] width 168 height 33
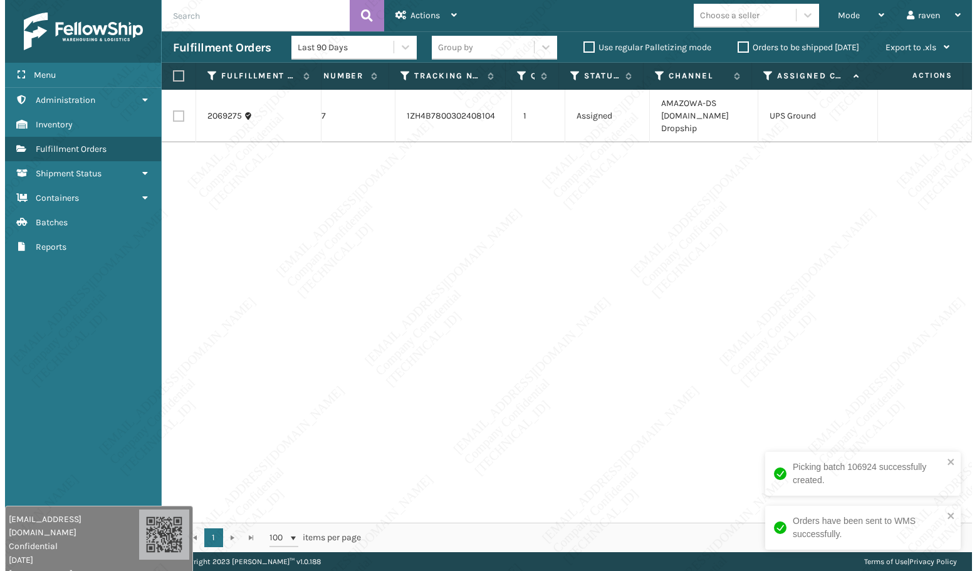
scroll to position [0, 82]
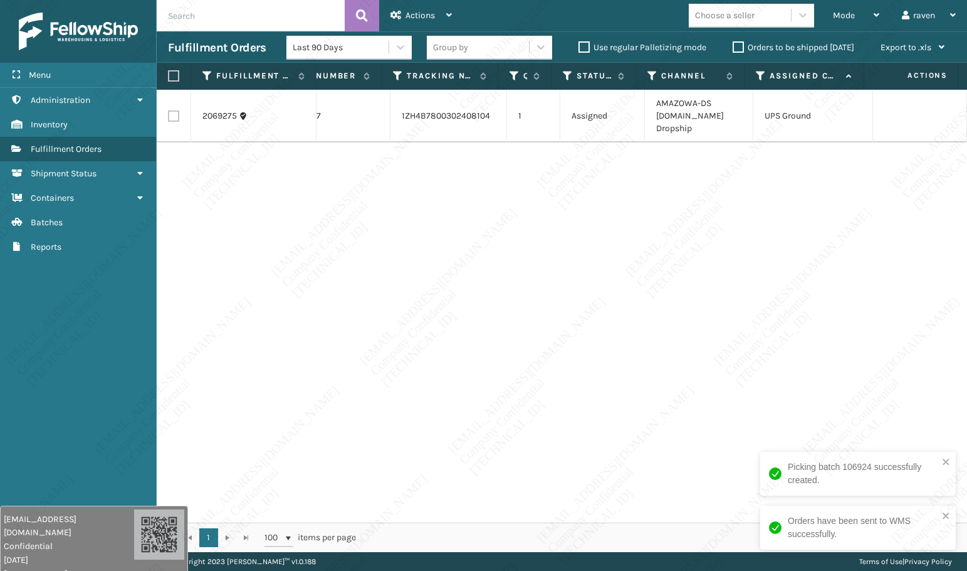
drag, startPoint x: 618, startPoint y: 255, endPoint x: 406, endPoint y: 199, distance: 219.1
click at [607, 254] on div "2069275 SO2442987 1ZH4B7800302408104 1 Assigned AMAZOWA-DS [DOMAIN_NAME] Dropsh…" at bounding box center [562, 306] width 811 height 433
click at [176, 78] on label at bounding box center [172, 75] width 8 height 11
click at [169, 78] on input "checkbox" at bounding box center [168, 76] width 1 height 8
checkbox input "true"
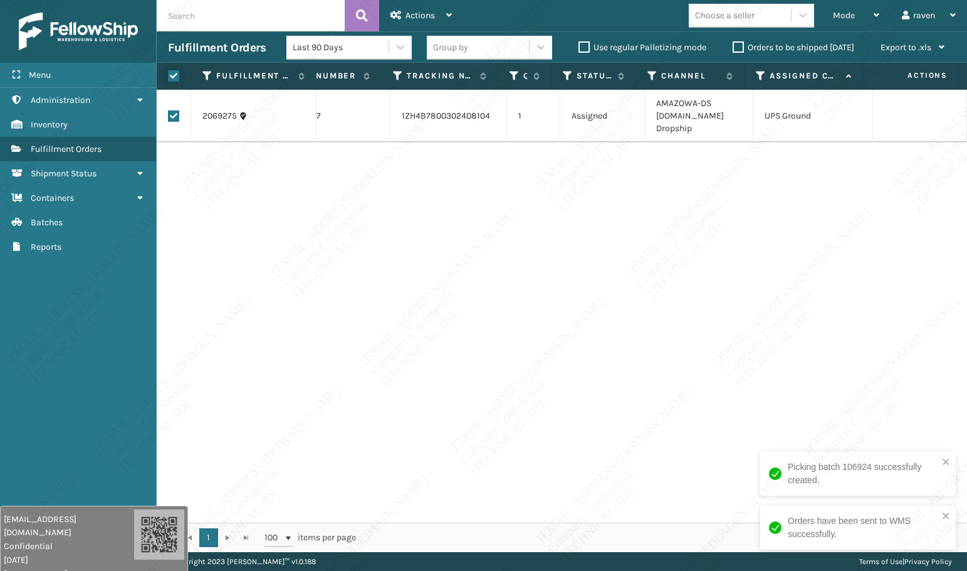
checkbox input "true"
click at [426, 11] on span "Actions" at bounding box center [420, 15] width 29 height 11
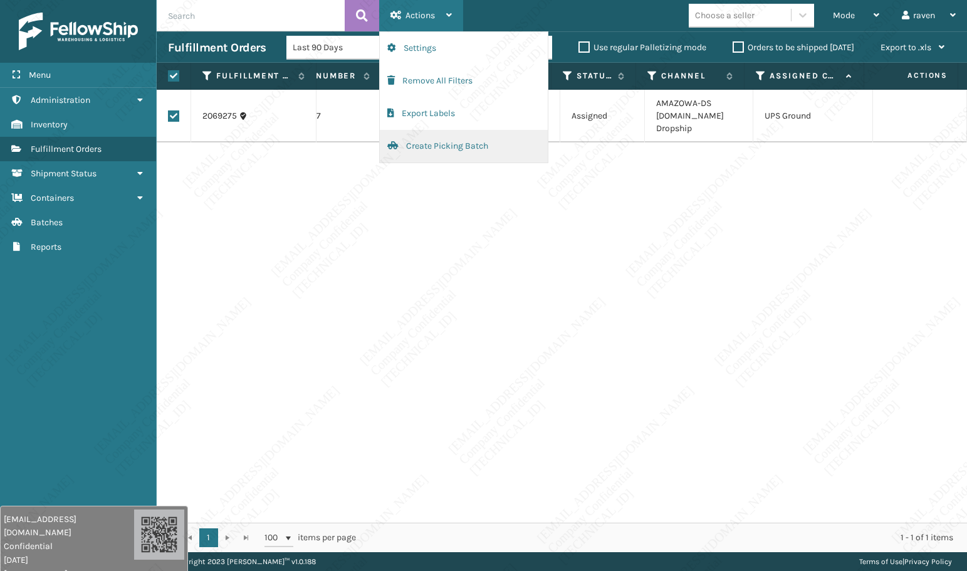
click at [439, 142] on button "Create Picking Batch" at bounding box center [464, 146] width 168 height 33
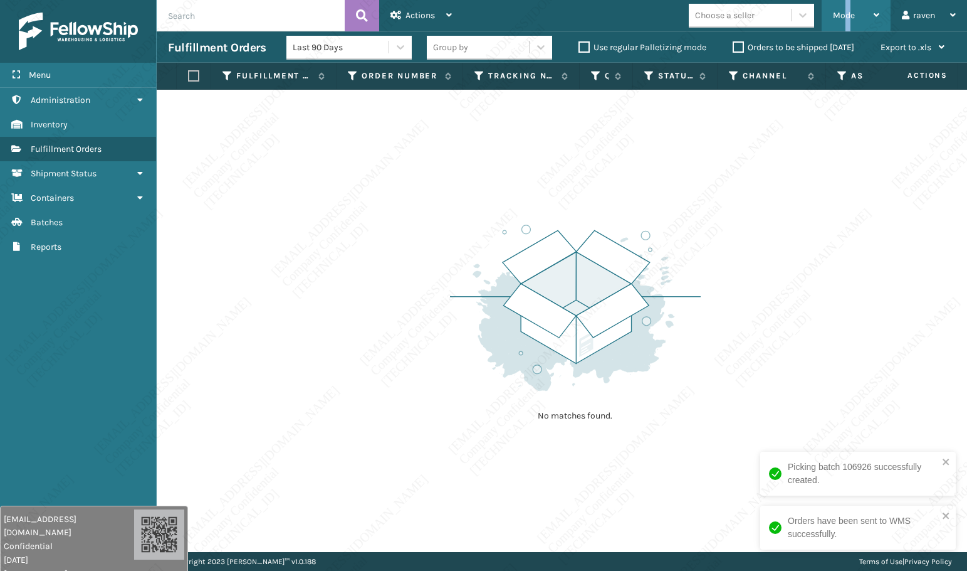
click at [848, 14] on span "Mode" at bounding box center [844, 15] width 22 height 11
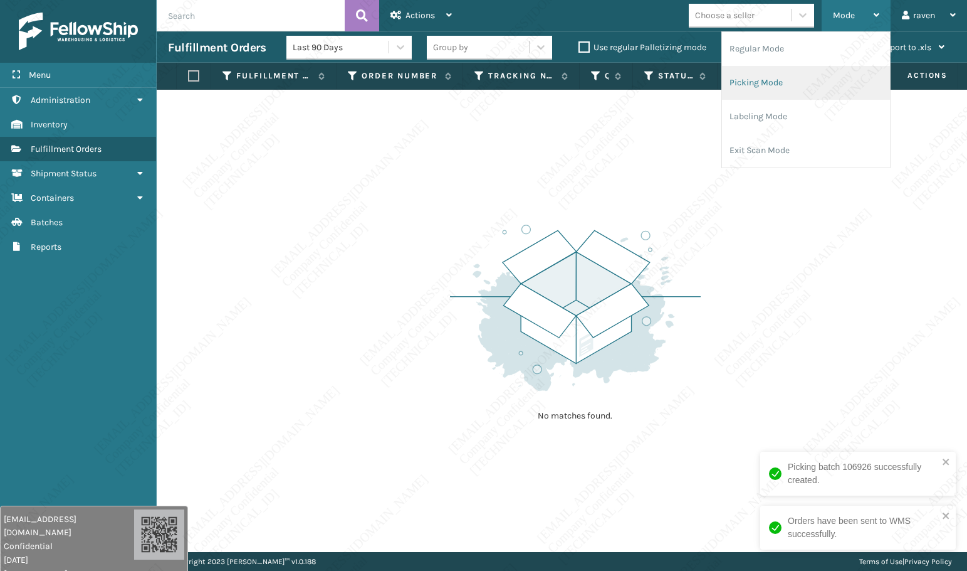
click at [784, 80] on li "Picking Mode" at bounding box center [806, 83] width 168 height 34
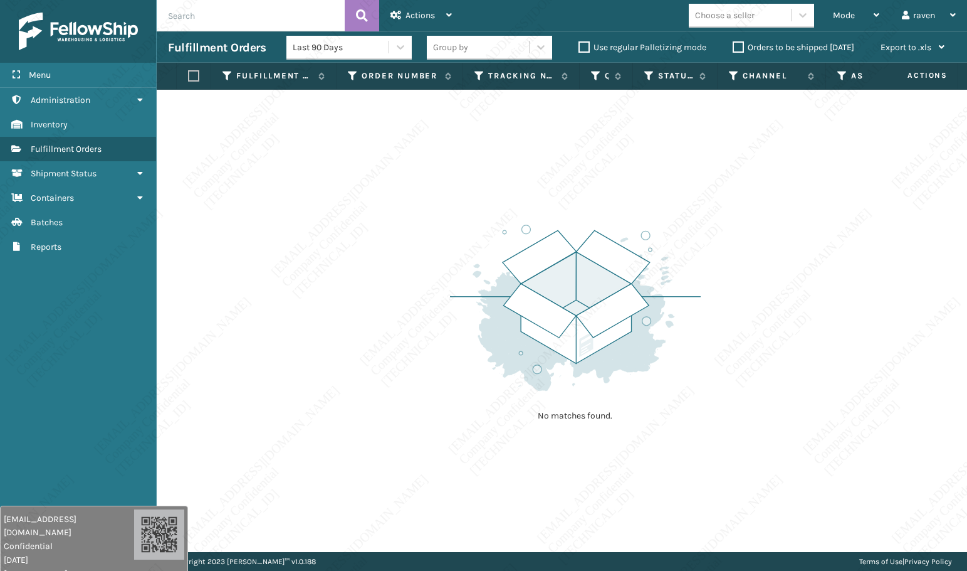
click at [786, 344] on div "No matches found." at bounding box center [562, 321] width 811 height 462
click at [902, 279] on div "No matches found." at bounding box center [562, 321] width 811 height 462
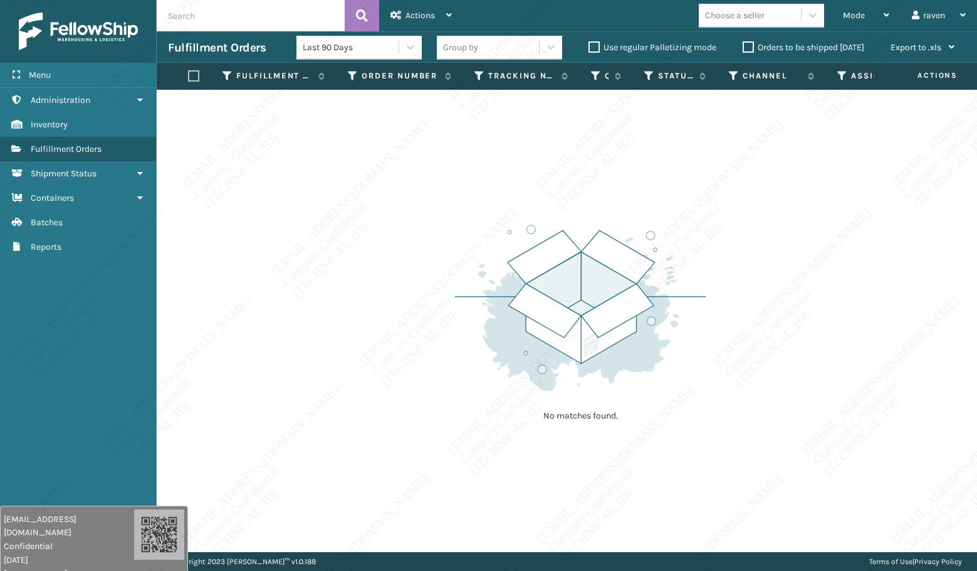
click at [867, 340] on div "No matches found." at bounding box center [567, 321] width 821 height 462
click at [485, 280] on img at bounding box center [580, 308] width 251 height 174
click at [853, 11] on span "Mode" at bounding box center [854, 15] width 22 height 11
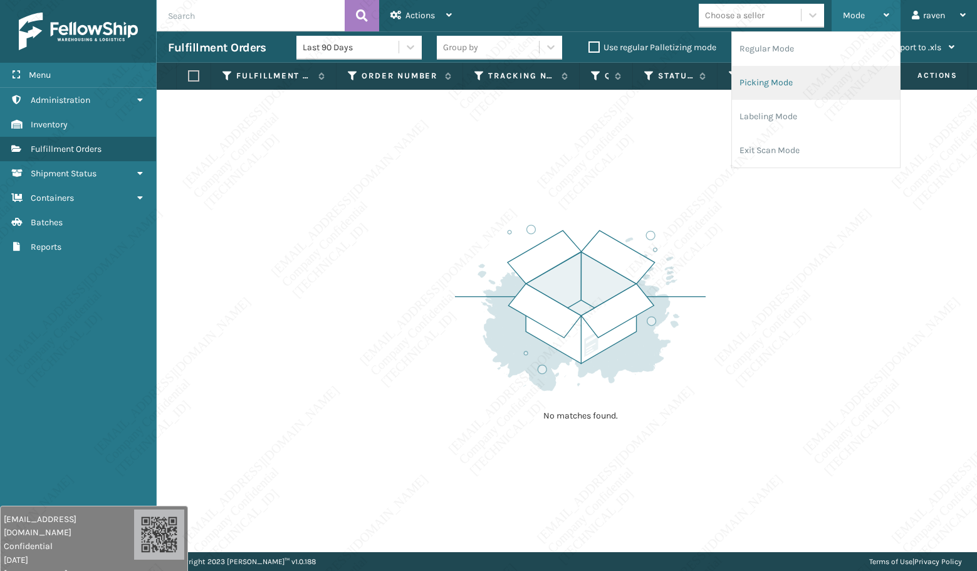
click at [811, 76] on li "Picking Mode" at bounding box center [816, 83] width 168 height 34
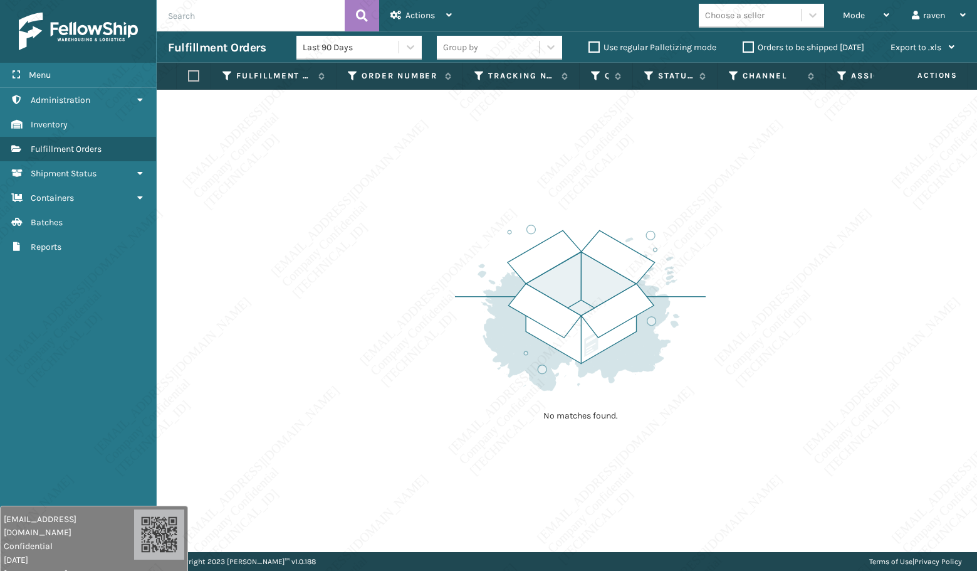
click at [669, 261] on img at bounding box center [580, 308] width 251 height 174
click at [560, 313] on img at bounding box center [580, 308] width 251 height 174
click at [680, 374] on img at bounding box center [580, 308] width 251 height 174
click at [718, 375] on div "No matches found." at bounding box center [567, 321] width 821 height 462
click at [556, 423] on div "No matches found." at bounding box center [580, 321] width 251 height 231
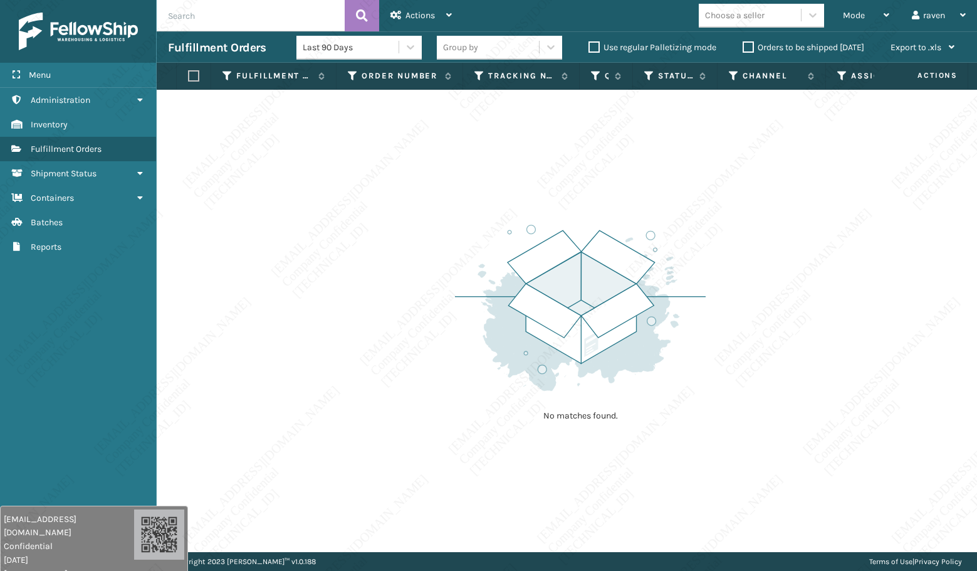
click at [556, 423] on div "No matches found." at bounding box center [580, 321] width 251 height 231
click at [561, 412] on p "No matches found." at bounding box center [580, 415] width 157 height 13
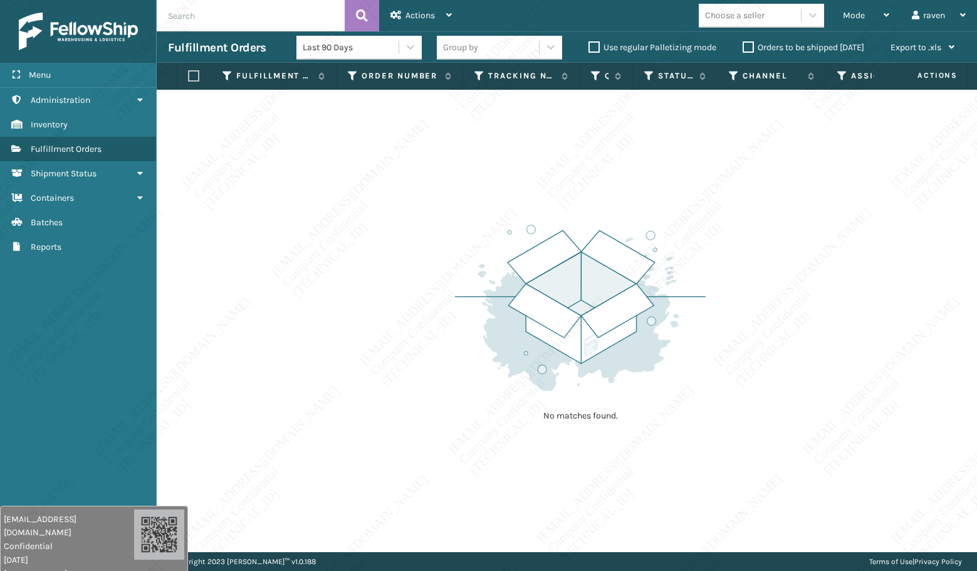
click at [561, 412] on p "No matches found." at bounding box center [580, 415] width 157 height 13
click at [562, 412] on p "No matches found." at bounding box center [580, 415] width 157 height 13
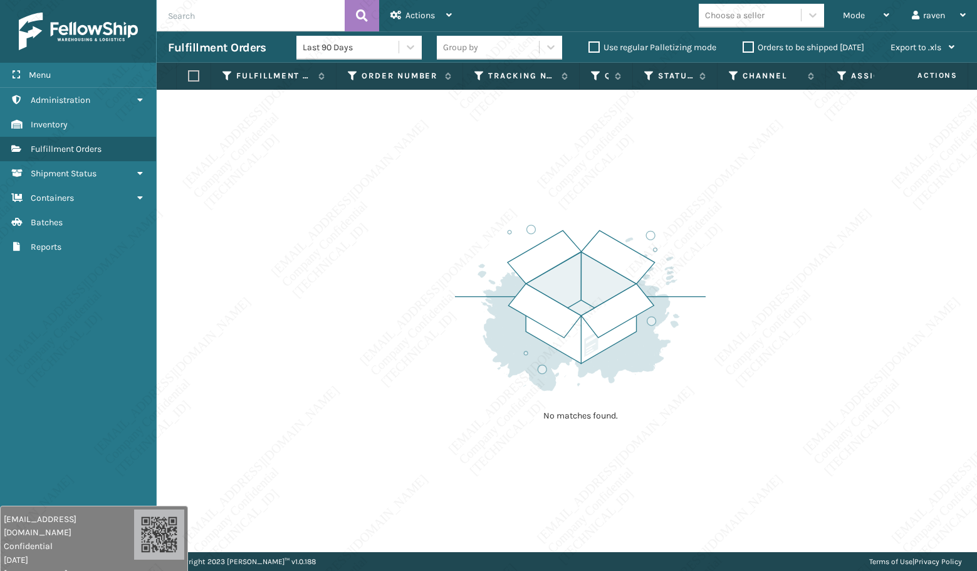
click at [562, 413] on p "No matches found." at bounding box center [580, 415] width 157 height 13
click at [559, 413] on p "No matches found." at bounding box center [580, 415] width 157 height 13
click at [560, 412] on p "No matches found." at bounding box center [580, 415] width 157 height 13
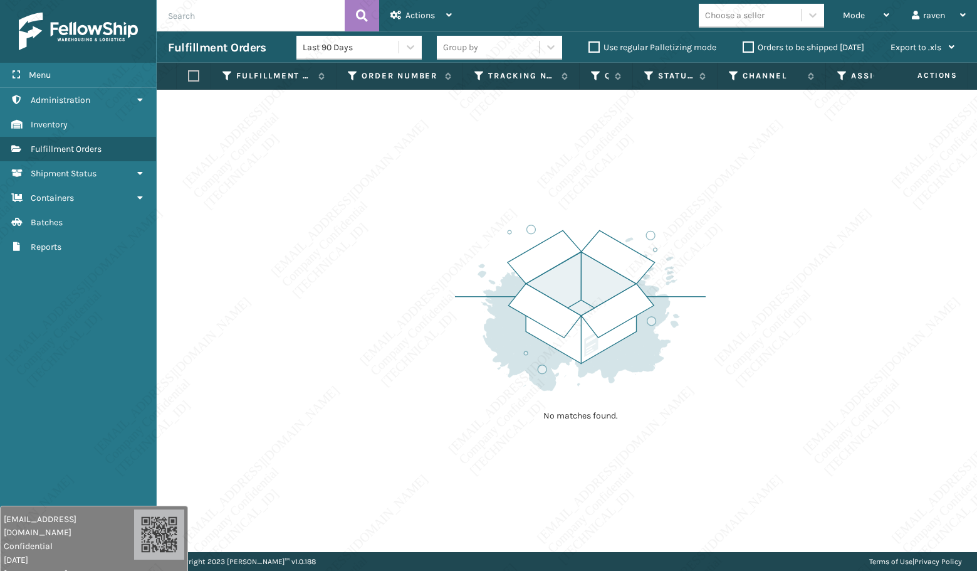
click at [560, 412] on p "No matches found." at bounding box center [580, 415] width 157 height 13
click at [562, 414] on p "No matches found." at bounding box center [580, 415] width 157 height 13
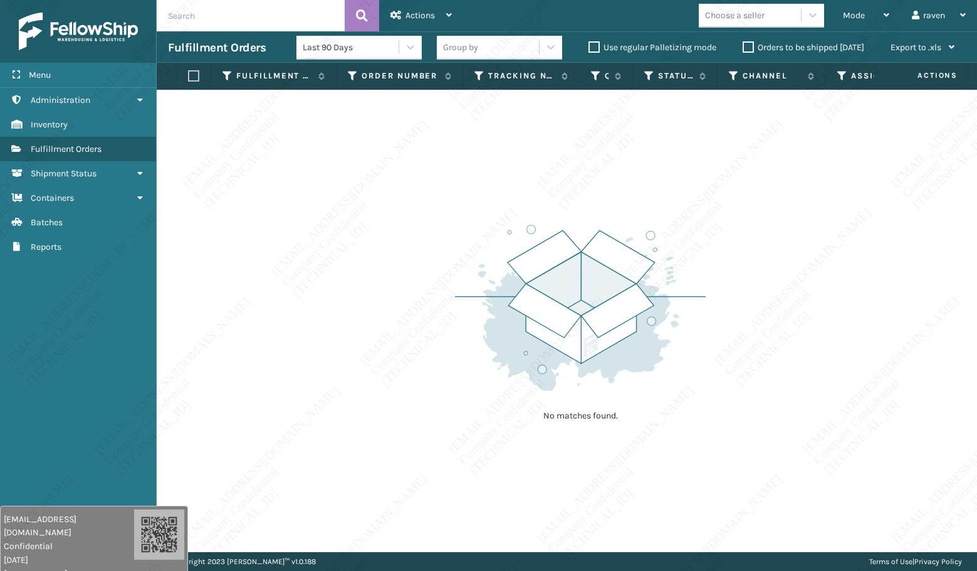
click at [561, 415] on p "No matches found." at bounding box center [580, 415] width 157 height 13
click at [470, 434] on div "No matches found." at bounding box center [567, 321] width 821 height 462
click at [475, 434] on div "No matches found." at bounding box center [567, 321] width 821 height 462
drag, startPoint x: 475, startPoint y: 519, endPoint x: 486, endPoint y: 540, distance: 24.1
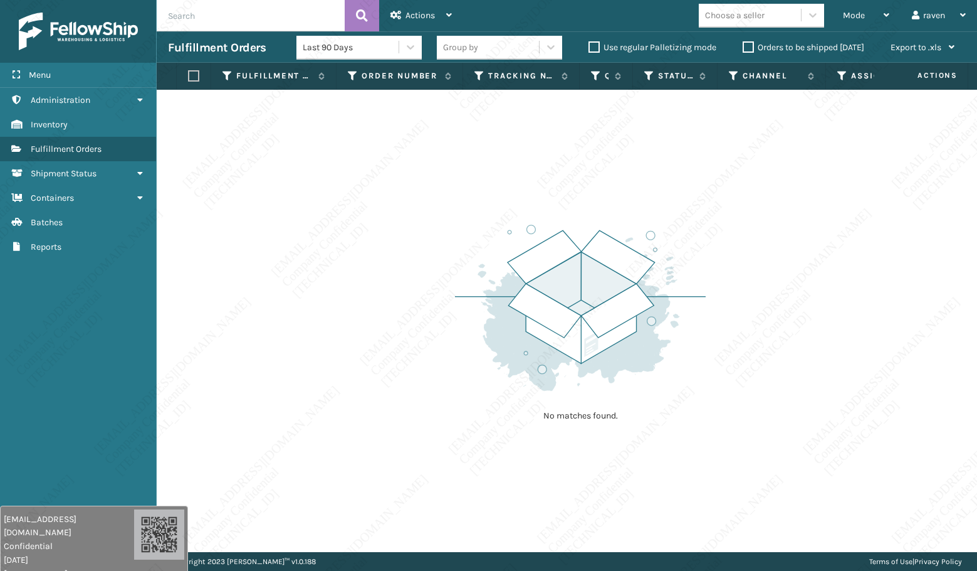
click at [486, 434] on div "No matches found." at bounding box center [567, 321] width 821 height 462
click at [489, 434] on div "No matches found." at bounding box center [567, 321] width 821 height 462
click at [486, 434] on div "Copyright 2023 [PERSON_NAME]™ v 1.0.188 Terms of Use | Privacy Policy" at bounding box center [567, 561] width 821 height 19
click at [853, 14] on span "Mode" at bounding box center [854, 15] width 22 height 11
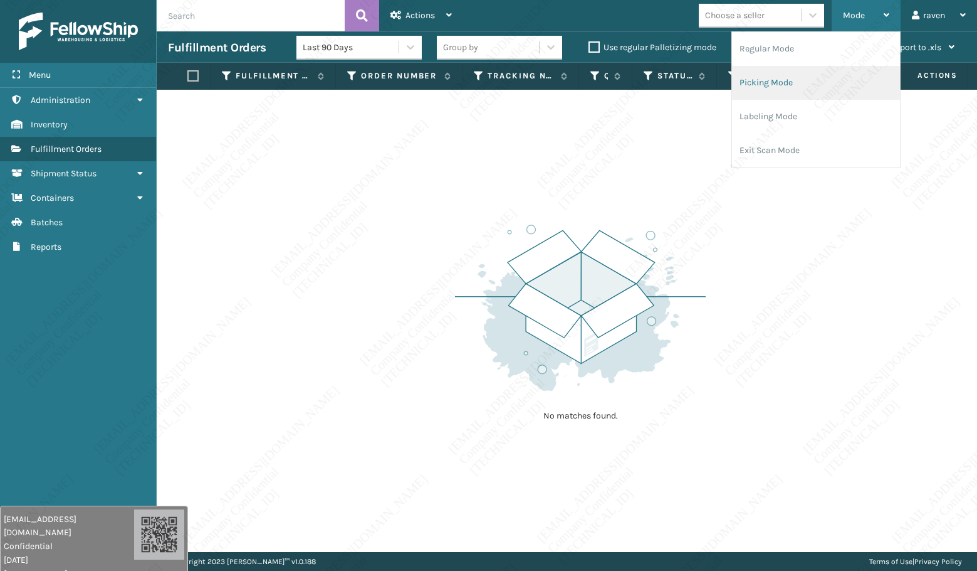
click at [796, 81] on li "Picking Mode" at bounding box center [816, 83] width 168 height 34
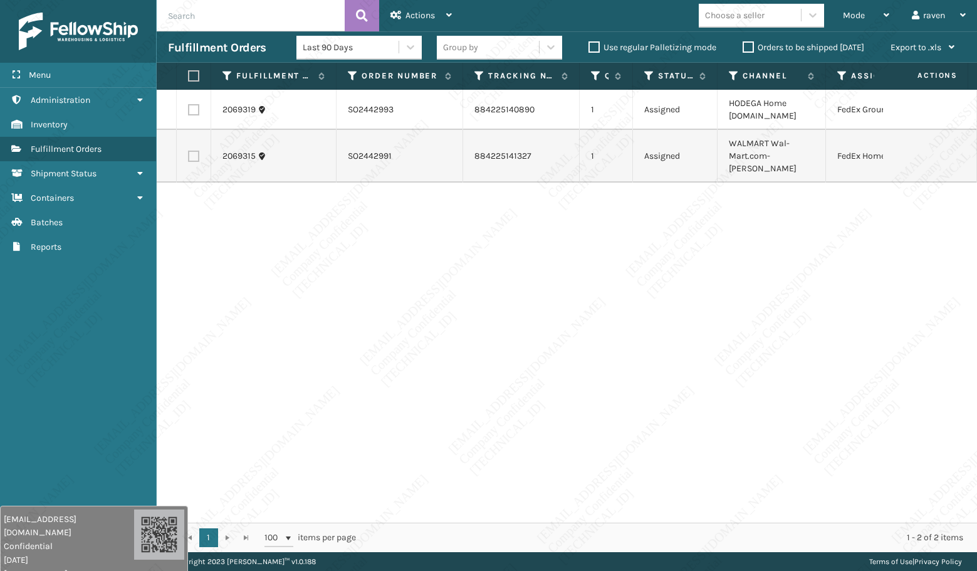
click at [197, 108] on label at bounding box center [193, 109] width 11 height 11
click at [189, 108] on input "checkbox" at bounding box center [188, 108] width 1 height 8
checkbox input "true"
click at [414, 16] on span "Actions" at bounding box center [420, 15] width 29 height 11
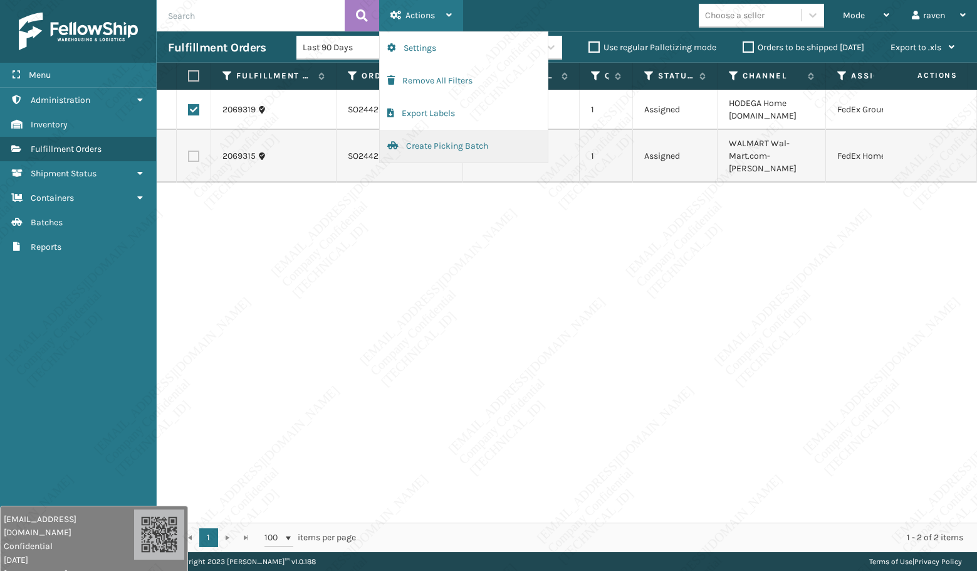
click at [417, 144] on button "Create Picking Batch" at bounding box center [464, 146] width 168 height 33
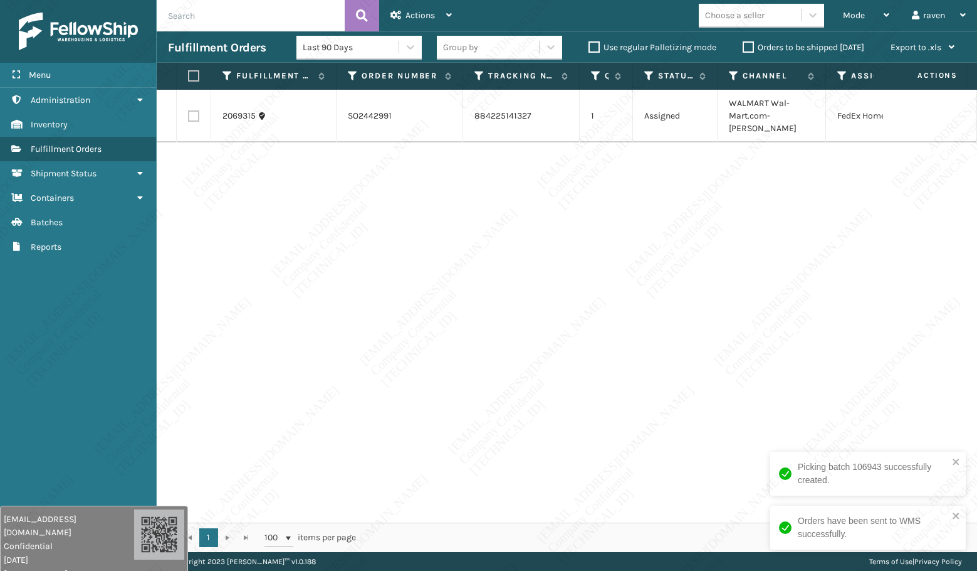
click at [556, 164] on div "2069315 SO2442991 884225141327 1 Assigned WALMART Wal-Mart.com-[PERSON_NAME] Fe…" at bounding box center [567, 306] width 821 height 433
click at [191, 73] on label at bounding box center [192, 75] width 8 height 11
click at [189, 73] on input "checkbox" at bounding box center [188, 76] width 1 height 8
checkbox input "true"
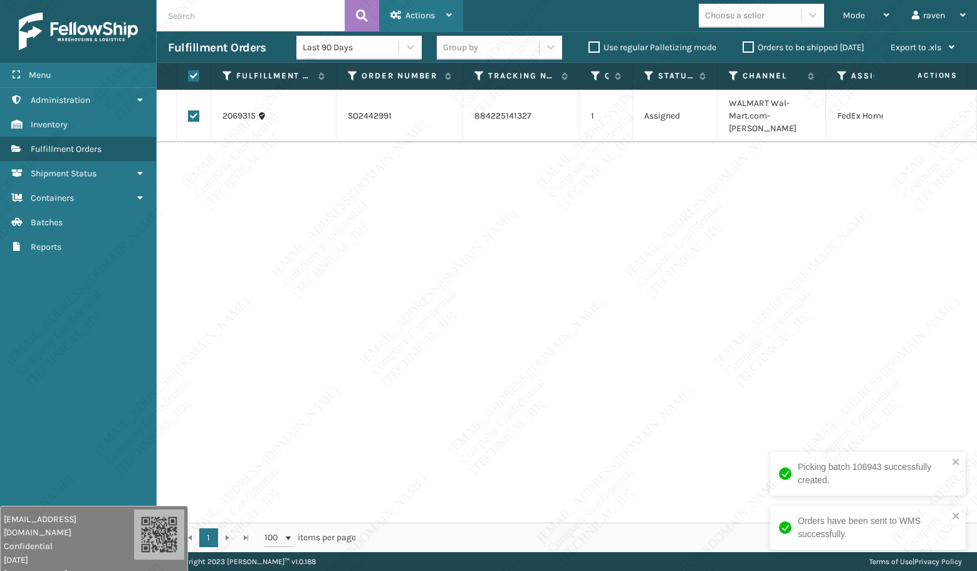
click at [440, 3] on div "Actions" at bounding box center [421, 15] width 61 height 31
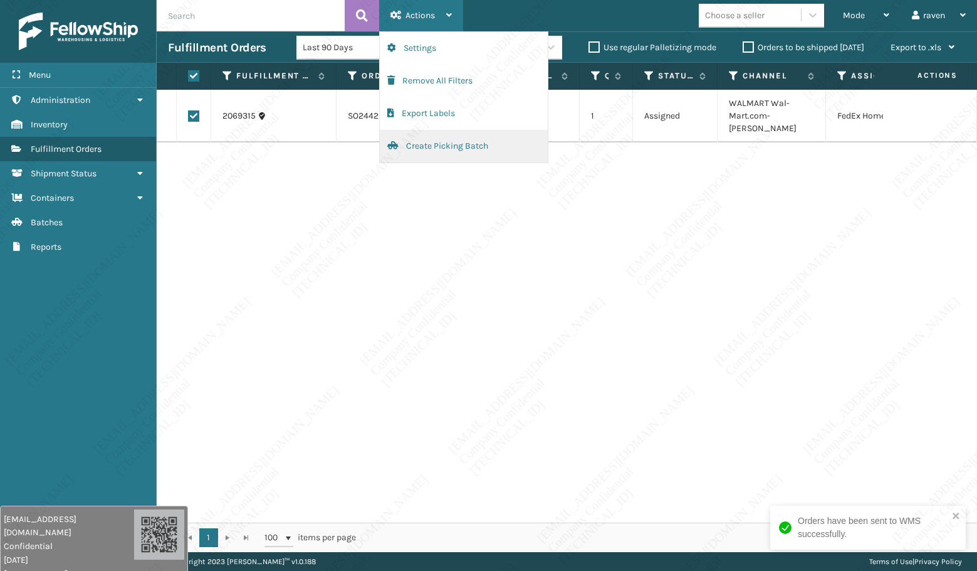
click at [418, 146] on button "Create Picking Batch" at bounding box center [464, 146] width 168 height 33
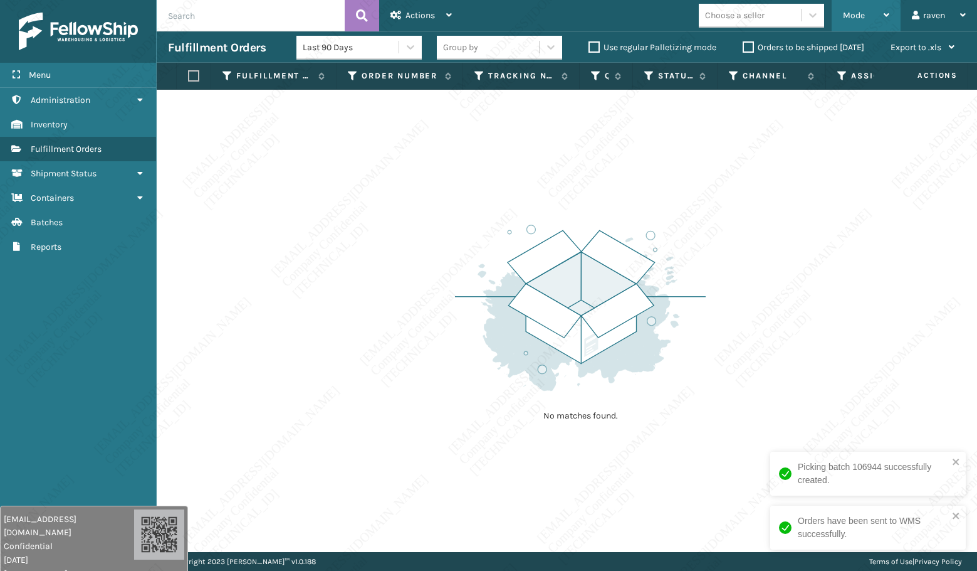
click at [868, 6] on div "Mode" at bounding box center [866, 15] width 46 height 31
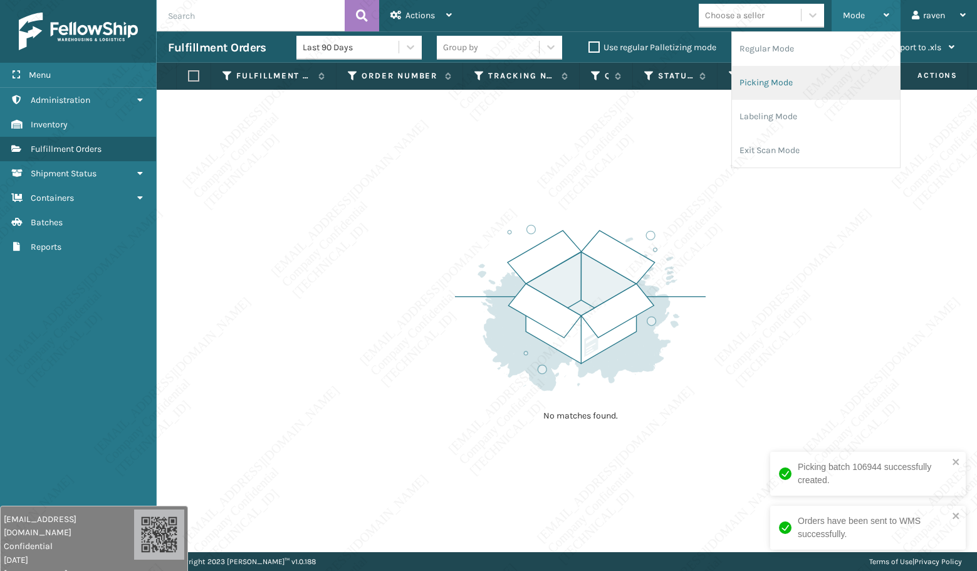
click at [794, 80] on li "Picking Mode" at bounding box center [816, 83] width 168 height 34
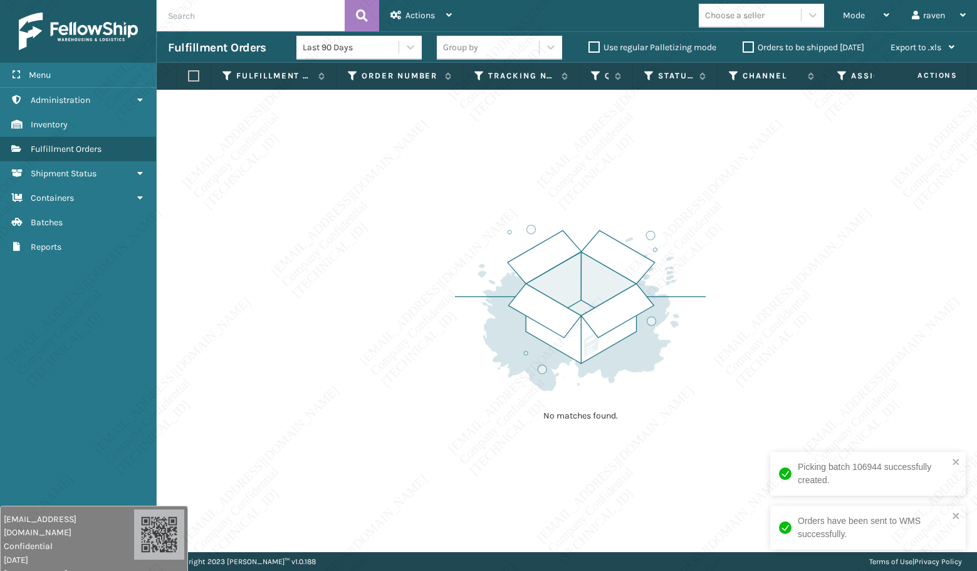
click at [674, 237] on img at bounding box center [580, 308] width 251 height 174
click at [403, 360] on div "No matches found." at bounding box center [567, 321] width 821 height 462
click at [406, 356] on div "No matches found." at bounding box center [567, 321] width 821 height 462
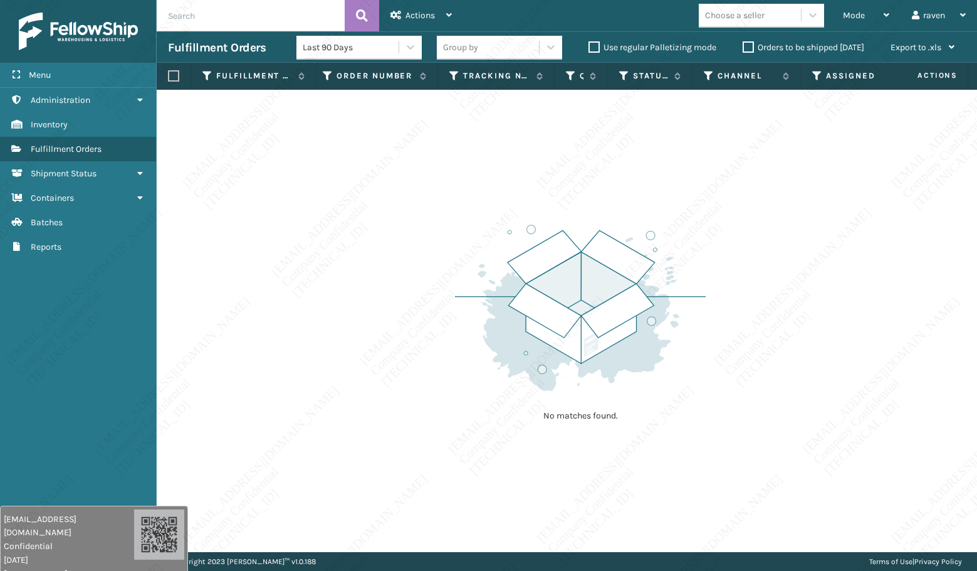
click at [639, 434] on div "No matches found." at bounding box center [567, 321] width 821 height 462
click at [418, 266] on div "No matches found." at bounding box center [567, 321] width 821 height 462
click at [462, 184] on div "No matches found." at bounding box center [567, 321] width 821 height 462
click at [856, 12] on span "Mode" at bounding box center [854, 15] width 22 height 11
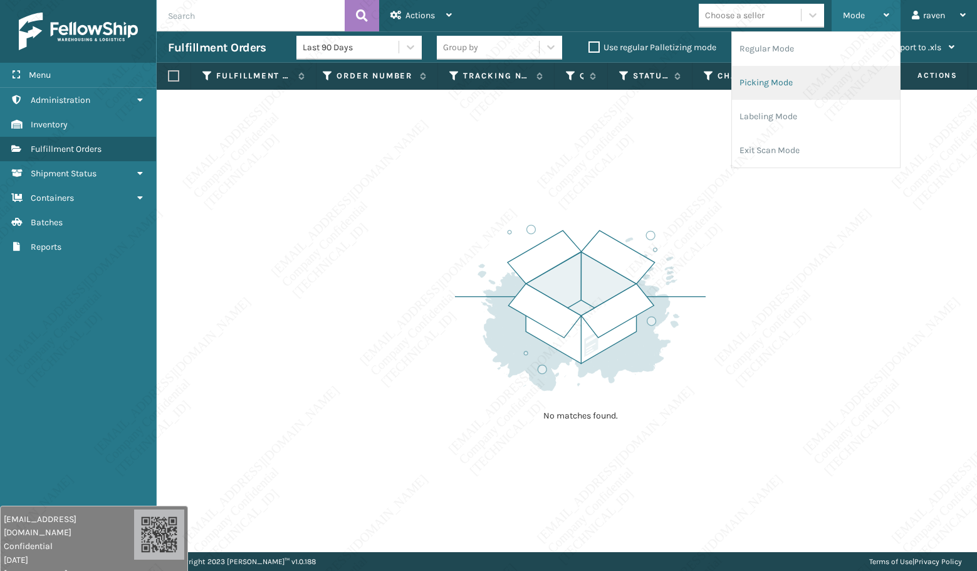
click at [829, 80] on li "Picking Mode" at bounding box center [816, 83] width 168 height 34
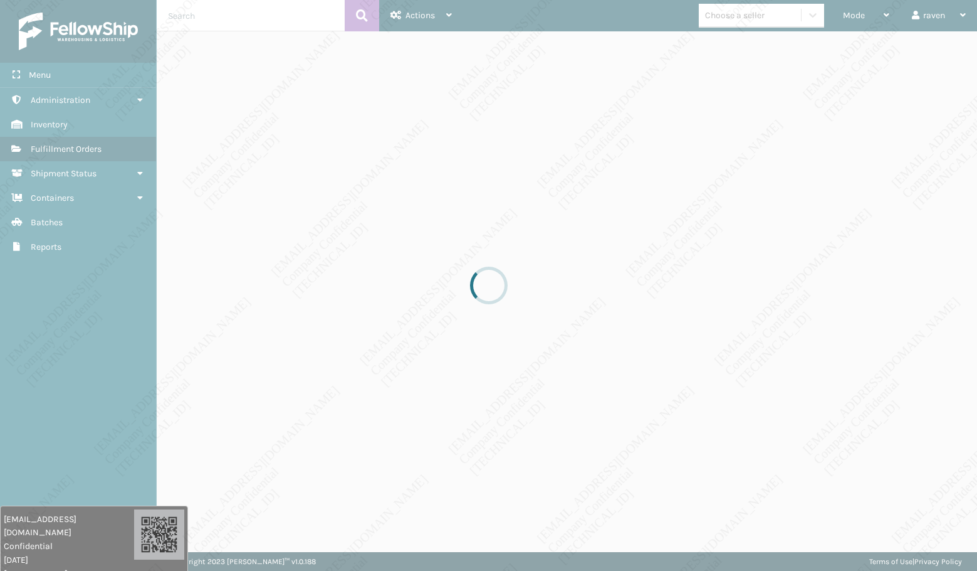
click at [776, 273] on div at bounding box center [488, 285] width 977 height 571
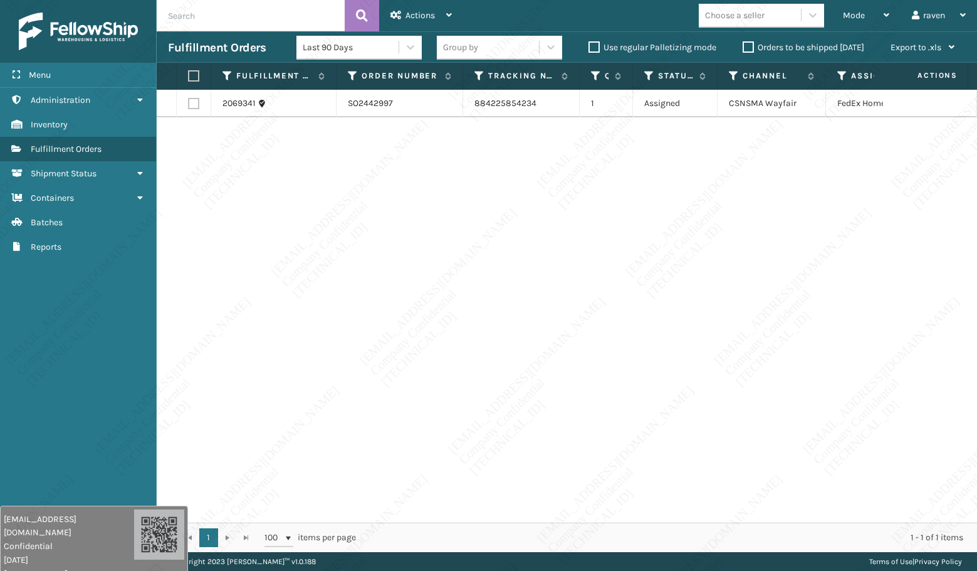
click at [194, 73] on label at bounding box center [192, 75] width 8 height 11
click at [189, 73] on input "checkbox" at bounding box center [188, 76] width 1 height 8
checkbox input "true"
click at [399, 14] on icon at bounding box center [396, 15] width 11 height 9
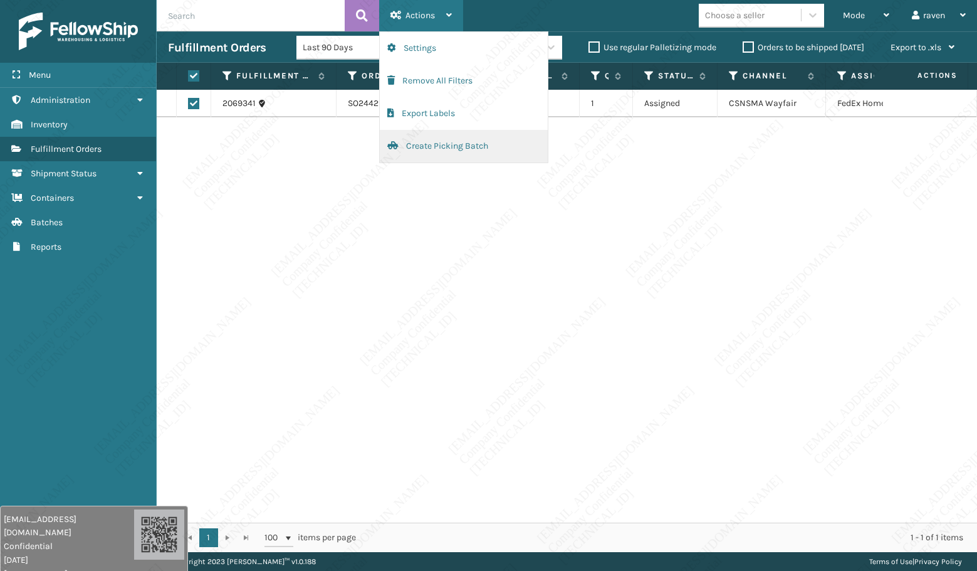
click at [418, 140] on button "Create Picking Batch" at bounding box center [464, 146] width 168 height 33
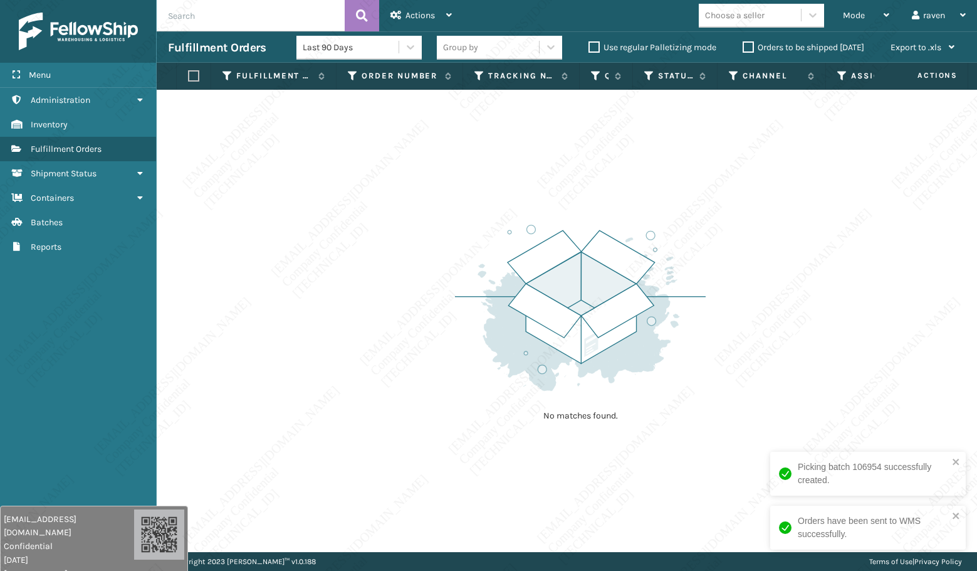
click at [692, 377] on img at bounding box center [580, 308] width 251 height 174
click at [798, 369] on div "No matches found." at bounding box center [567, 321] width 821 height 462
click at [750, 352] on div "No matches found." at bounding box center [567, 321] width 821 height 462
click at [228, 280] on div "No matches found." at bounding box center [567, 321] width 821 height 462
click at [228, 281] on div "No matches found." at bounding box center [567, 321] width 821 height 462
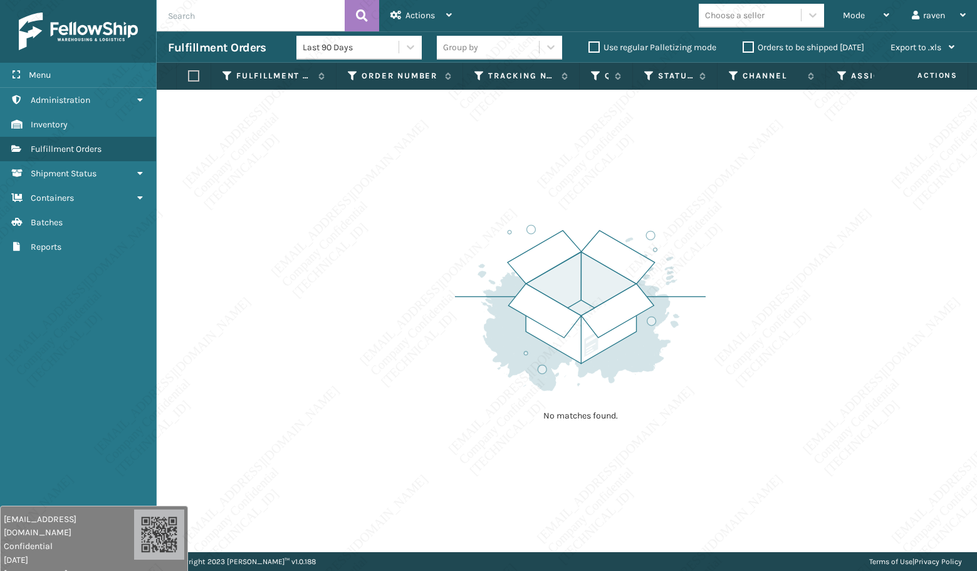
click at [228, 281] on div "No matches found." at bounding box center [567, 321] width 821 height 462
drag, startPoint x: 219, startPoint y: 108, endPoint x: 208, endPoint y: 110, distance: 11.4
click at [214, 108] on div "No matches found." at bounding box center [567, 321] width 821 height 462
click at [208, 107] on div "No matches found." at bounding box center [567, 321] width 821 height 462
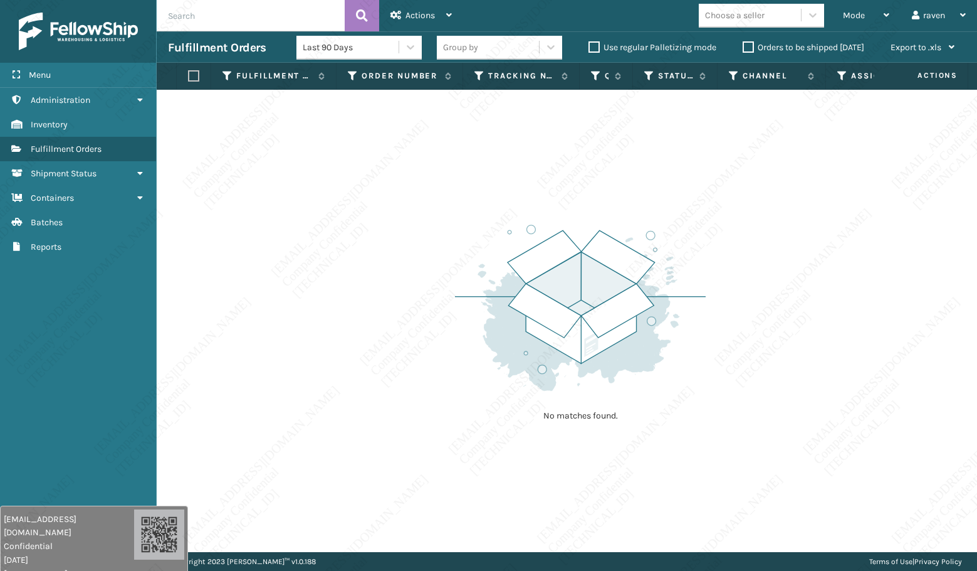
click at [147, 325] on div "Menu Containers Administration Containers Inventory Containers Fulfillment Orde…" at bounding box center [78, 285] width 157 height 571
click at [141, 414] on div "Menu Containers Administration Containers Inventory Containers Fulfillment Orde…" at bounding box center [78, 285] width 157 height 571
click at [147, 414] on div "Menu Containers Administration Containers Inventory Containers Fulfillment Orde…" at bounding box center [78, 285] width 157 height 571
click at [153, 405] on div "Menu Containers Administration Containers Inventory Containers Fulfillment Orde…" at bounding box center [78, 285] width 157 height 571
click at [171, 434] on div "No matches found." at bounding box center [567, 321] width 821 height 462
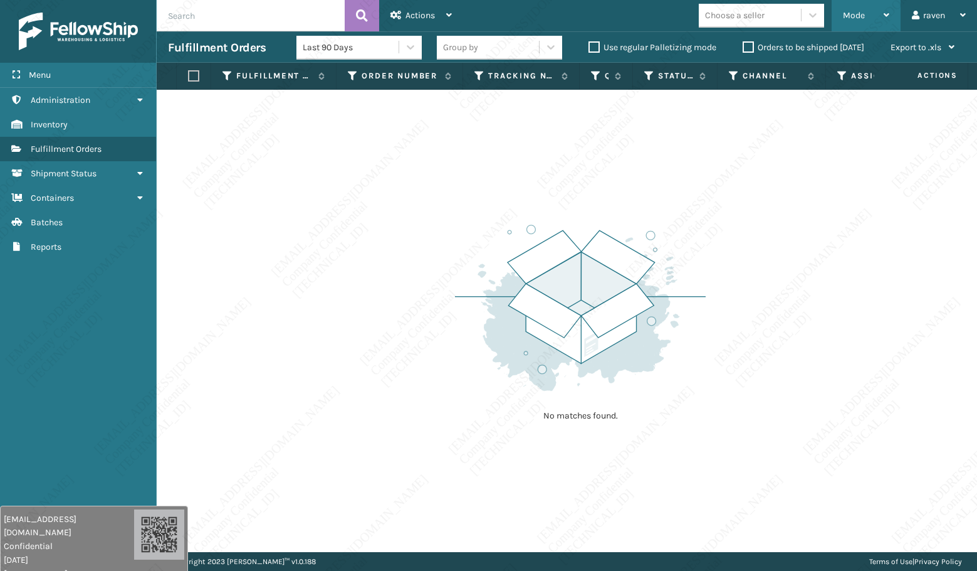
click at [869, 13] on div "Mode" at bounding box center [866, 15] width 46 height 31
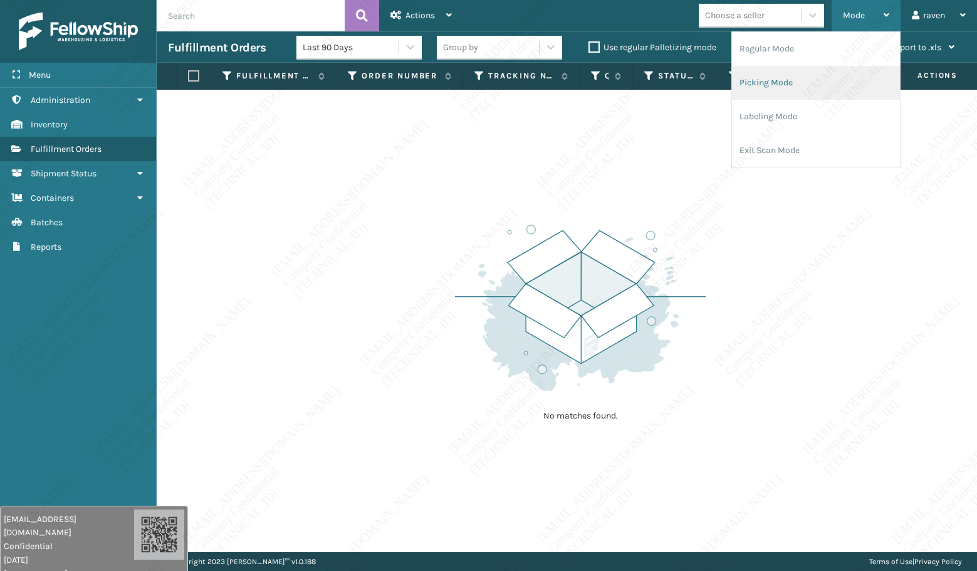
click at [785, 83] on li "Picking Mode" at bounding box center [816, 83] width 168 height 34
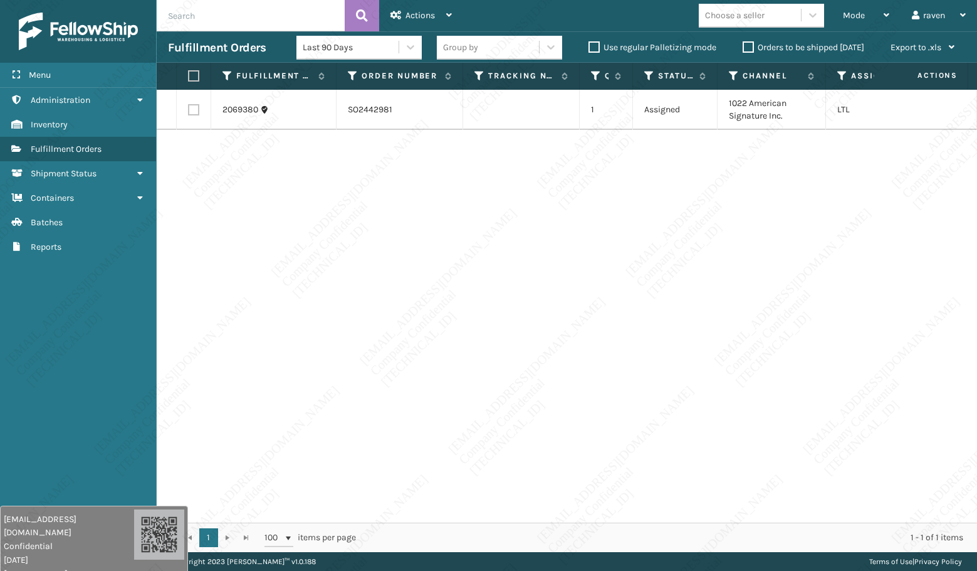
click at [767, 235] on div "2069380 SO2442981 1 Assigned 1022 American Signature Inc. LTL" at bounding box center [567, 306] width 821 height 433
click at [193, 78] on label at bounding box center [192, 75] width 8 height 11
click at [189, 78] on input "checkbox" at bounding box center [188, 76] width 1 height 8
checkbox input "true"
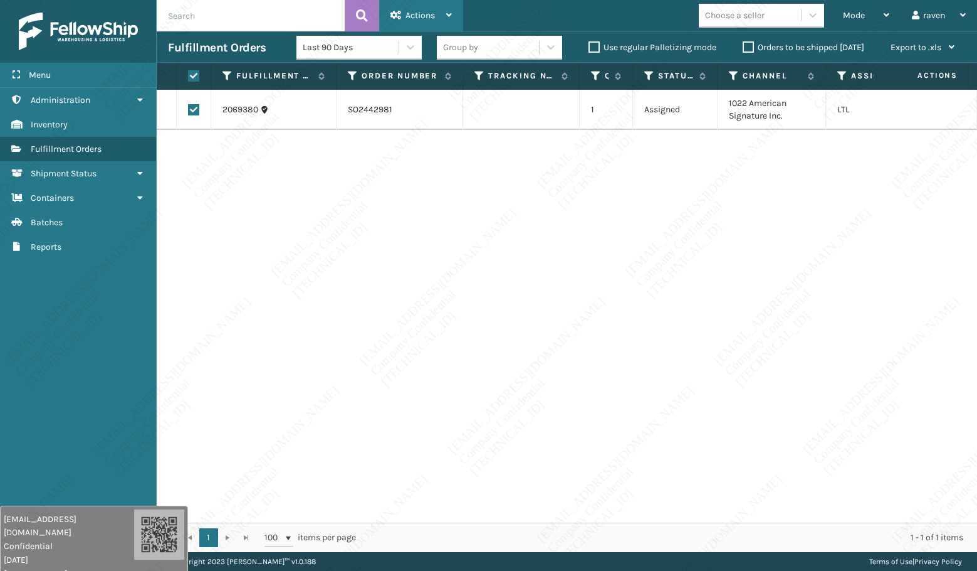
click at [408, 18] on span "Actions" at bounding box center [420, 15] width 29 height 11
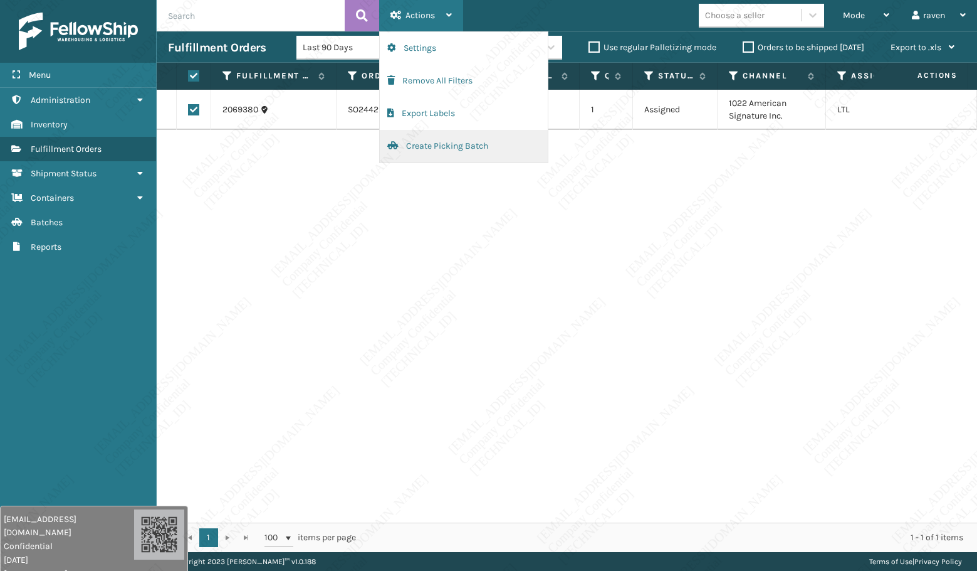
click at [431, 151] on button "Create Picking Batch" at bounding box center [464, 146] width 168 height 33
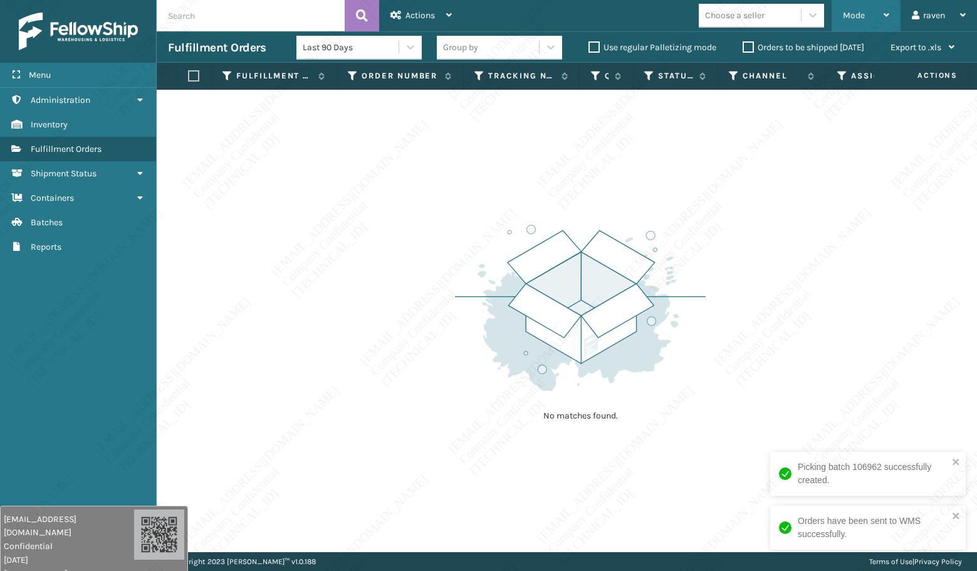
click at [857, 19] on span "Mode" at bounding box center [854, 15] width 22 height 11
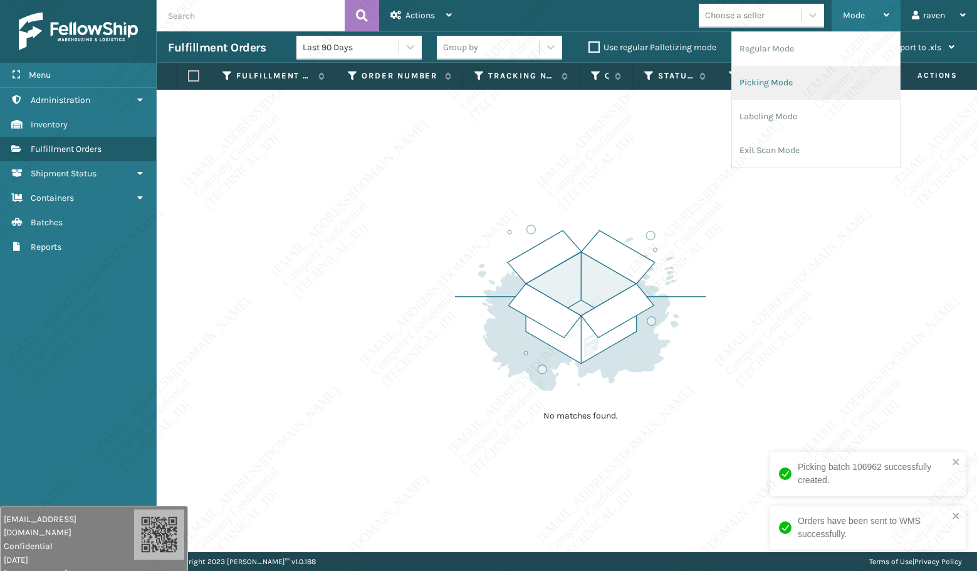
click at [776, 75] on li "Picking Mode" at bounding box center [816, 83] width 168 height 34
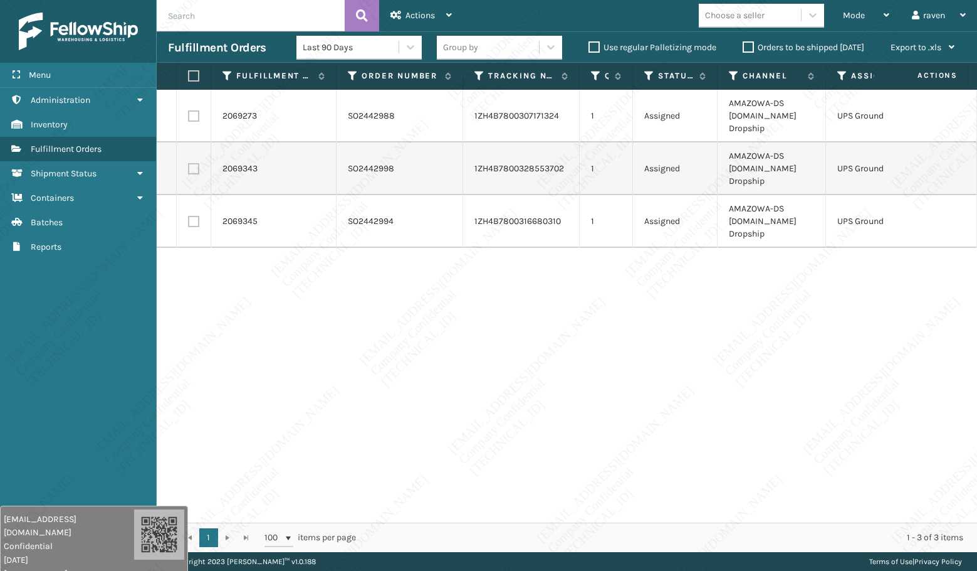
click at [201, 82] on th at bounding box center [194, 76] width 34 height 27
click at [195, 78] on label at bounding box center [192, 75] width 8 height 11
click at [189, 78] on input "checkbox" at bounding box center [188, 76] width 1 height 8
checkbox input "true"
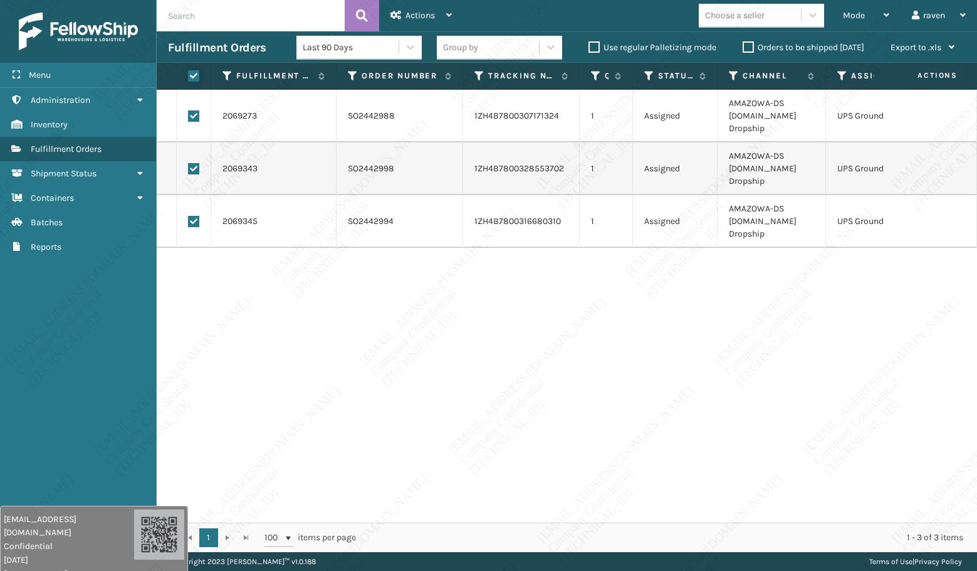
checkbox input "true"
click at [421, 25] on div "Actions" at bounding box center [421, 15] width 61 height 31
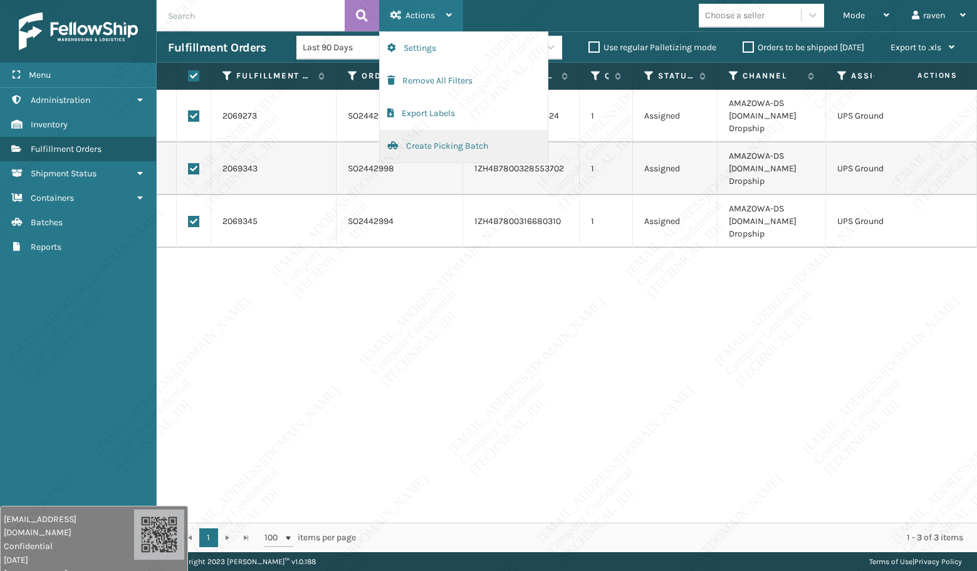
click at [443, 142] on button "Create Picking Batch" at bounding box center [464, 146] width 168 height 33
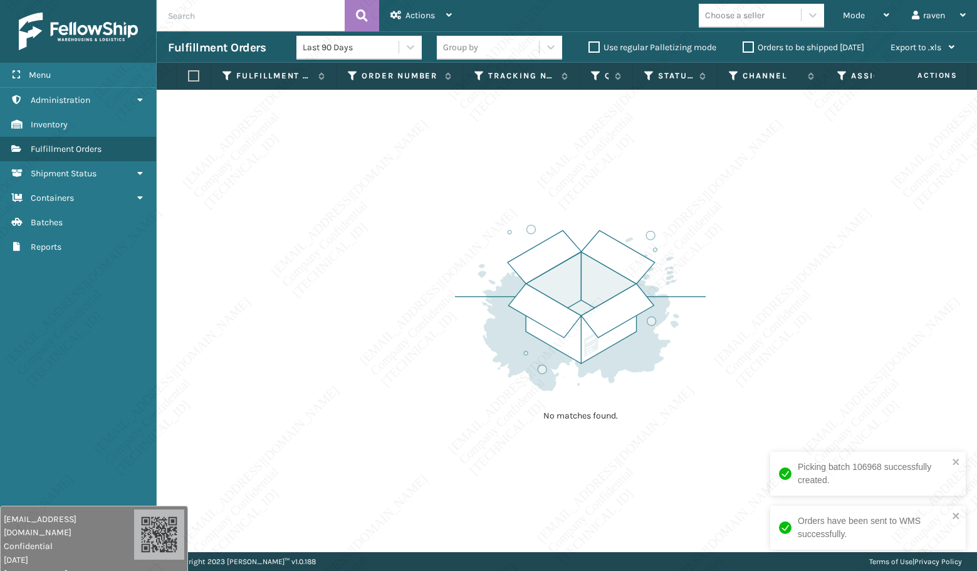
click at [860, 320] on div "No matches found." at bounding box center [567, 321] width 821 height 462
drag, startPoint x: 681, startPoint y: 165, endPoint x: 663, endPoint y: 150, distance: 22.7
click at [675, 161] on div "No matches found." at bounding box center [567, 321] width 821 height 462
drag, startPoint x: 952, startPoint y: 460, endPoint x: 964, endPoint y: 465, distance: 13.3
click at [951, 434] on div "Picking batch 106968 successfully created." at bounding box center [866, 473] width 177 height 34
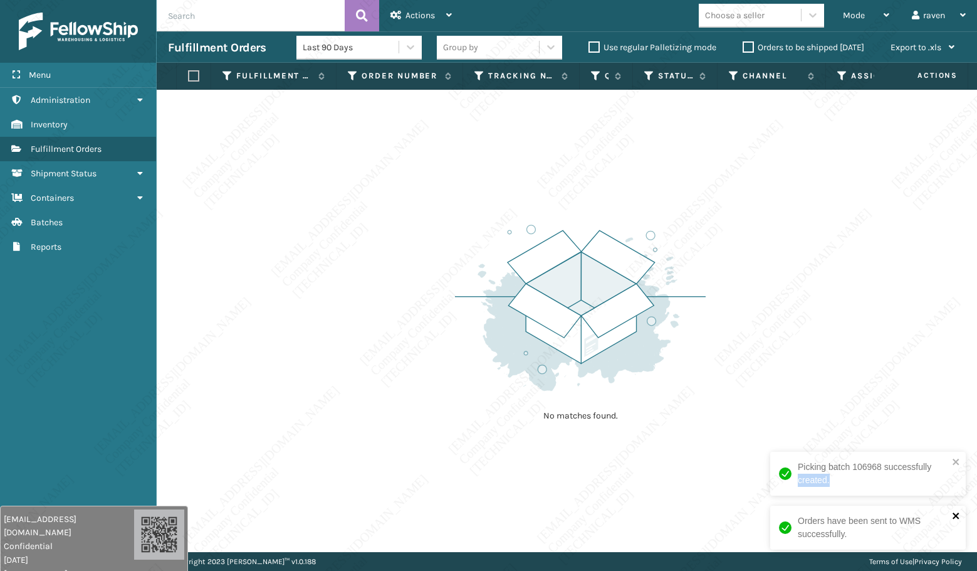
click at [951, 434] on icon "close" at bounding box center [956, 515] width 6 height 6
click at [951, 434] on div "Picking batch 106968 successfully created." at bounding box center [868, 473] width 196 height 44
click at [655, 388] on img at bounding box center [580, 308] width 251 height 174
click at [722, 318] on div "No matches found." at bounding box center [567, 321] width 821 height 462
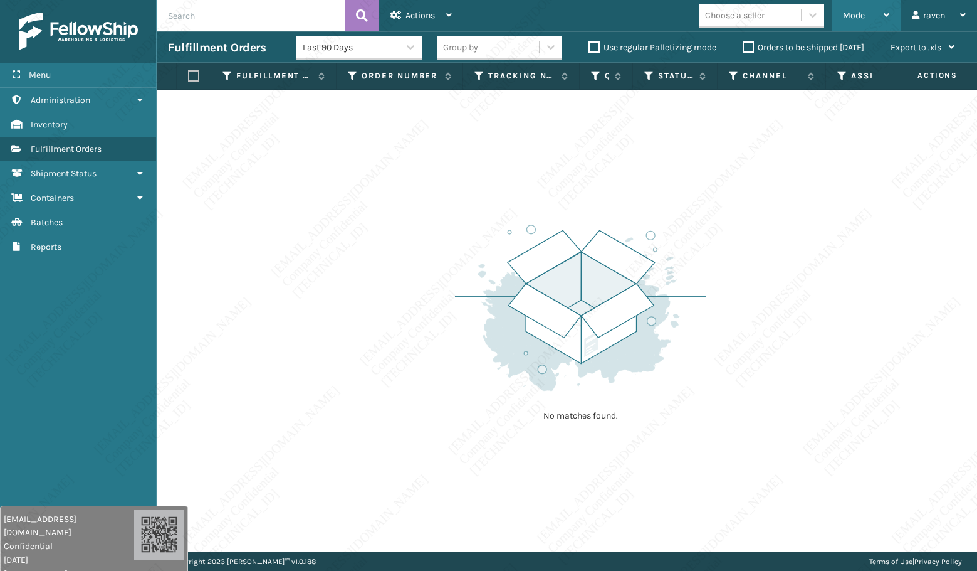
click at [873, 25] on div "Mode" at bounding box center [866, 15] width 46 height 31
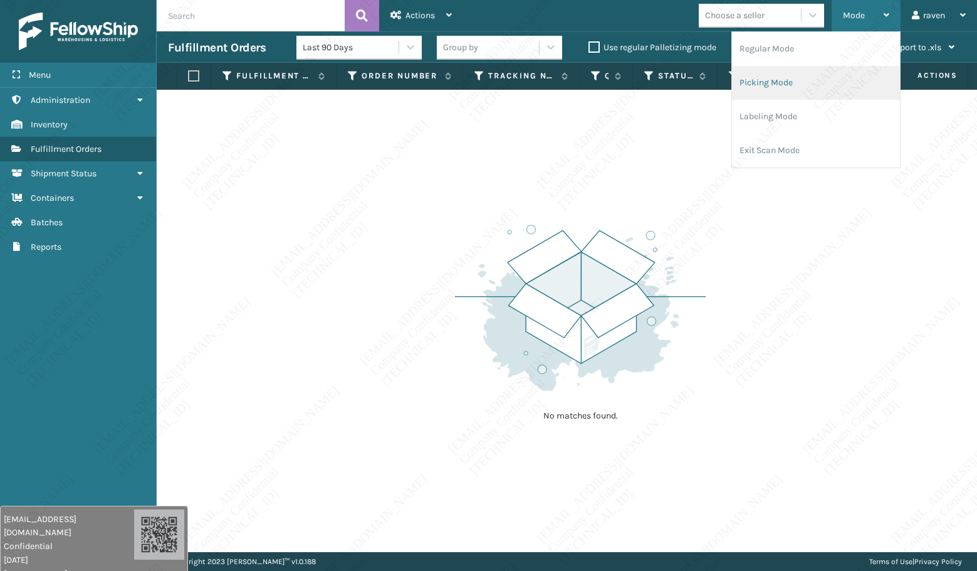
click at [786, 78] on li "Picking Mode" at bounding box center [816, 83] width 168 height 34
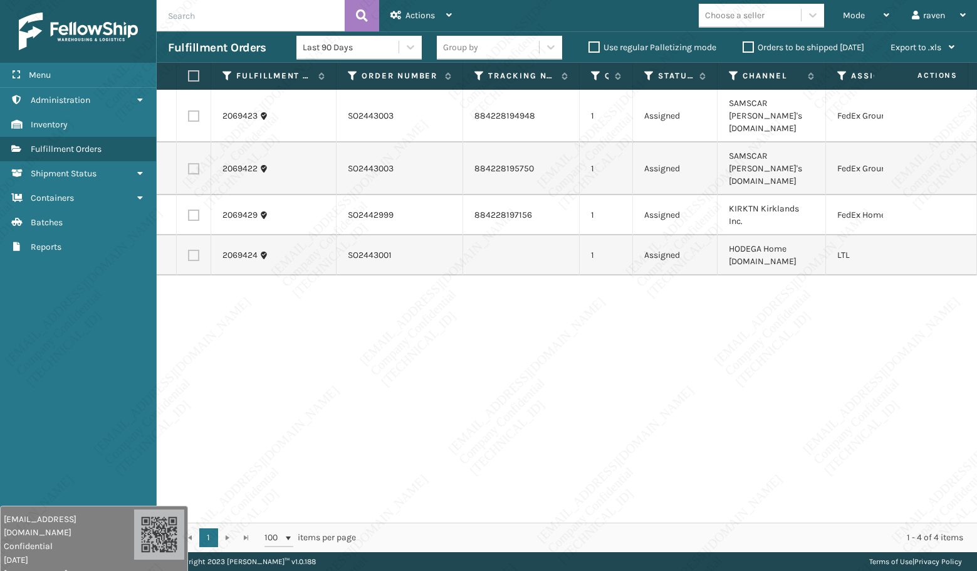
click at [816, 345] on div "2069423 SO2443003 884228194948 1 Assigned SAMSCAR [PERSON_NAME]'s [DOMAIN_NAME]…" at bounding box center [567, 306] width 821 height 433
click at [560, 367] on div "2069423 SO2443003 884228194948 1 Assigned SAMSCAR [PERSON_NAME]'s [DOMAIN_NAME]…" at bounding box center [567, 306] width 821 height 433
drag, startPoint x: 713, startPoint y: 409, endPoint x: 699, endPoint y: 408, distance: 14.5
click at [699, 408] on div "2069423 SO2443003 884228194948 1 Assigned SAMSCAR [PERSON_NAME]'s [DOMAIN_NAME]…" at bounding box center [567, 306] width 821 height 433
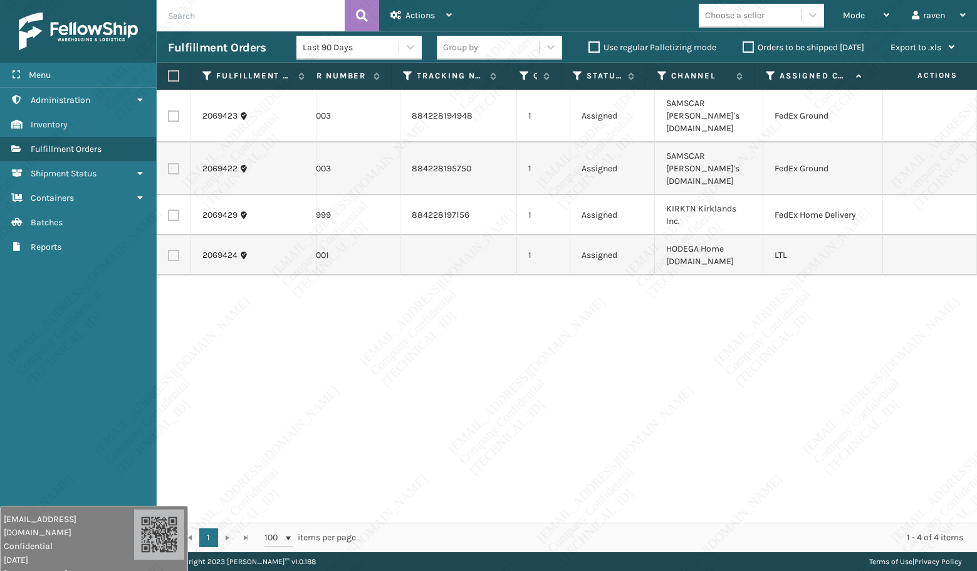
scroll to position [0, 0]
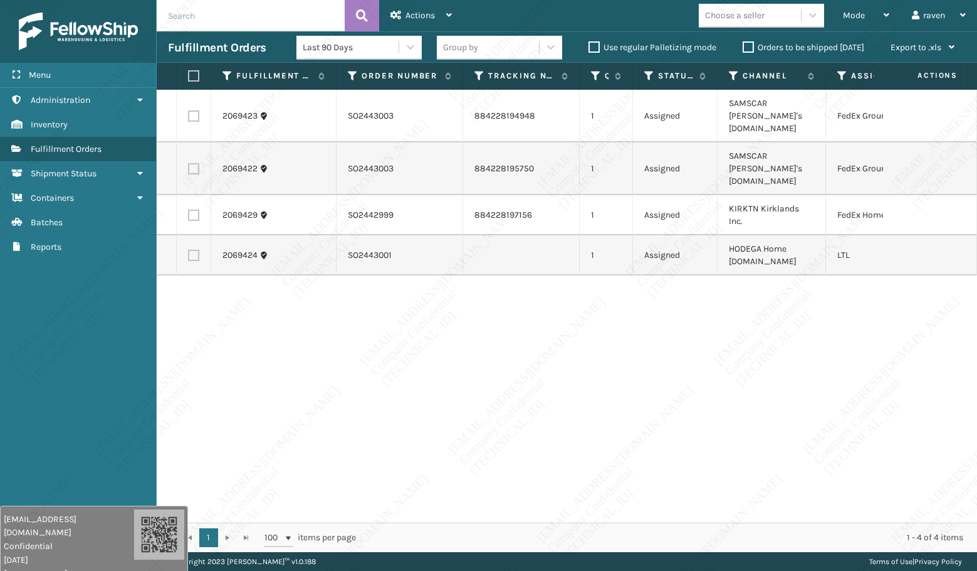
click at [527, 413] on div "2069423 SO2443003 884228194948 1 Assigned SAMSCAR [PERSON_NAME]'s [DOMAIN_NAME]…" at bounding box center [567, 306] width 821 height 433
click at [527, 424] on div "2069423 SO2443003 884228194948 1 Assigned SAMSCAR [PERSON_NAME]'s [DOMAIN_NAME]…" at bounding box center [567, 306] width 821 height 433
click at [383, 371] on div "2069423 SO2443003 884228194948 1 Assigned SAMSCAR [PERSON_NAME]'s [DOMAIN_NAME]…" at bounding box center [567, 306] width 821 height 433
click at [598, 419] on div "2069423 SO2443003 884228194948 1 Assigned SAMSCAR [PERSON_NAME]'s [DOMAIN_NAME]…" at bounding box center [567, 306] width 821 height 433
click at [656, 389] on div "2069423 SO2443003 884228194948 1 Assigned SAMSCAR [PERSON_NAME]'s [DOMAIN_NAME]…" at bounding box center [567, 306] width 821 height 433
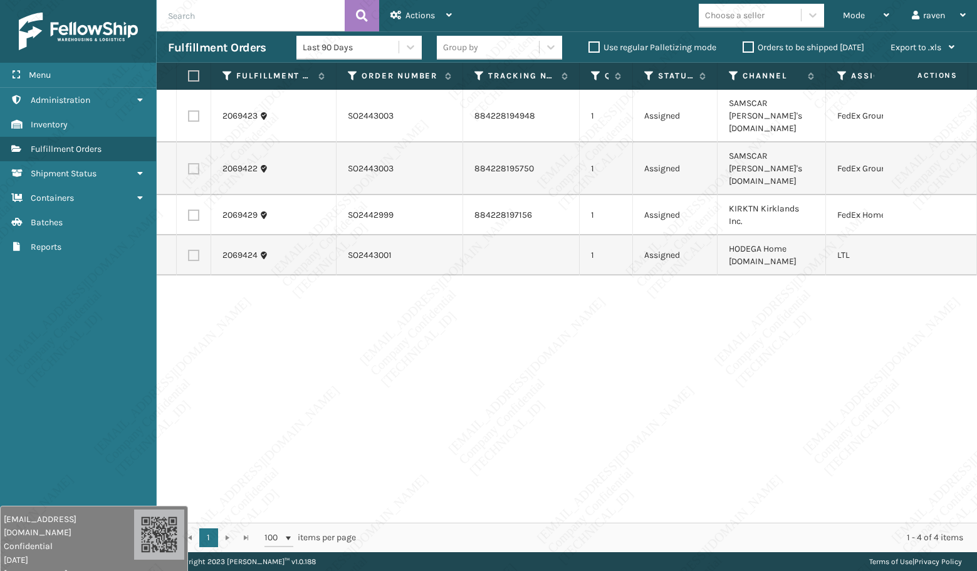
click at [197, 110] on label at bounding box center [193, 115] width 11 height 11
click at [189, 110] on input "checkbox" at bounding box center [188, 114] width 1 height 8
checkbox input "true"
click at [192, 163] on label at bounding box center [193, 168] width 11 height 11
click at [189, 163] on input "checkbox" at bounding box center [188, 167] width 1 height 8
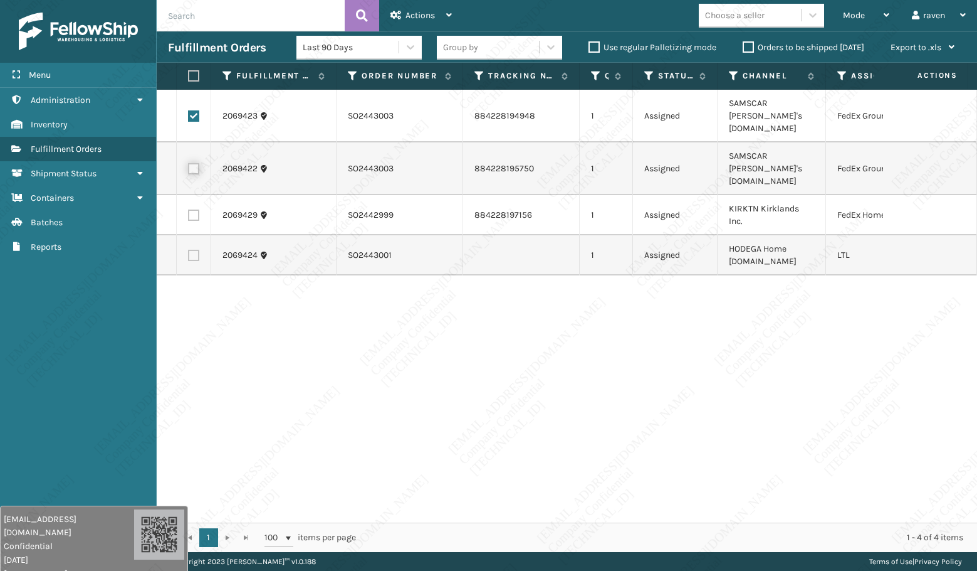
checkbox input "true"
click at [398, 13] on icon at bounding box center [396, 15] width 11 height 9
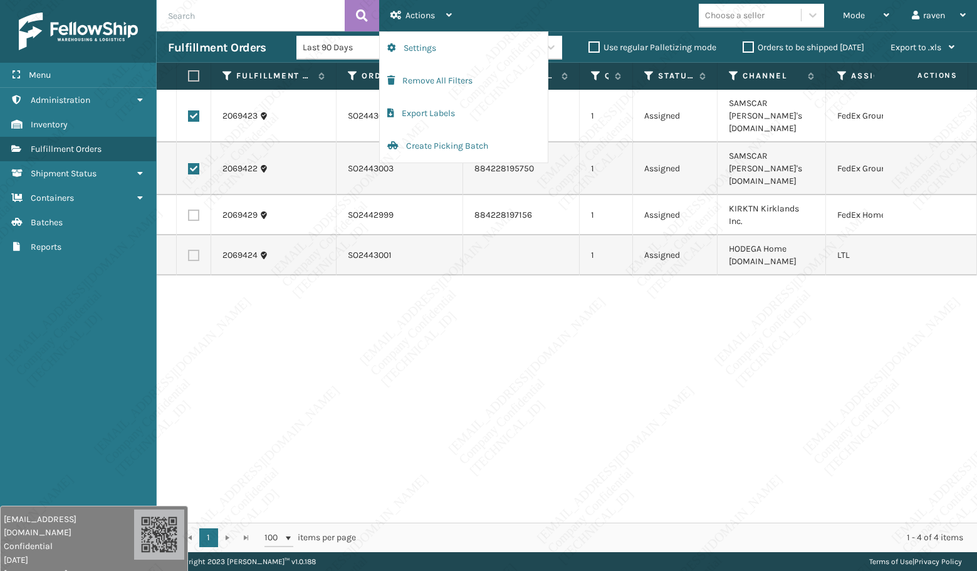
click at [534, 291] on div "2069423 SO2443003 884228194948 1 Assigned SAMSCAR [PERSON_NAME]'s [DOMAIN_NAME]…" at bounding box center [567, 306] width 821 height 433
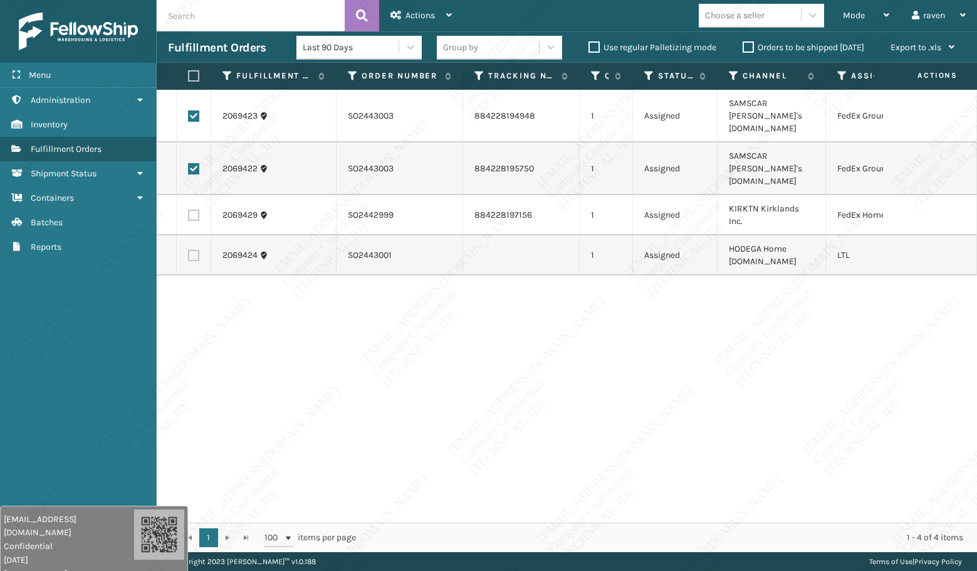
click at [508, 281] on div "2069423 SO2443003 884228194948 1 Assigned SAMSCAR [PERSON_NAME]'s [DOMAIN_NAME]…" at bounding box center [567, 306] width 821 height 433
click at [360, 376] on div "2069423 SO2443003 884228194948 1 Assigned SAMSCAR [PERSON_NAME]'s [DOMAIN_NAME]…" at bounding box center [567, 306] width 821 height 433
click at [769, 402] on div "2069423 SO2443003 884228194948 1 Assigned SAMSCAR [PERSON_NAME]'s [DOMAIN_NAME]…" at bounding box center [567, 306] width 821 height 433
click at [417, 14] on span "Actions" at bounding box center [420, 15] width 29 height 11
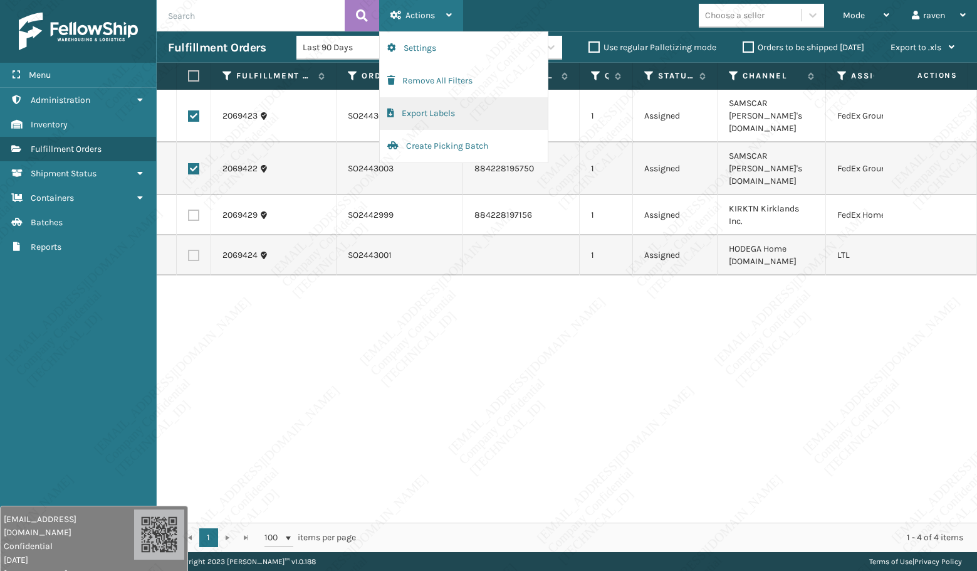
click at [468, 117] on button "Export Labels" at bounding box center [464, 113] width 168 height 33
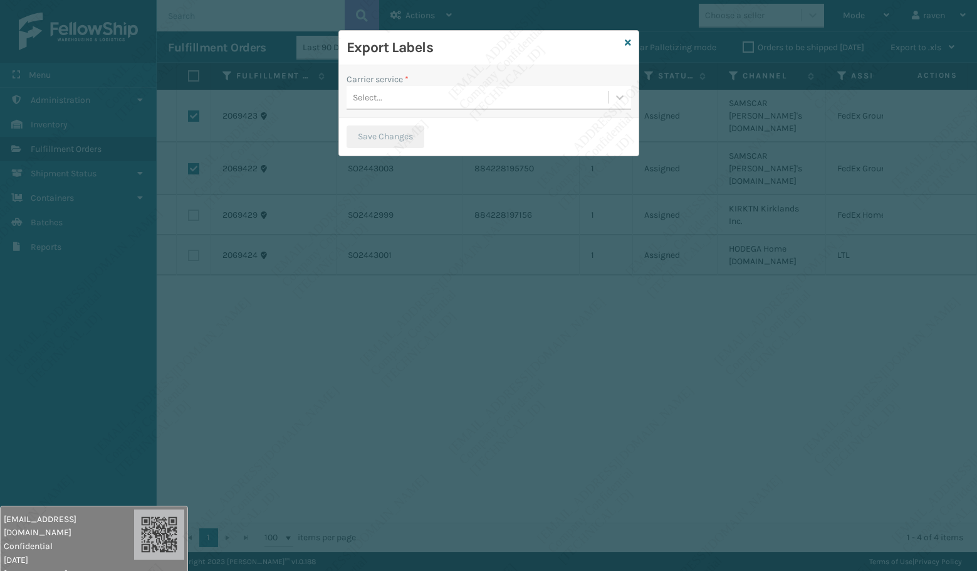
drag, startPoint x: 636, startPoint y: 39, endPoint x: 515, endPoint y: 29, distance: 121.5
click at [632, 39] on div "Export Labels" at bounding box center [489, 48] width 300 height 34
click at [633, 43] on div "Export Labels" at bounding box center [489, 48] width 300 height 34
click at [629, 43] on icon at bounding box center [628, 42] width 6 height 9
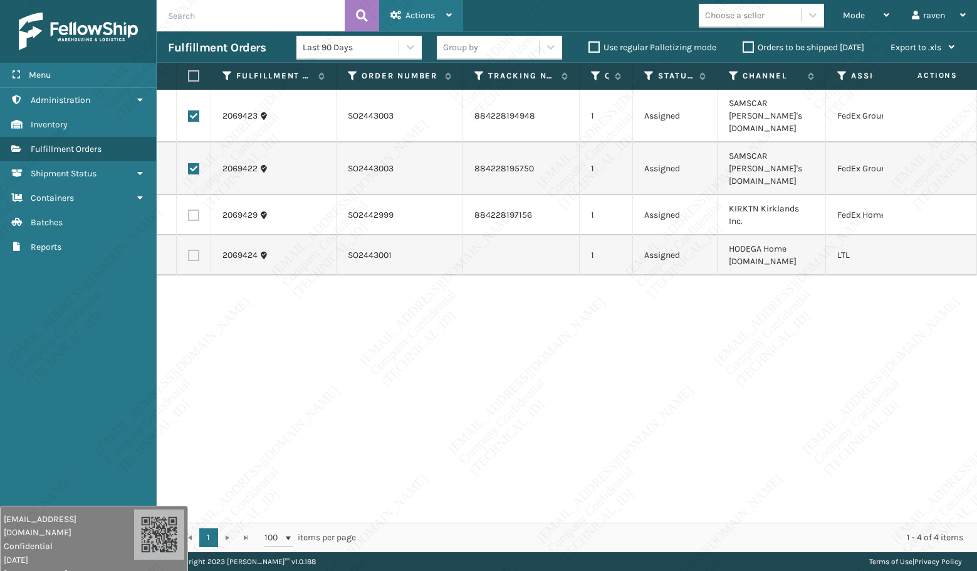
click at [406, 19] on span "Actions" at bounding box center [420, 15] width 29 height 11
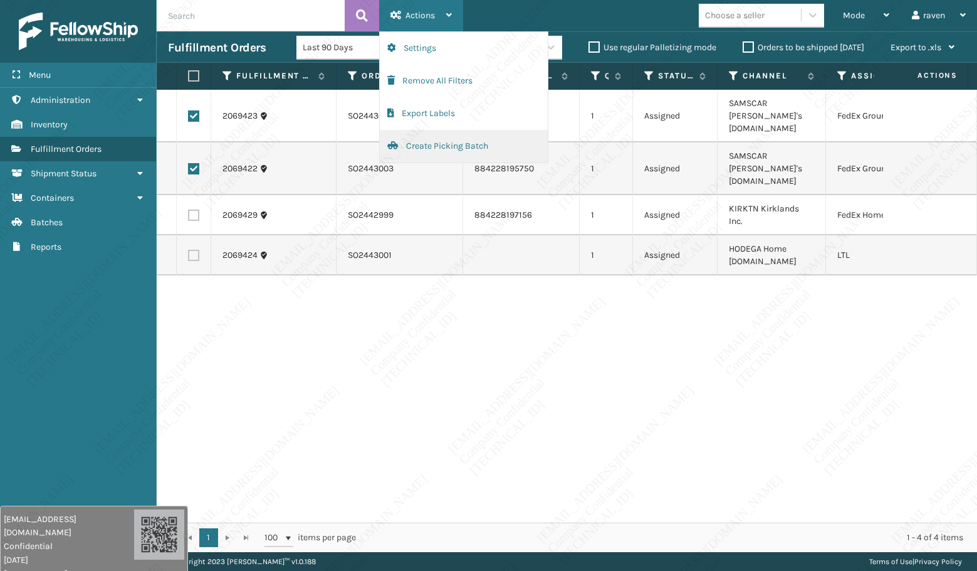
click at [469, 151] on button "Create Picking Batch" at bounding box center [464, 146] width 168 height 33
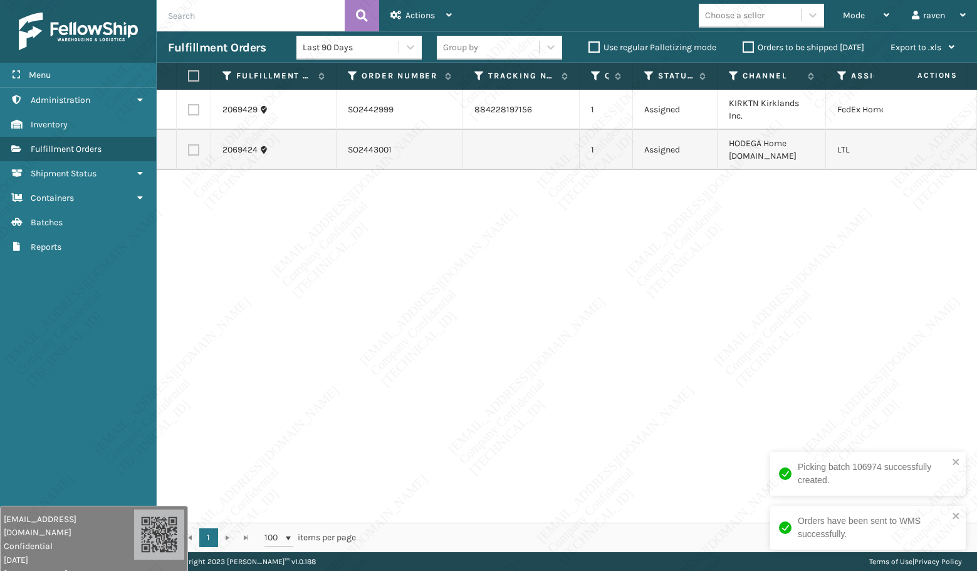
click at [757, 224] on div "2069429 SO2442999 884228197156 1 Assigned KIRKTN Kirklands Inc. FedEx Home Deli…" at bounding box center [567, 306] width 821 height 433
drag, startPoint x: 569, startPoint y: 355, endPoint x: 408, endPoint y: 266, distance: 183.8
click at [551, 342] on div "2069429 SO2442999 884228197156 1 Assigned KIRKTN Kirklands Inc. FedEx Home Deli…" at bounding box center [567, 306] width 821 height 433
click at [193, 110] on label at bounding box center [193, 109] width 11 height 11
click at [189, 110] on input "checkbox" at bounding box center [188, 108] width 1 height 8
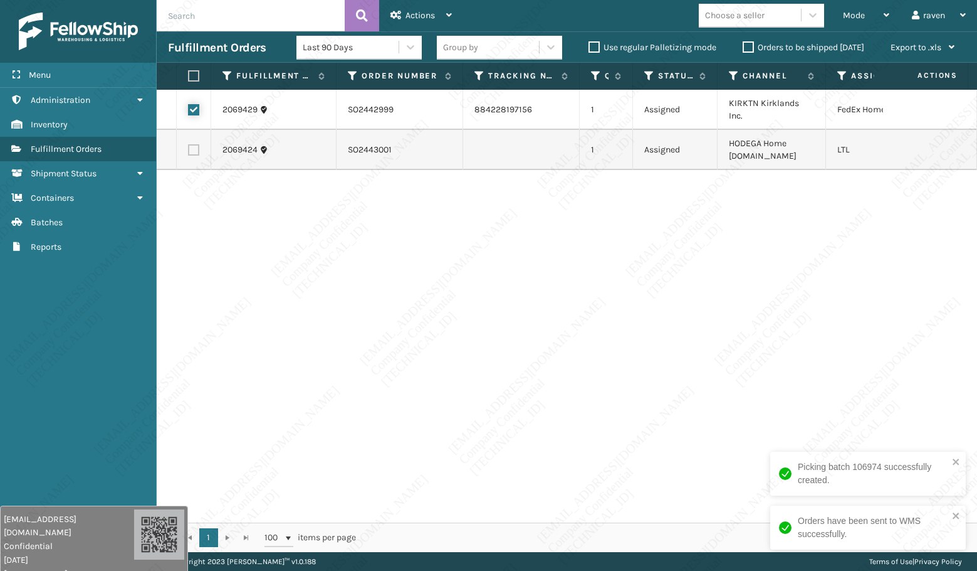
checkbox input "true"
click at [431, 14] on span "Actions" at bounding box center [420, 15] width 29 height 11
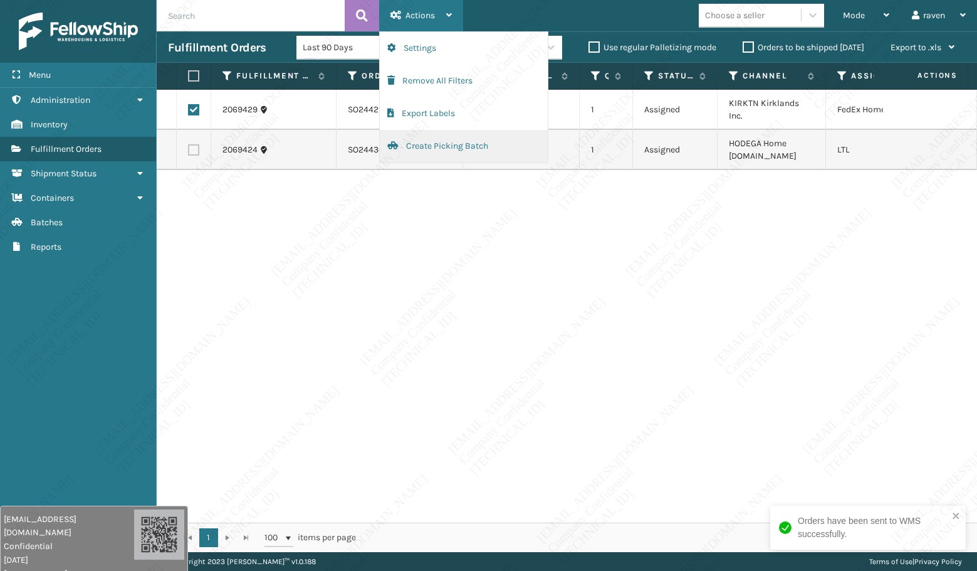
click at [453, 147] on button "Create Picking Batch" at bounding box center [464, 146] width 168 height 33
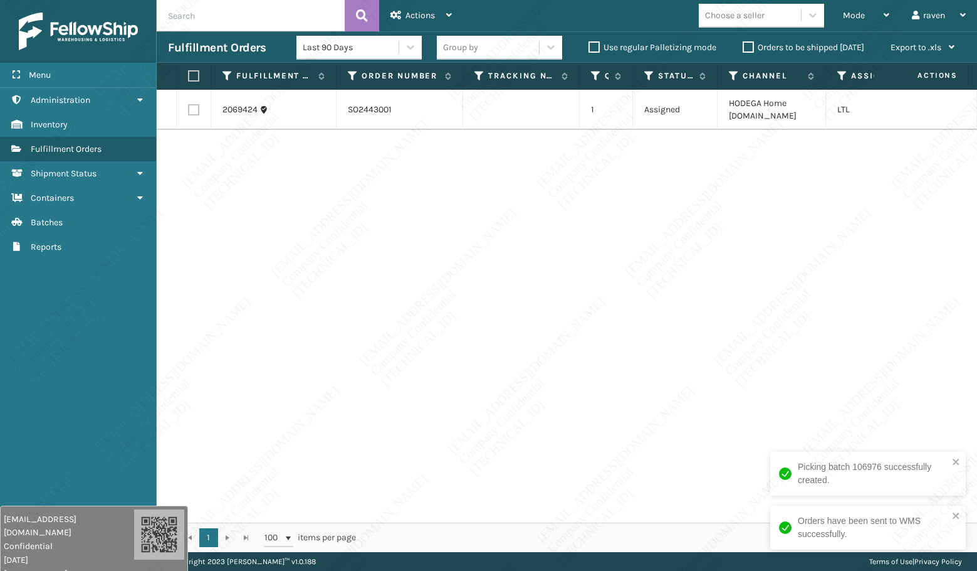
click at [688, 218] on div "2069424 SO2443001 1 Assigned HODEGA Home [DOMAIN_NAME] LTL" at bounding box center [567, 306] width 821 height 433
copy td "SO2443001"
drag, startPoint x: 398, startPoint y: 103, endPoint x: 344, endPoint y: 108, distance: 54.7
click at [344, 108] on td "SO2443001" at bounding box center [400, 110] width 127 height 40
click at [43, 307] on div "Menu Containers Administration Containers Inventory Containers Fulfillment Orde…" at bounding box center [78, 285] width 157 height 571
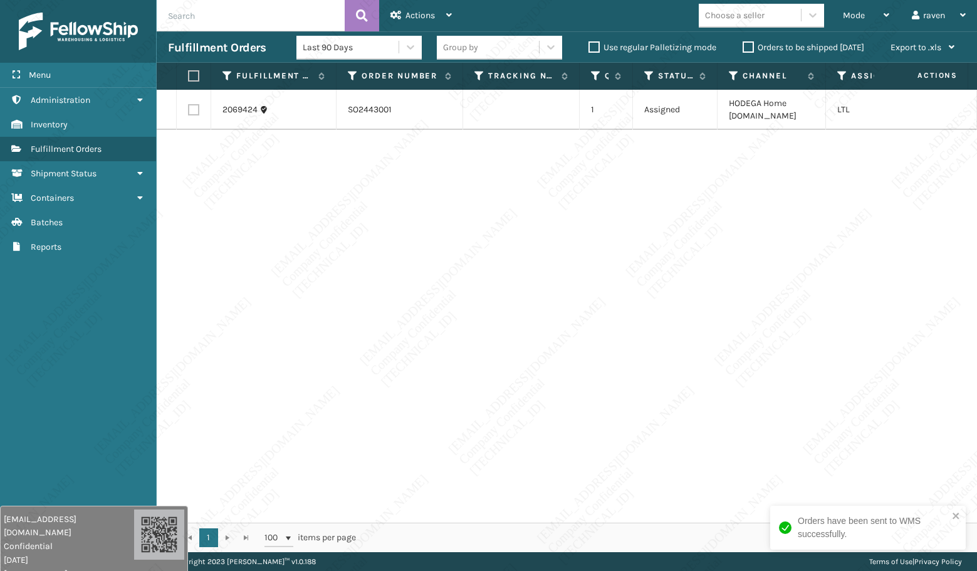
click at [200, 78] on th at bounding box center [194, 76] width 34 height 27
click at [194, 77] on label at bounding box center [192, 75] width 8 height 11
click at [189, 77] on input "checkbox" at bounding box center [188, 76] width 1 height 8
checkbox input "true"
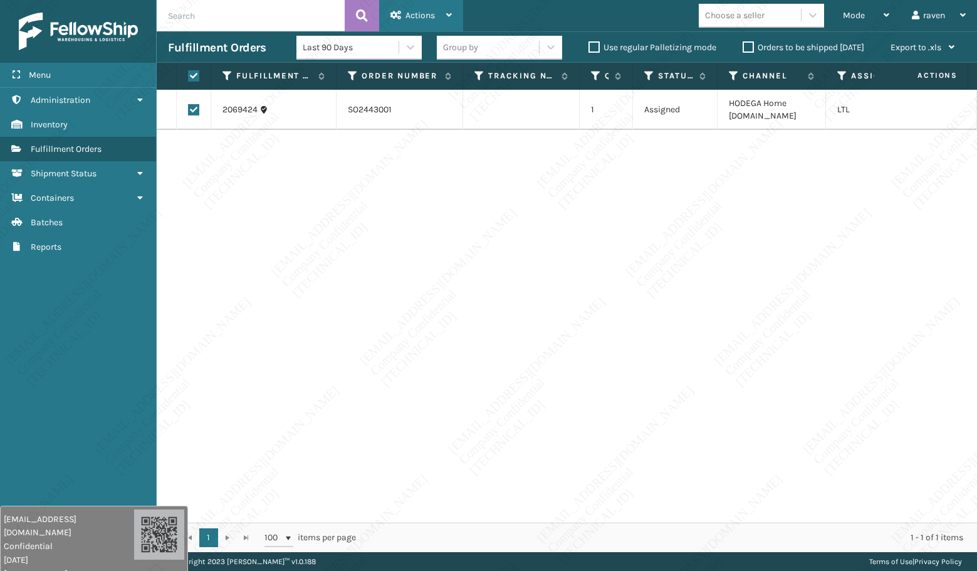
click at [456, 18] on div "Actions Settings Remove All Filters Export Labels Create Picking Batch" at bounding box center [421, 15] width 84 height 31
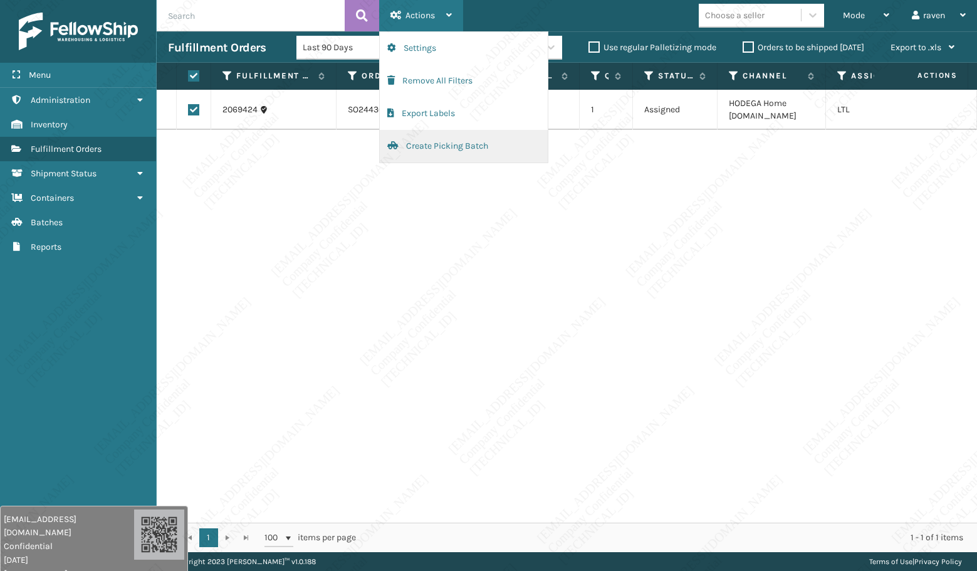
click at [427, 148] on button "Create Picking Batch" at bounding box center [464, 146] width 168 height 33
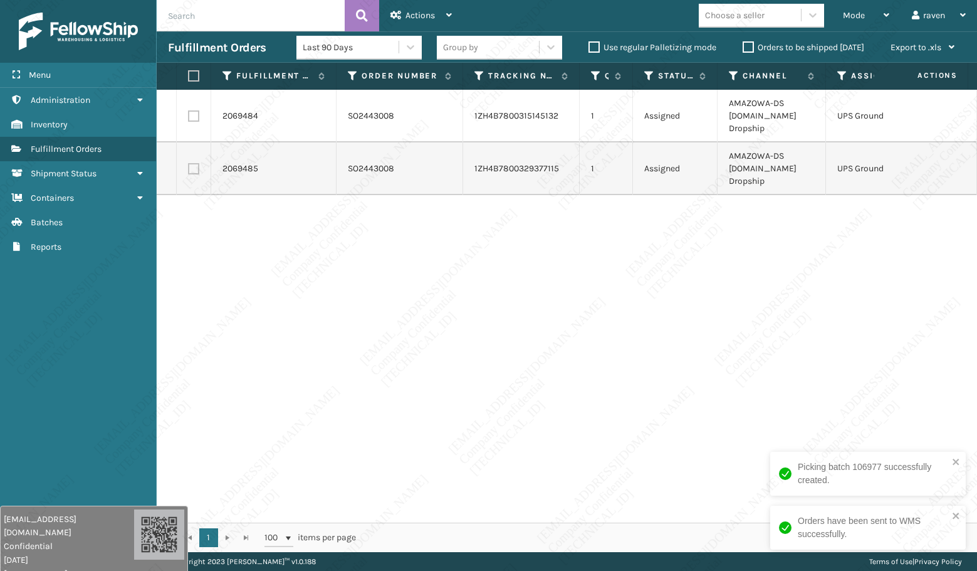
click at [862, 369] on div "2069484 SO2443008 1ZH4B7800315145132 1 Assigned AMAZOWA-DS [DOMAIN_NAME] Dropsh…" at bounding box center [567, 306] width 821 height 433
click at [872, 361] on div "2069484 SO2443008 1ZH4B7800315145132 1 Assigned AMAZOWA-DS [DOMAIN_NAME] Dropsh…" at bounding box center [567, 306] width 821 height 433
click at [562, 256] on div "2069484 SO2443008 1ZH4B7800315145132 1 Assigned AMAZOWA-DS [DOMAIN_NAME] Dropsh…" at bounding box center [567, 306] width 821 height 433
drag, startPoint x: 314, startPoint y: 253, endPoint x: 336, endPoint y: 51, distance: 203.1
click at [315, 252] on div "2069484 SO2443008 1ZH4B7800315145132 1 Assigned AMAZOWA-DS [DOMAIN_NAME] Dropsh…" at bounding box center [567, 306] width 821 height 433
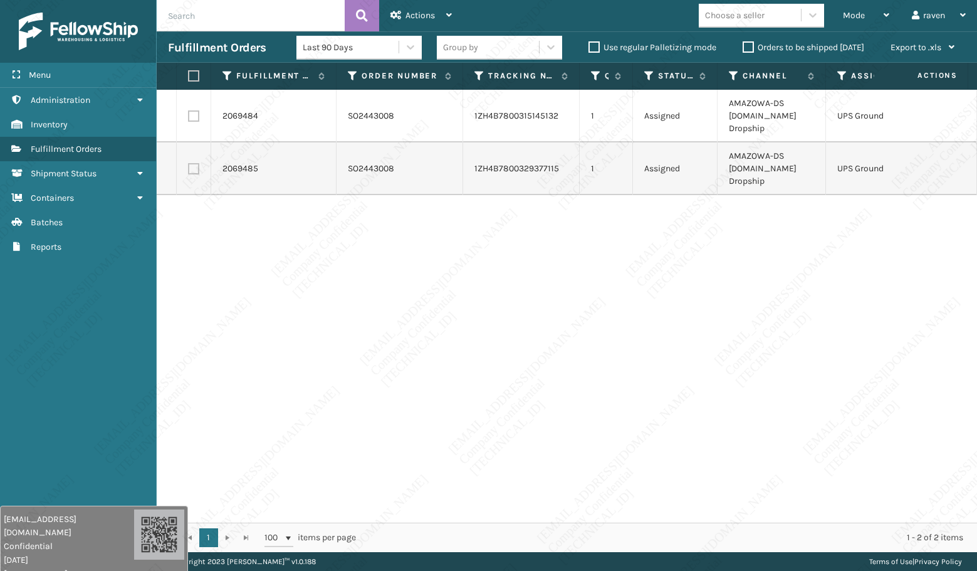
click at [680, 304] on div "2069484 SO2443008 1ZH4B7800315145132 1 Assigned AMAZOWA-DS [DOMAIN_NAME] Dropsh…" at bounding box center [567, 306] width 821 height 433
drag, startPoint x: 852, startPoint y: 291, endPoint x: 502, endPoint y: 229, distance: 355.3
click at [841, 295] on div "2069484 SO2443008 1ZH4B7800315145132 1 Assigned AMAZOWA-DS [DOMAIN_NAME] Dropsh…" at bounding box center [567, 306] width 821 height 433
click at [184, 71] on th at bounding box center [194, 76] width 34 height 27
click at [196, 73] on label at bounding box center [192, 75] width 8 height 11
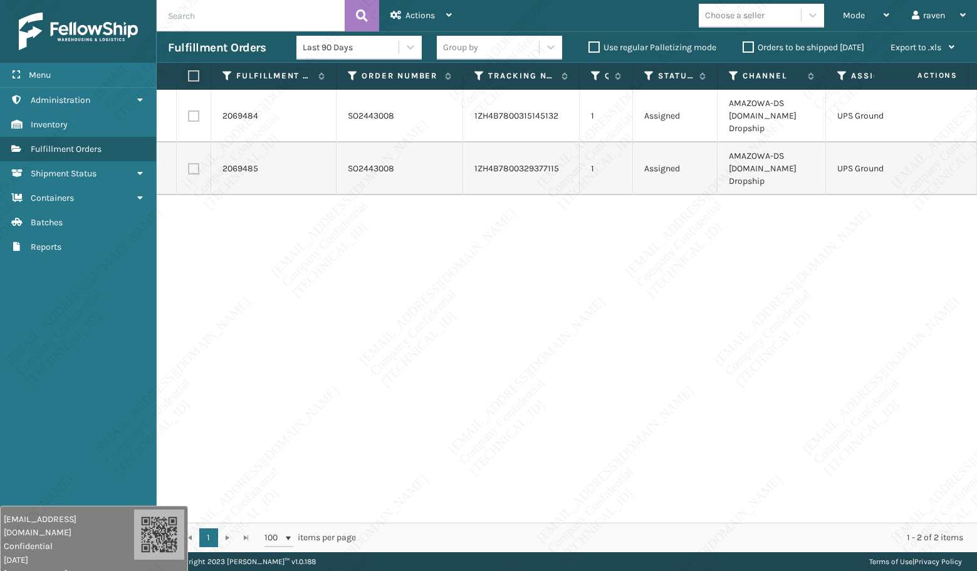
click at [189, 73] on input "checkbox" at bounding box center [188, 76] width 1 height 8
checkbox input "true"
click at [417, 8] on div "Actions" at bounding box center [421, 15] width 61 height 31
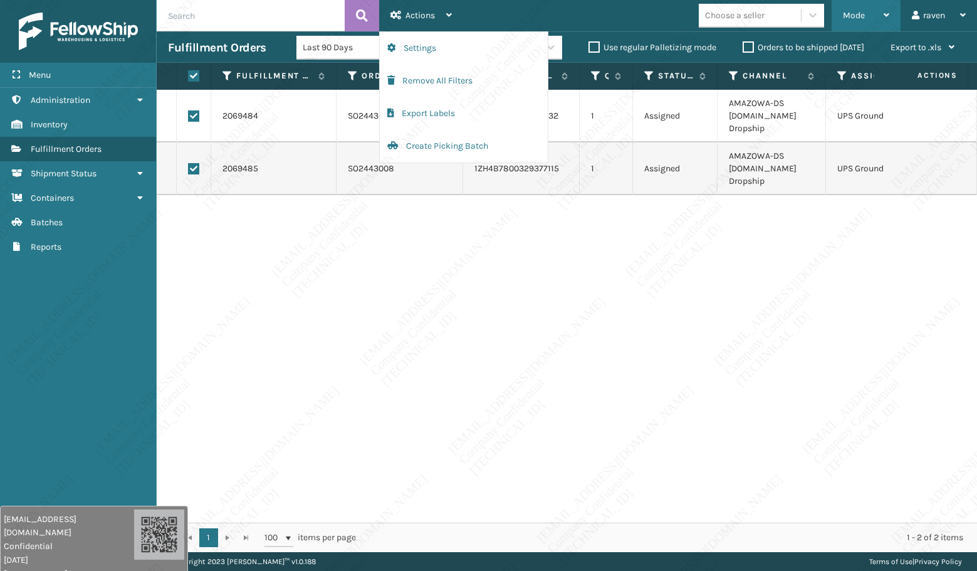
click at [855, 18] on span "Mode" at bounding box center [854, 15] width 22 height 11
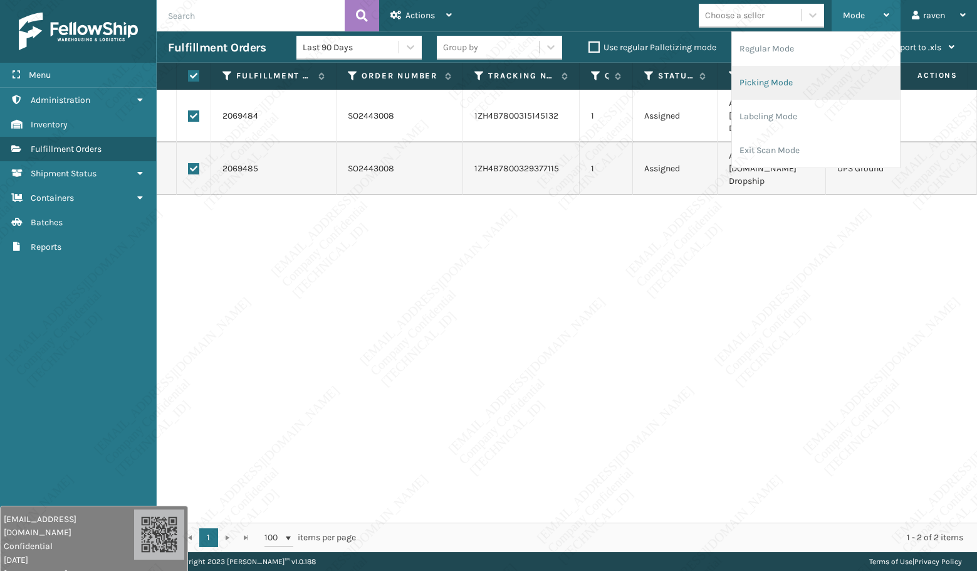
click at [792, 87] on li "Picking Mode" at bounding box center [816, 83] width 168 height 34
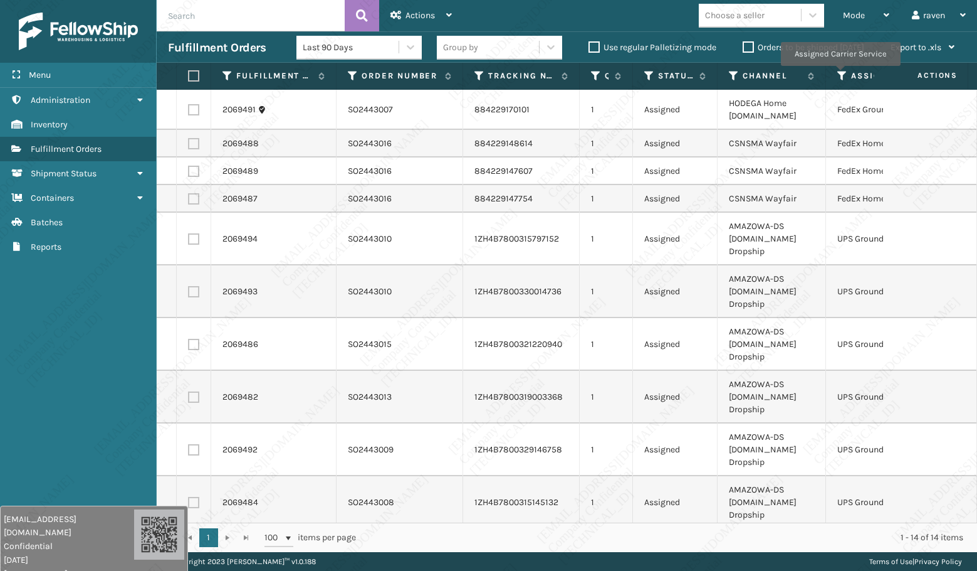
click at [840, 75] on icon at bounding box center [843, 75] width 10 height 11
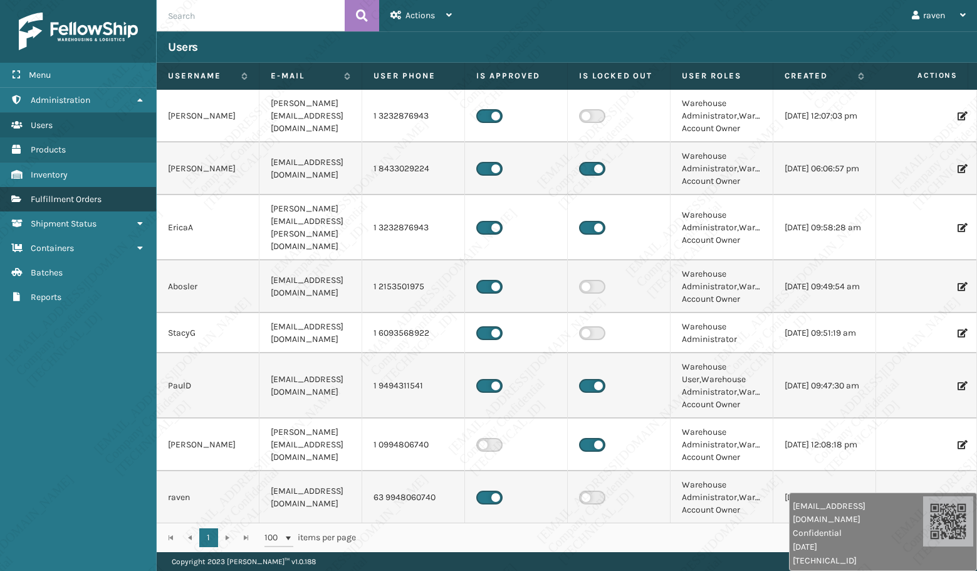
click at [73, 201] on span "Fulfillment Orders" at bounding box center [66, 199] width 71 height 11
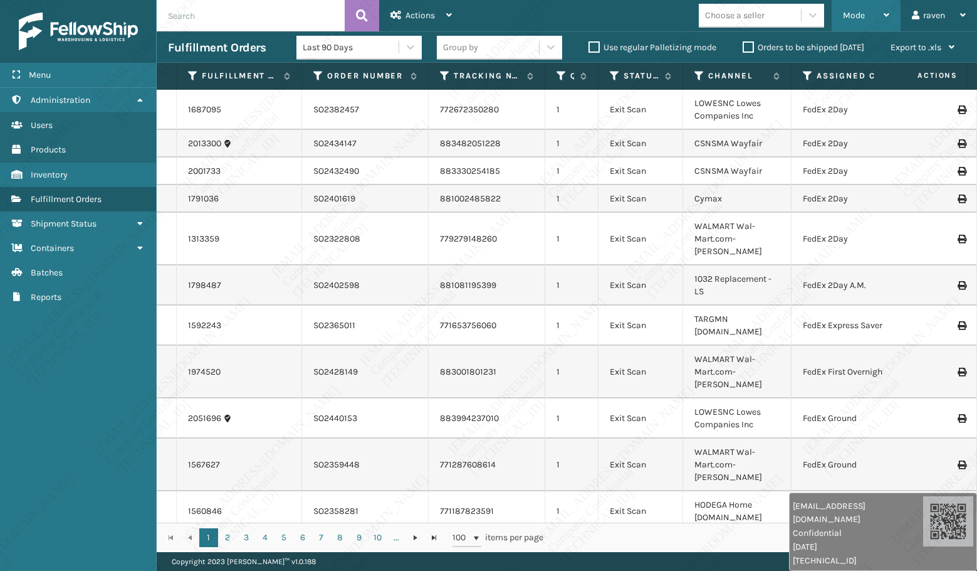
click at [855, 13] on span "Mode" at bounding box center [854, 15] width 22 height 11
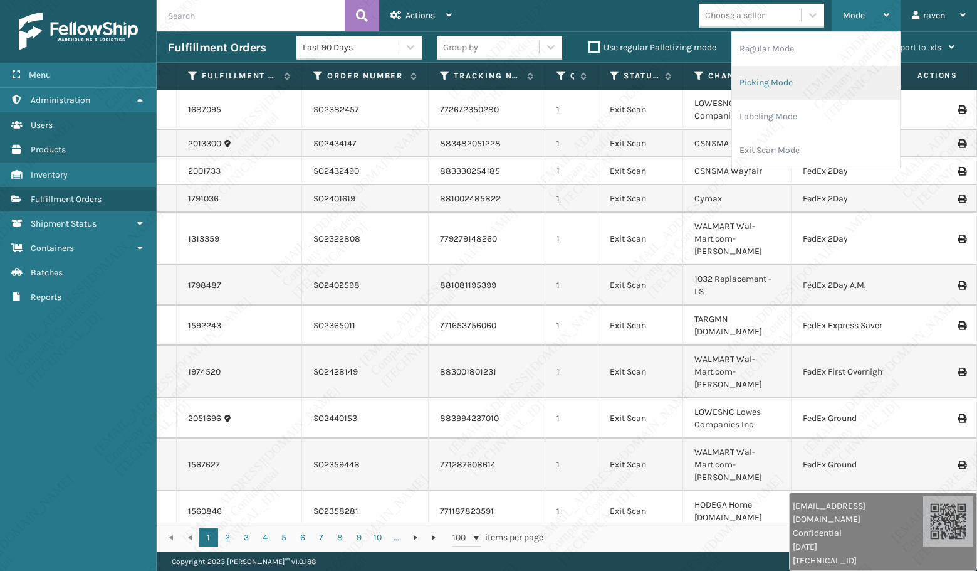
click at [814, 78] on li "Picking Mode" at bounding box center [816, 83] width 168 height 34
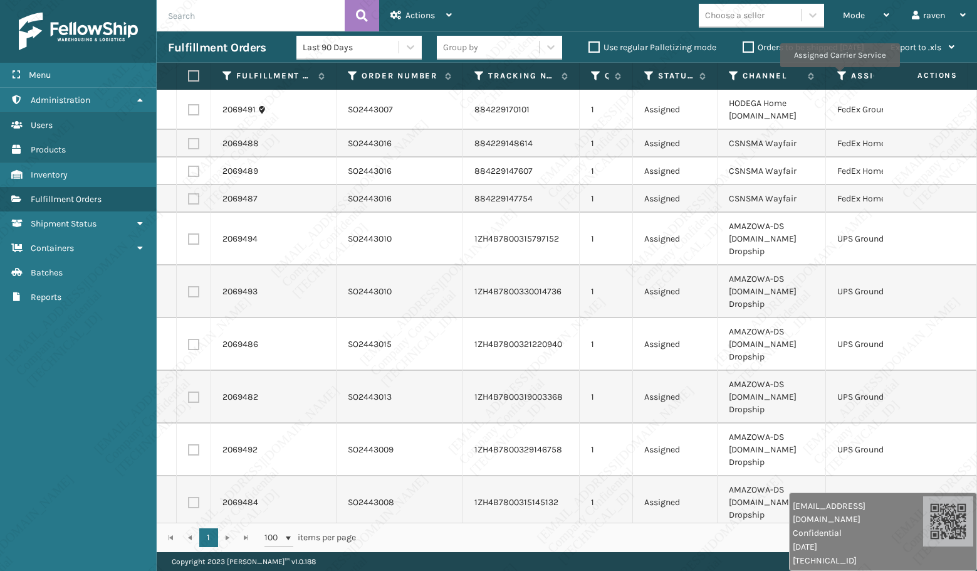
click at [841, 76] on icon at bounding box center [843, 75] width 10 height 11
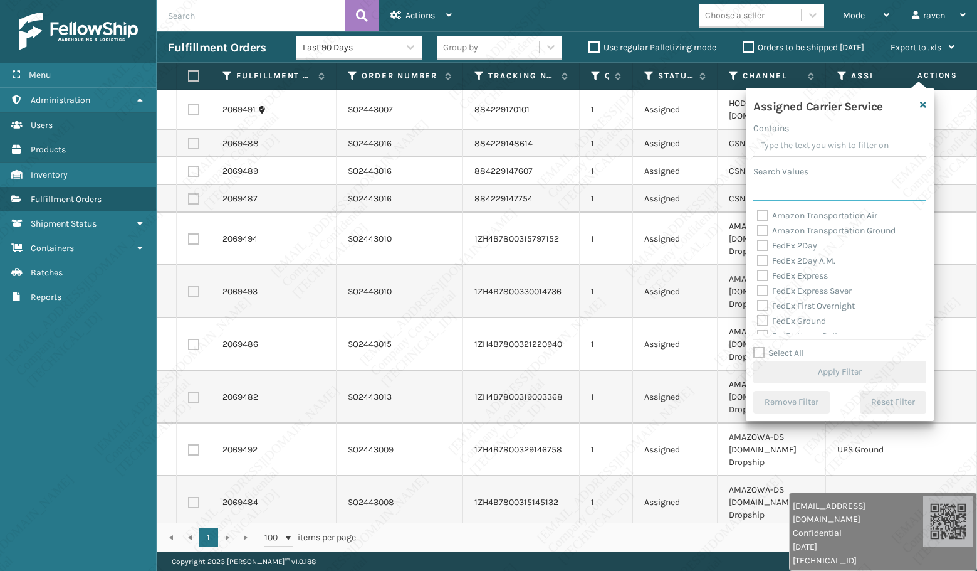
click at [794, 191] on input "Search Values" at bounding box center [840, 189] width 173 height 23
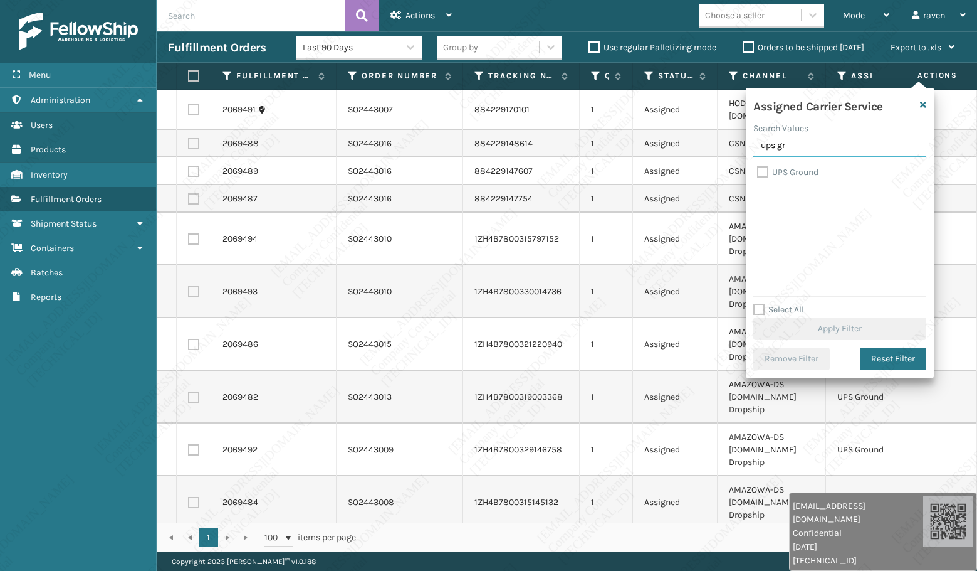
type input "ups gr"
click at [752, 169] on div "Assigned Carrier Service Search Values ups gr UPS Ground Select All Apply Filte…" at bounding box center [840, 233] width 188 height 290
drag, startPoint x: 762, startPoint y: 171, endPoint x: 769, endPoint y: 184, distance: 14.6
click at [763, 171] on label "UPS Ground" at bounding box center [787, 172] width 61 height 11
click at [758, 171] on input "UPS Ground" at bounding box center [757, 169] width 1 height 8
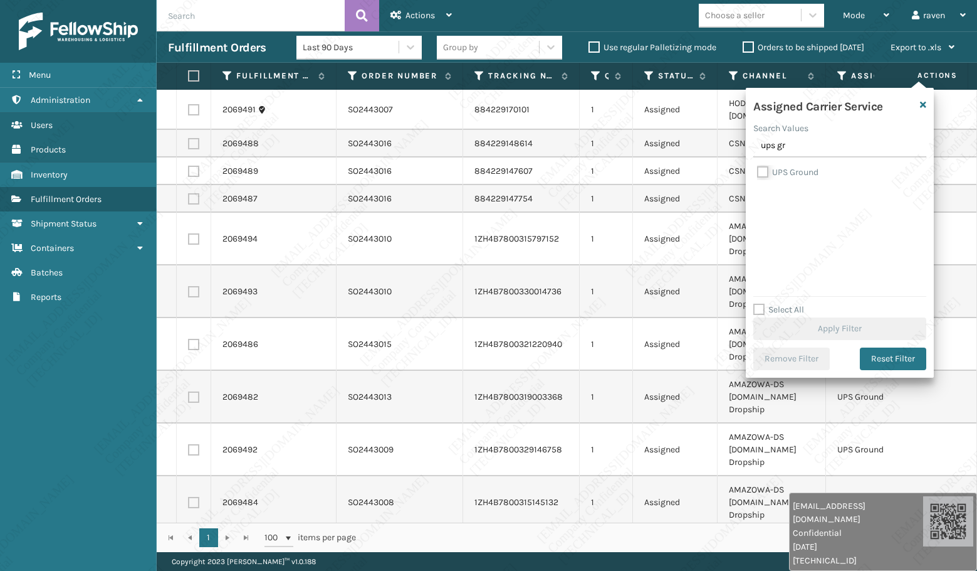
checkbox input "true"
click at [811, 329] on button "Apply Filter" at bounding box center [840, 328] width 173 height 23
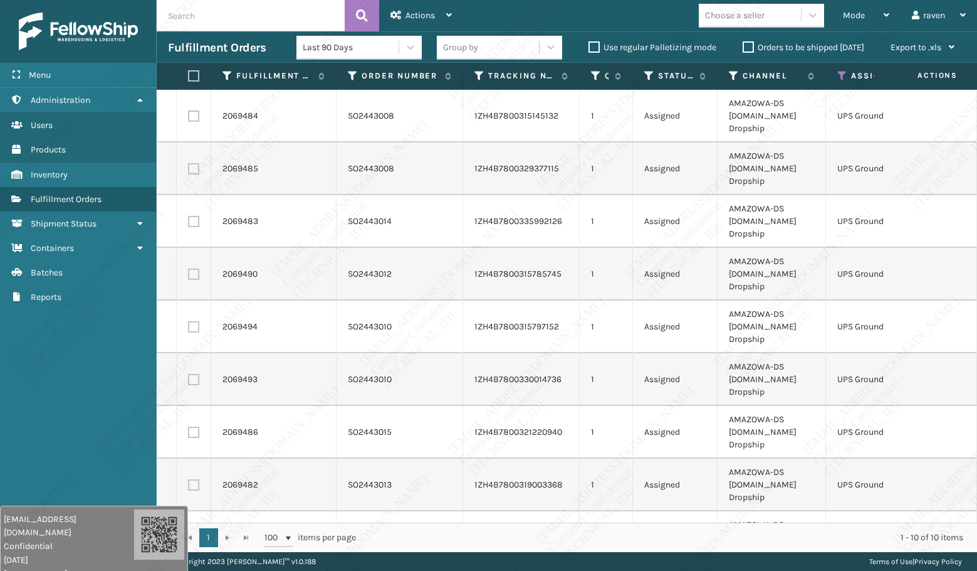
drag, startPoint x: 764, startPoint y: 541, endPoint x: 43, endPoint y: 550, distance: 721.0
click at [43, 553] on span "[DATE]" at bounding box center [69, 559] width 130 height 13
click at [194, 76] on label at bounding box center [192, 75] width 8 height 11
click at [189, 76] on input "checkbox" at bounding box center [188, 76] width 1 height 8
checkbox input "true"
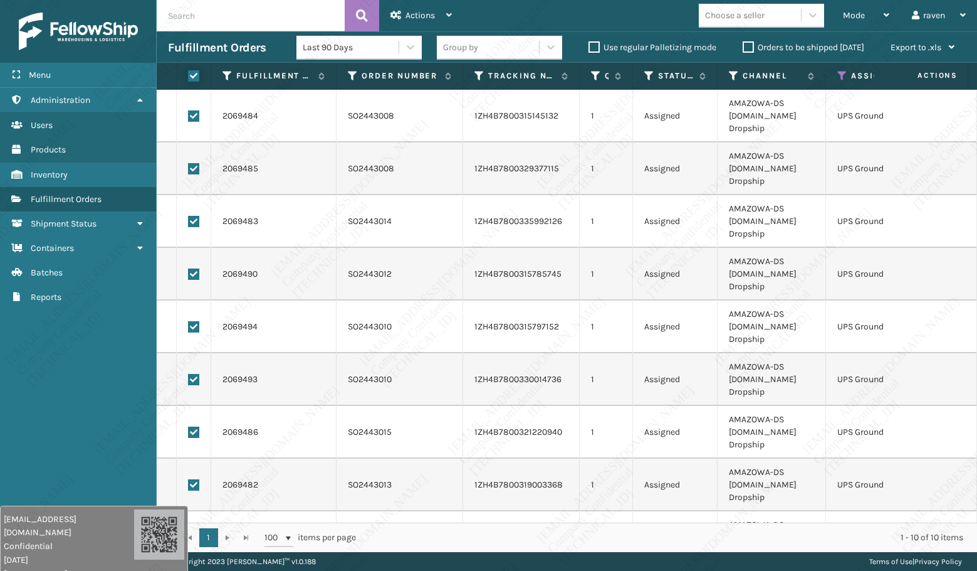
checkbox input "true"
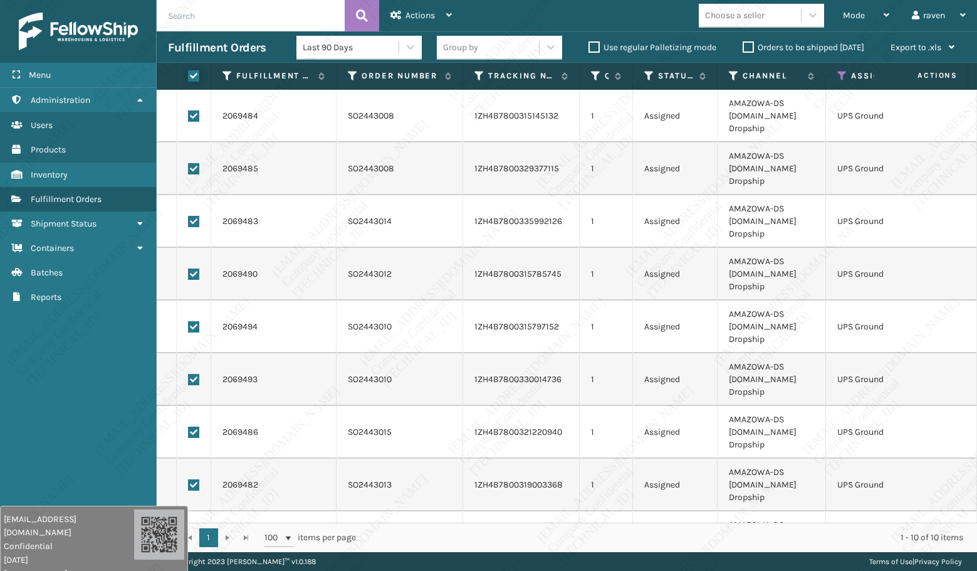
checkbox input "true"
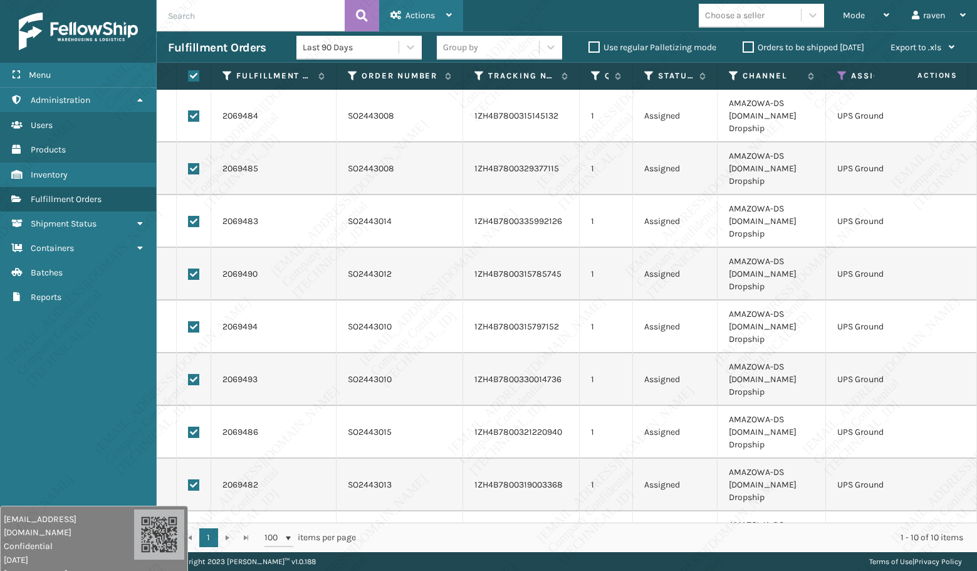
click at [417, 9] on div "Actions" at bounding box center [421, 15] width 61 height 31
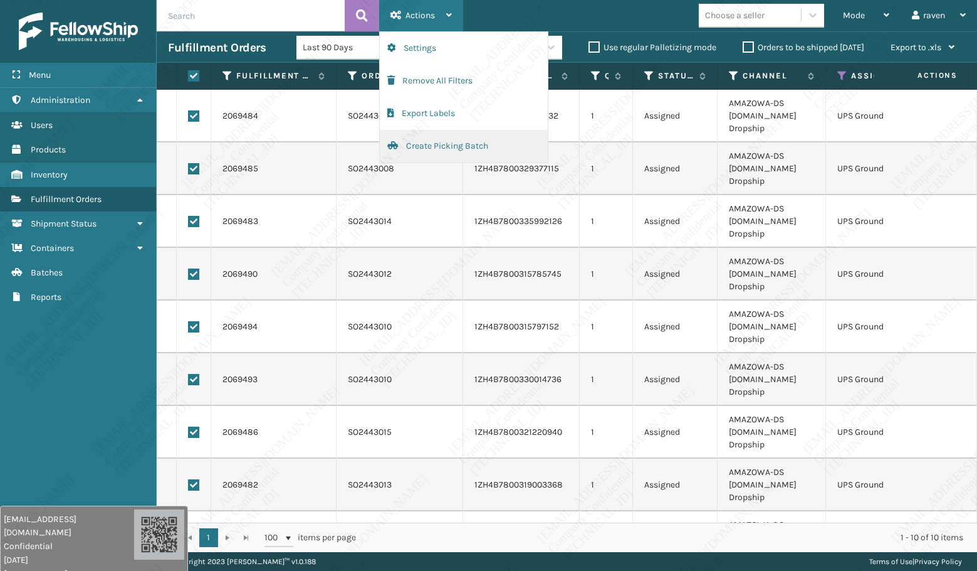
click at [414, 146] on button "Create Picking Batch" at bounding box center [464, 146] width 168 height 33
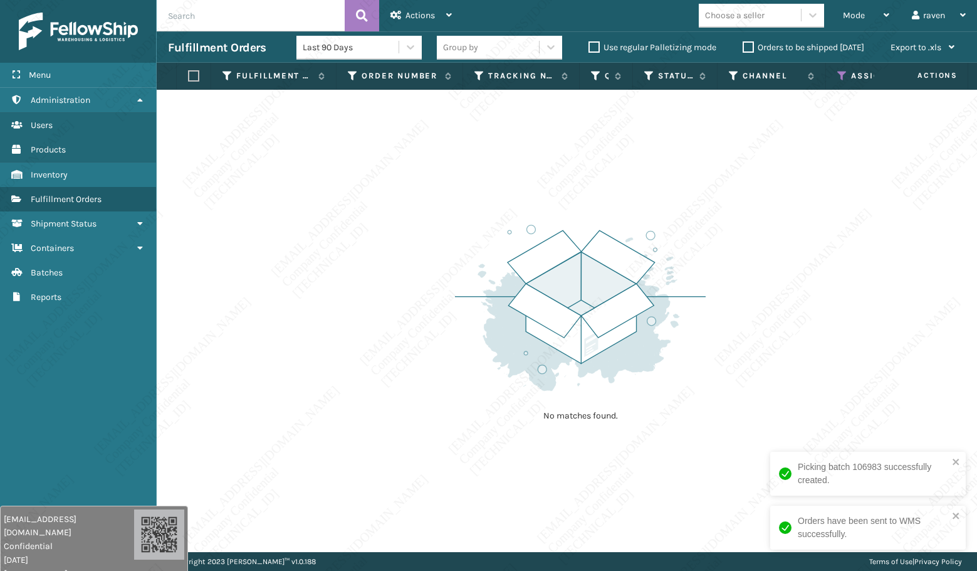
click at [843, 78] on icon at bounding box center [843, 75] width 10 height 11
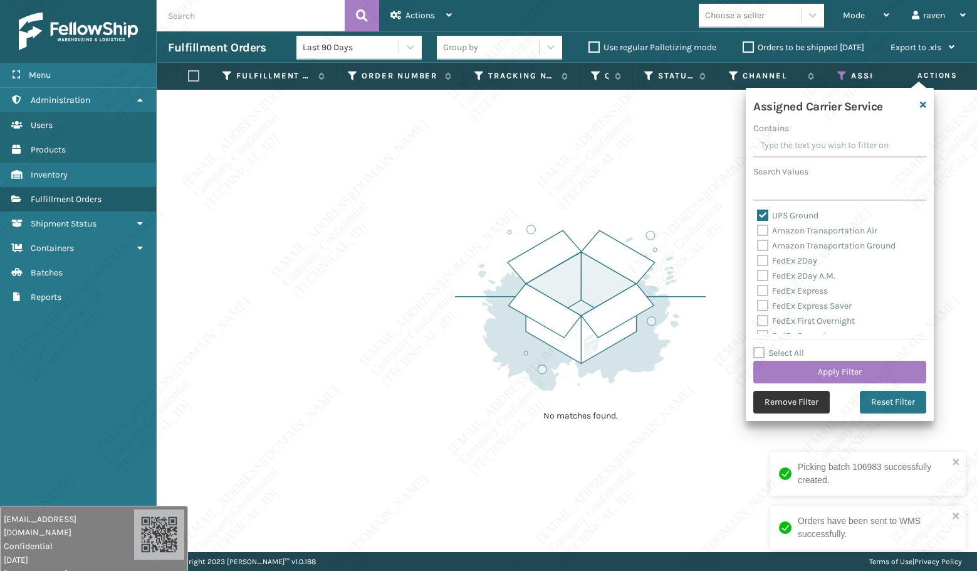
click at [802, 401] on button "Remove Filter" at bounding box center [792, 402] width 76 height 23
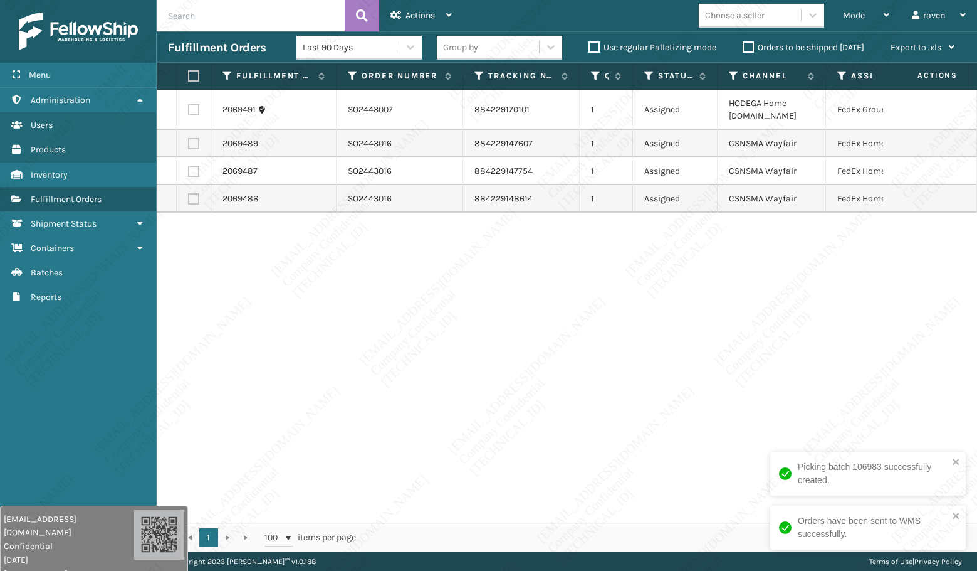
click at [189, 110] on label at bounding box center [193, 109] width 11 height 11
click at [189, 110] on input "checkbox" at bounding box center [188, 108] width 1 height 8
checkbox input "true"
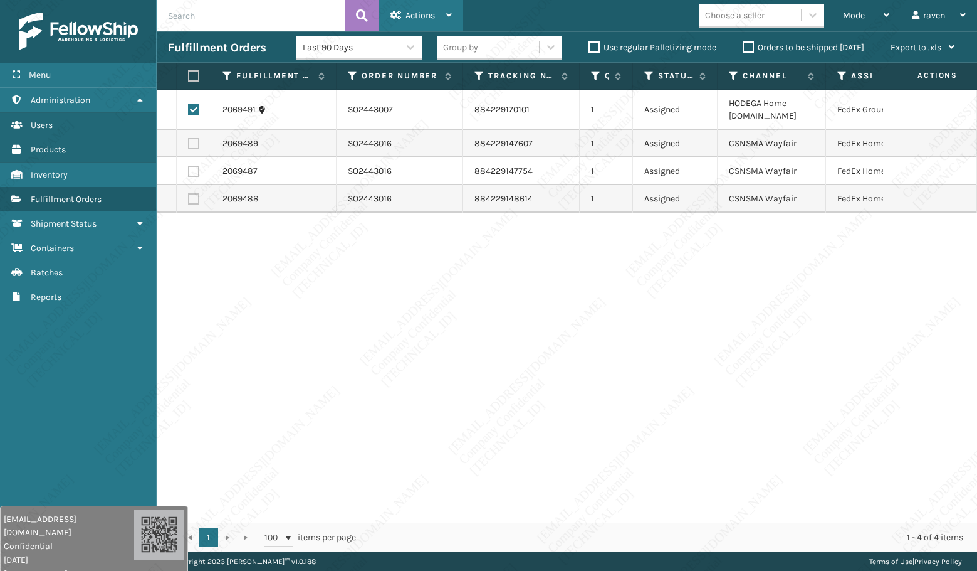
click at [412, 18] on span "Actions" at bounding box center [420, 15] width 29 height 11
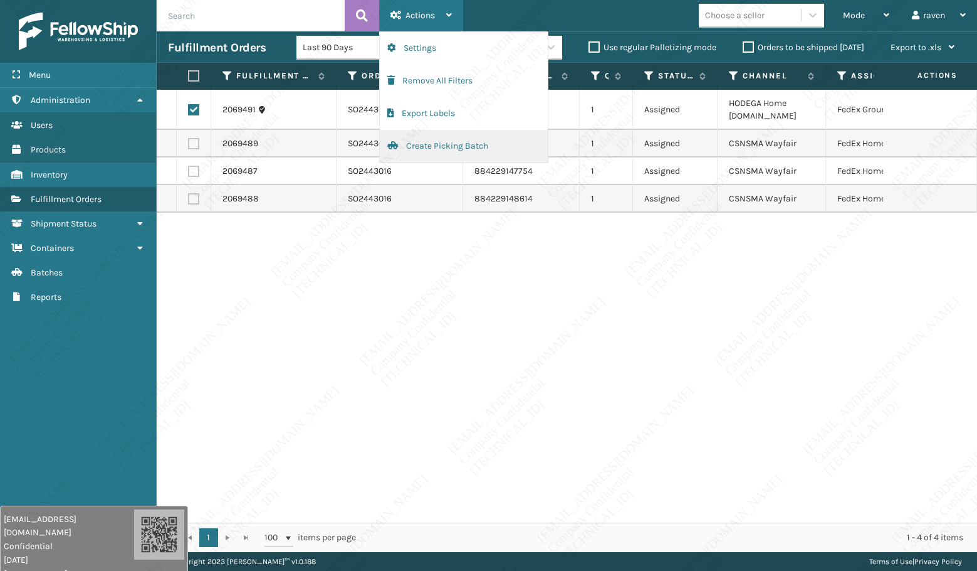
click at [429, 147] on button "Create Picking Batch" at bounding box center [464, 146] width 168 height 33
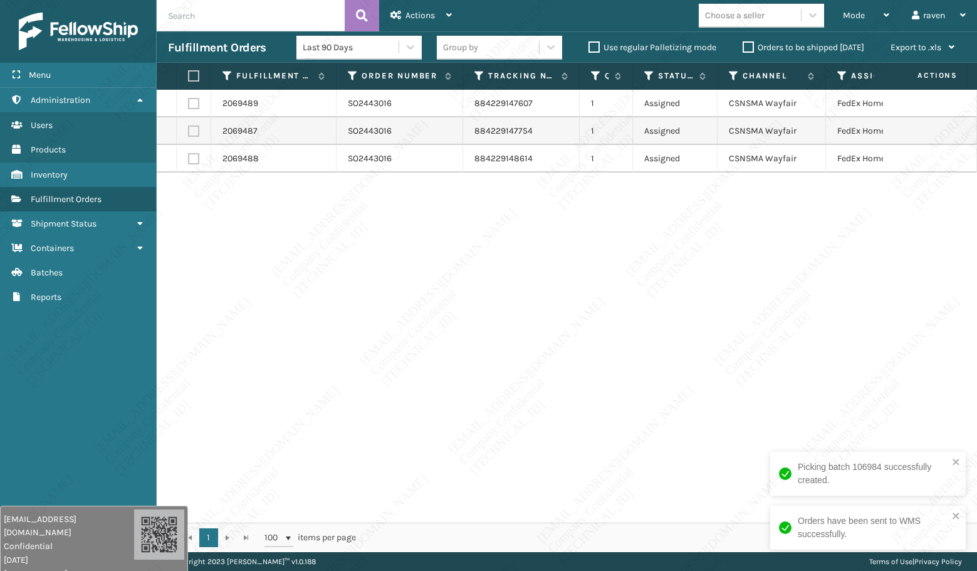
click at [437, 154] on td "SO2443016" at bounding box center [400, 159] width 127 height 28
click at [190, 75] on label at bounding box center [192, 75] width 8 height 11
click at [189, 75] on input "checkbox" at bounding box center [188, 76] width 1 height 8
checkbox input "true"
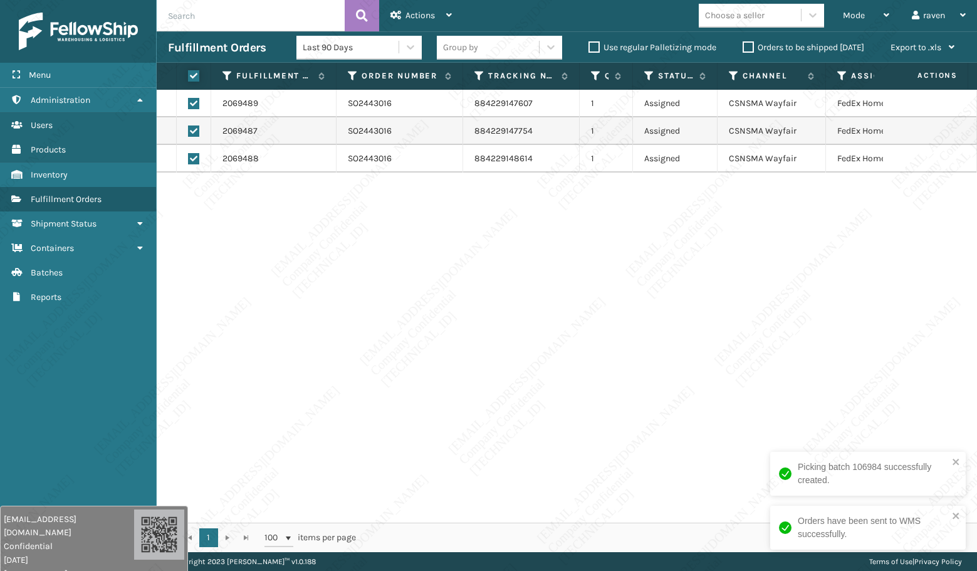
checkbox input "true"
click at [424, 11] on span "Actions" at bounding box center [420, 15] width 29 height 11
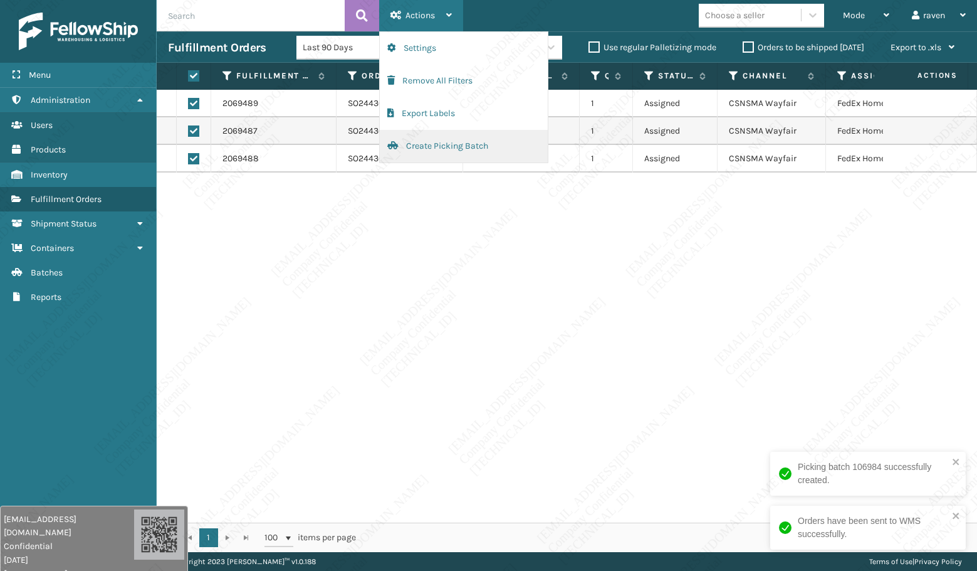
click at [441, 145] on button "Create Picking Batch" at bounding box center [464, 146] width 168 height 33
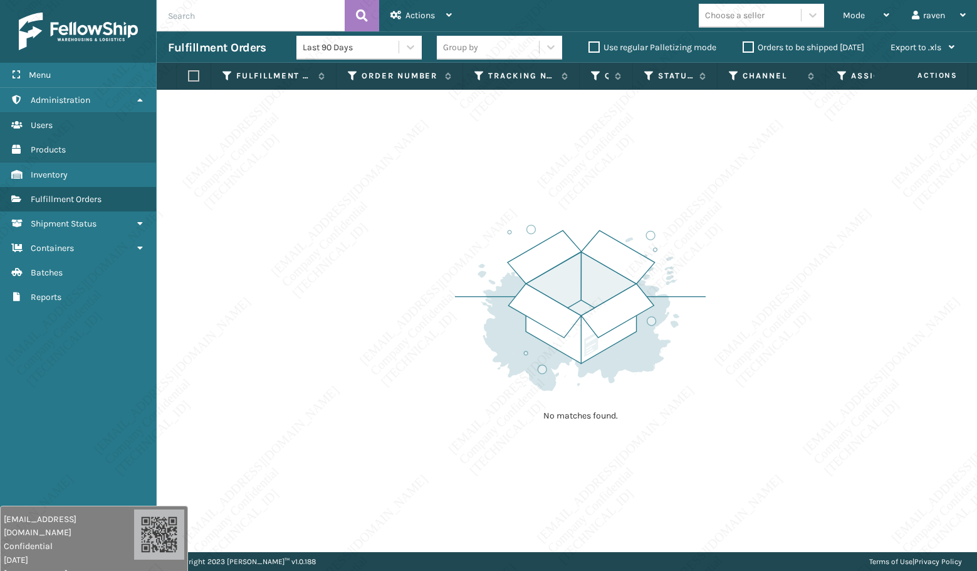
click at [467, 221] on img at bounding box center [580, 308] width 251 height 174
click at [845, 9] on div "Mode" at bounding box center [866, 15] width 46 height 31
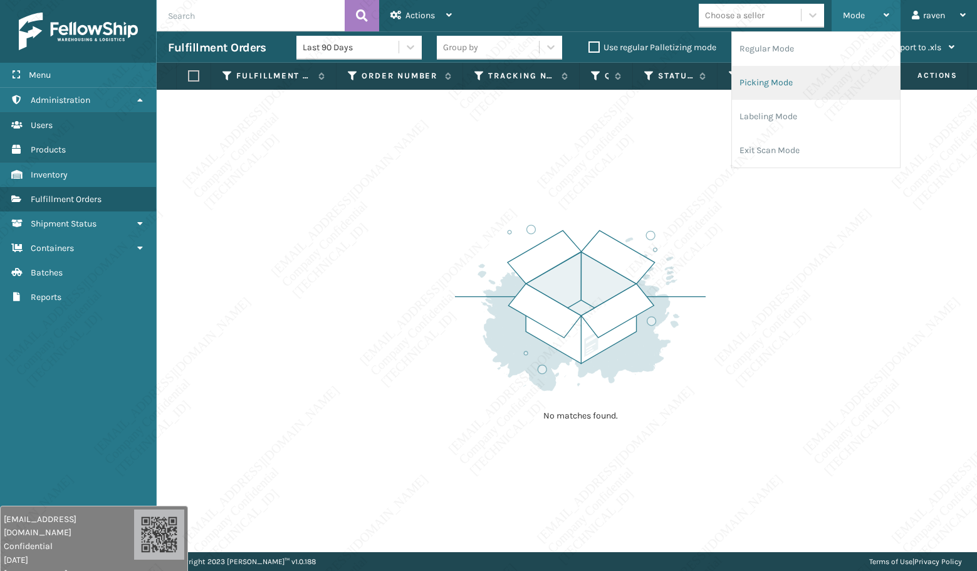
click at [776, 76] on li "Picking Mode" at bounding box center [816, 83] width 168 height 34
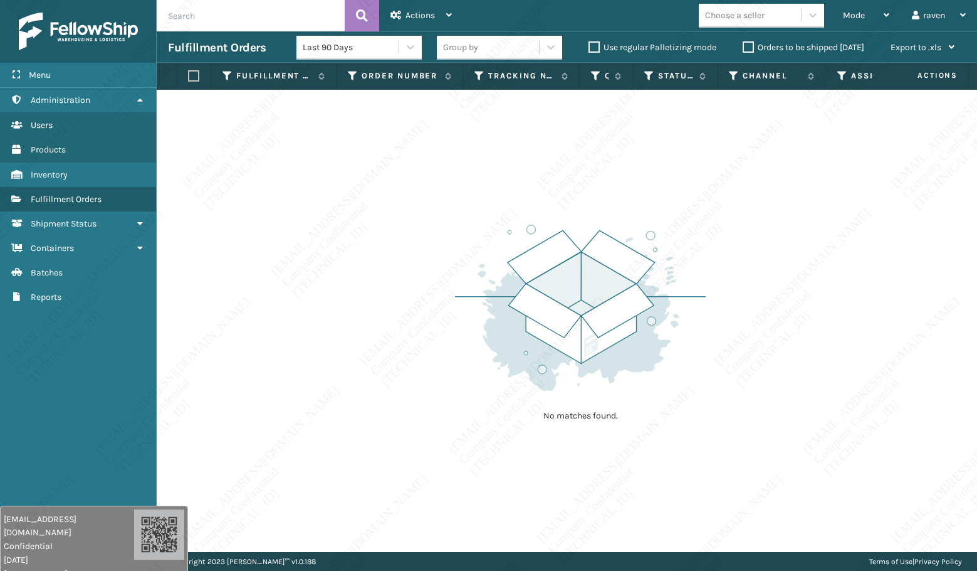
click at [760, 203] on div "No matches found." at bounding box center [567, 321] width 821 height 462
click at [863, 13] on span "Mode" at bounding box center [854, 15] width 22 height 11
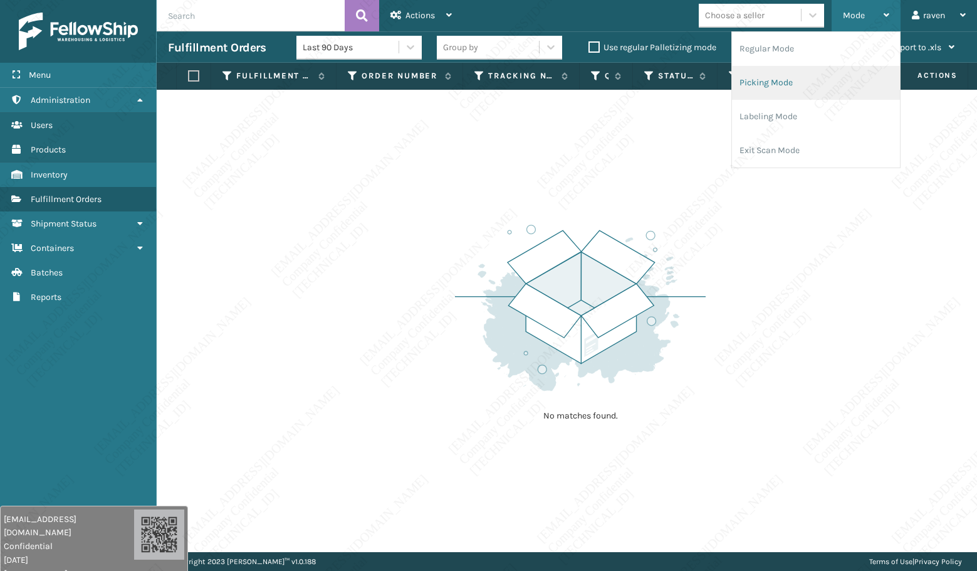
click at [802, 74] on li "Picking Mode" at bounding box center [816, 83] width 168 height 34
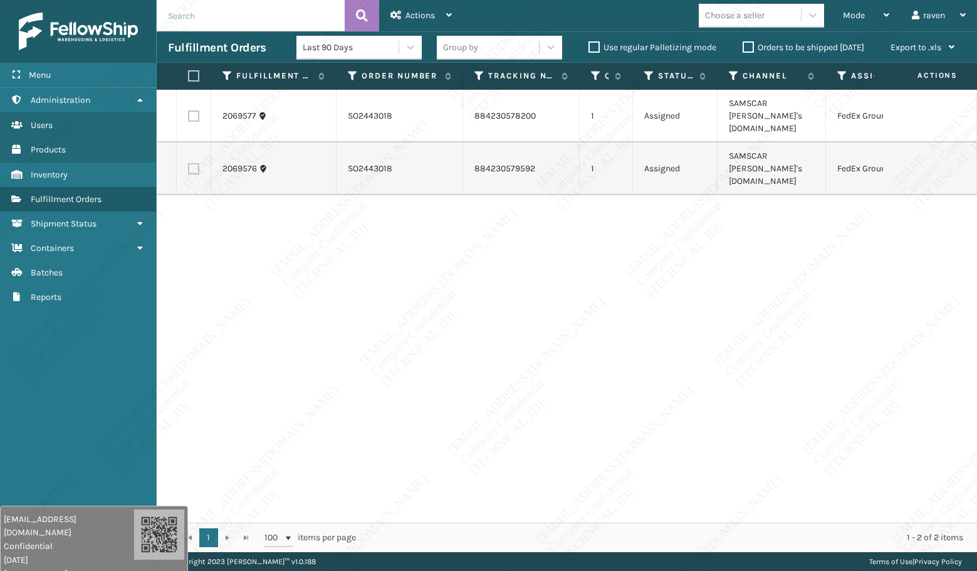
click at [789, 286] on div "2069577 SO2443018 884230578200 1 Assigned SAMSCAR Sam's Club.com FedEx Ground 2…" at bounding box center [567, 306] width 821 height 433
click at [193, 74] on label at bounding box center [192, 75] width 8 height 11
click at [189, 74] on input "checkbox" at bounding box center [188, 76] width 1 height 8
checkbox input "true"
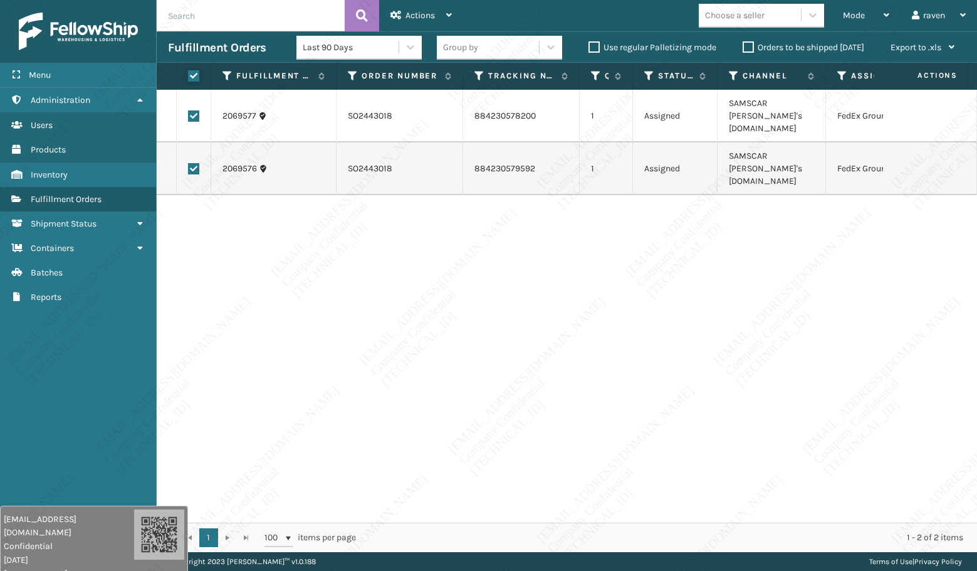
checkbox input "true"
click at [400, 6] on div "Actions" at bounding box center [421, 15] width 61 height 31
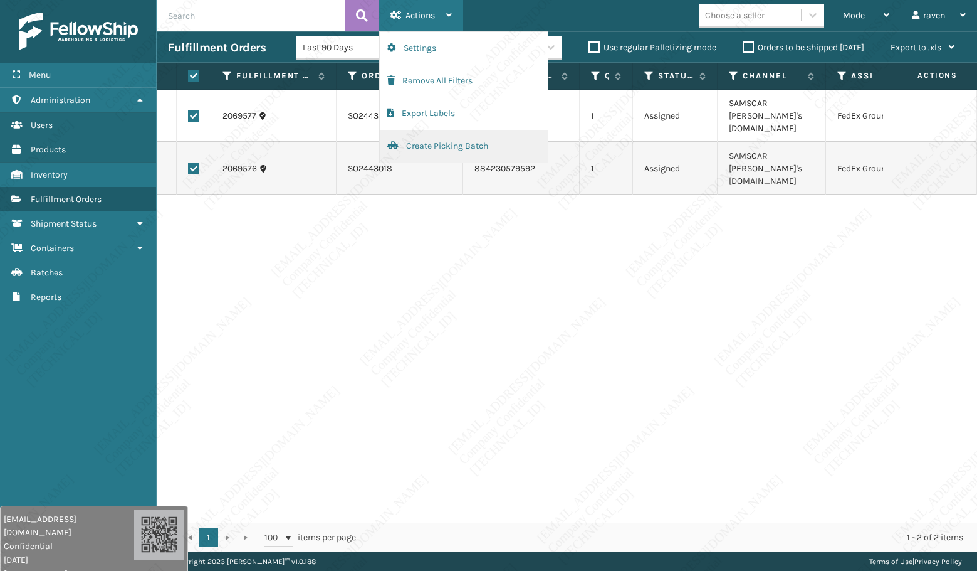
click at [429, 140] on button "Create Picking Batch" at bounding box center [464, 146] width 168 height 33
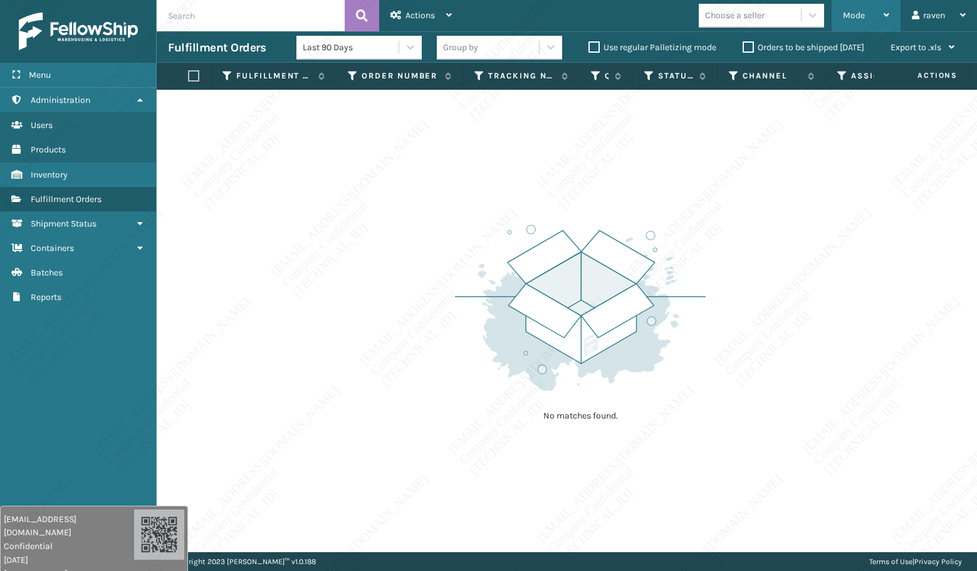
click at [853, 16] on span "Mode" at bounding box center [854, 15] width 22 height 11
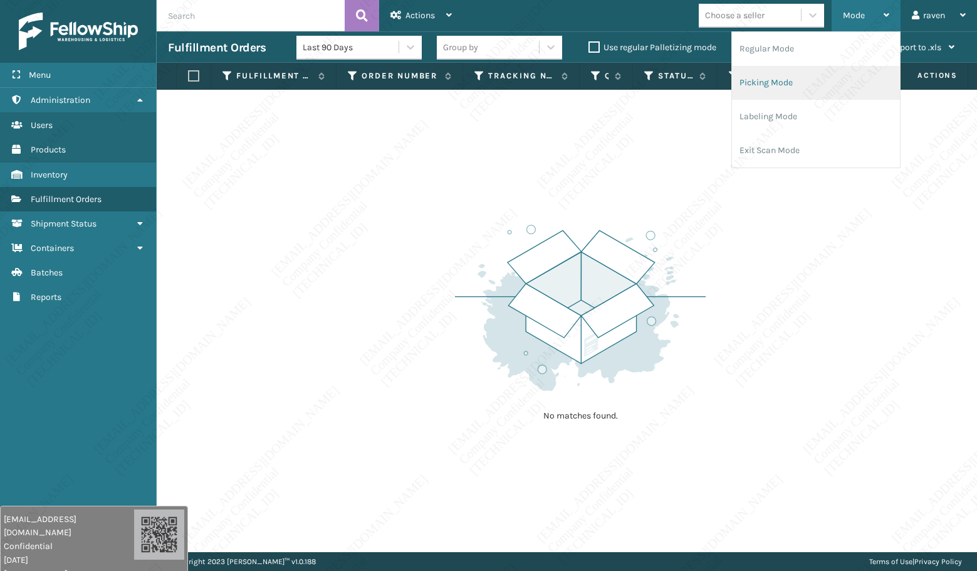
click at [785, 77] on li "Picking Mode" at bounding box center [816, 83] width 168 height 34
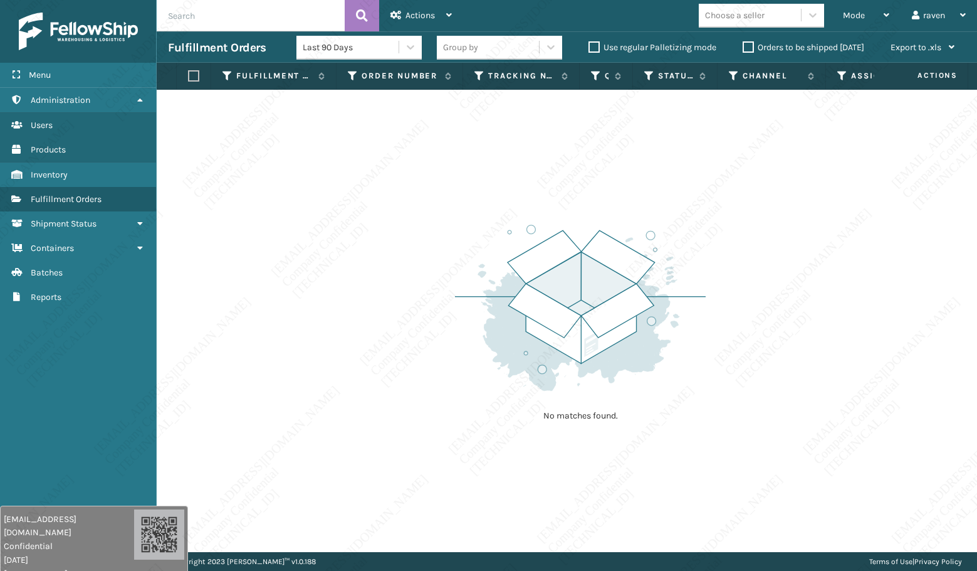
click at [683, 144] on div "No matches found." at bounding box center [567, 321] width 821 height 462
